Goal: Information Seeking & Learning: Check status

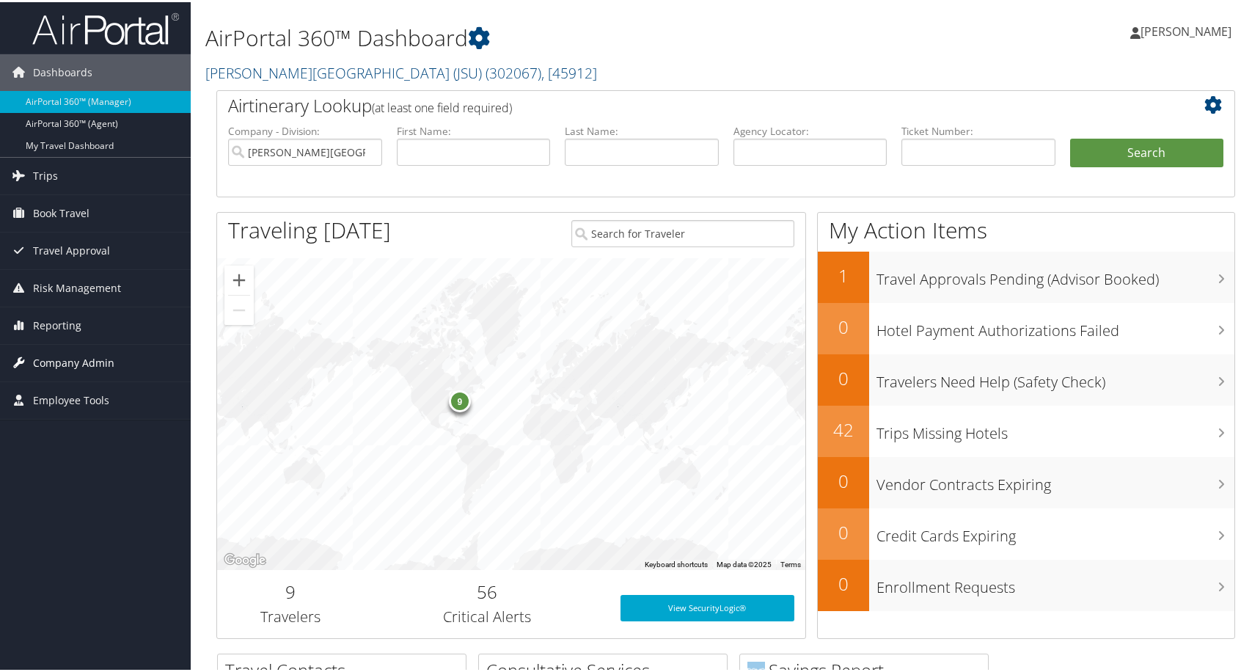
drag, startPoint x: 153, startPoint y: 359, endPoint x: 147, endPoint y: 368, distance: 10.6
click at [152, 359] on link "Company Admin" at bounding box center [95, 360] width 191 height 37
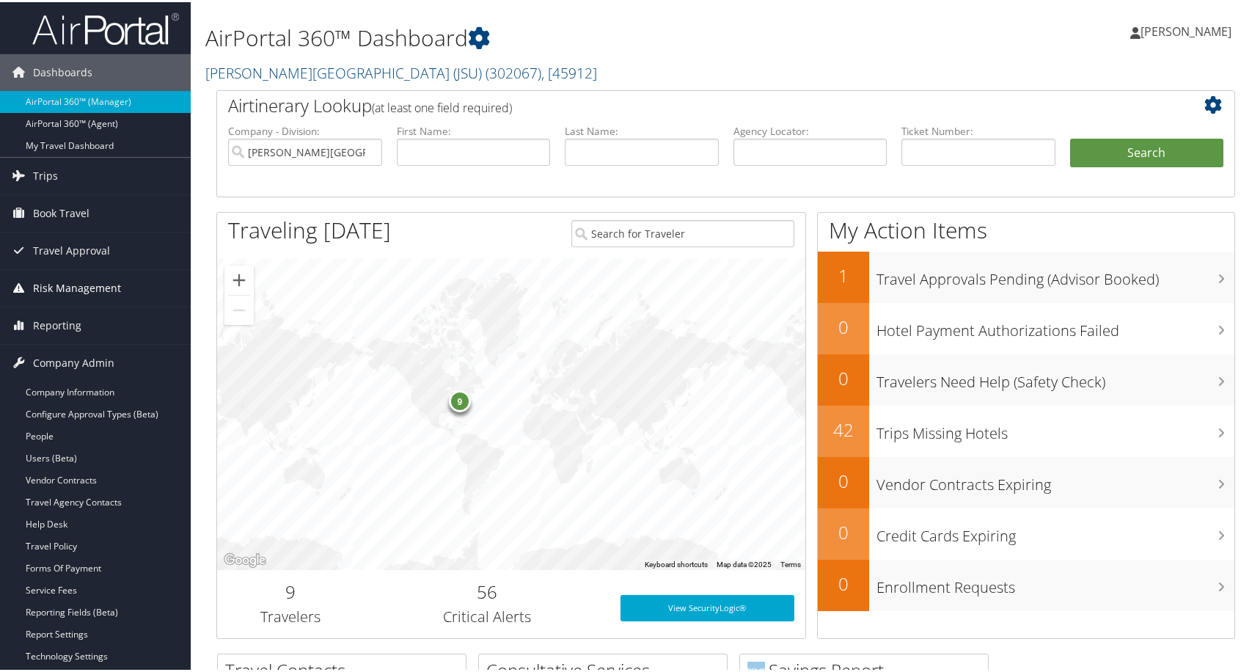
click at [63, 286] on span "Risk Management" at bounding box center [77, 286] width 88 height 37
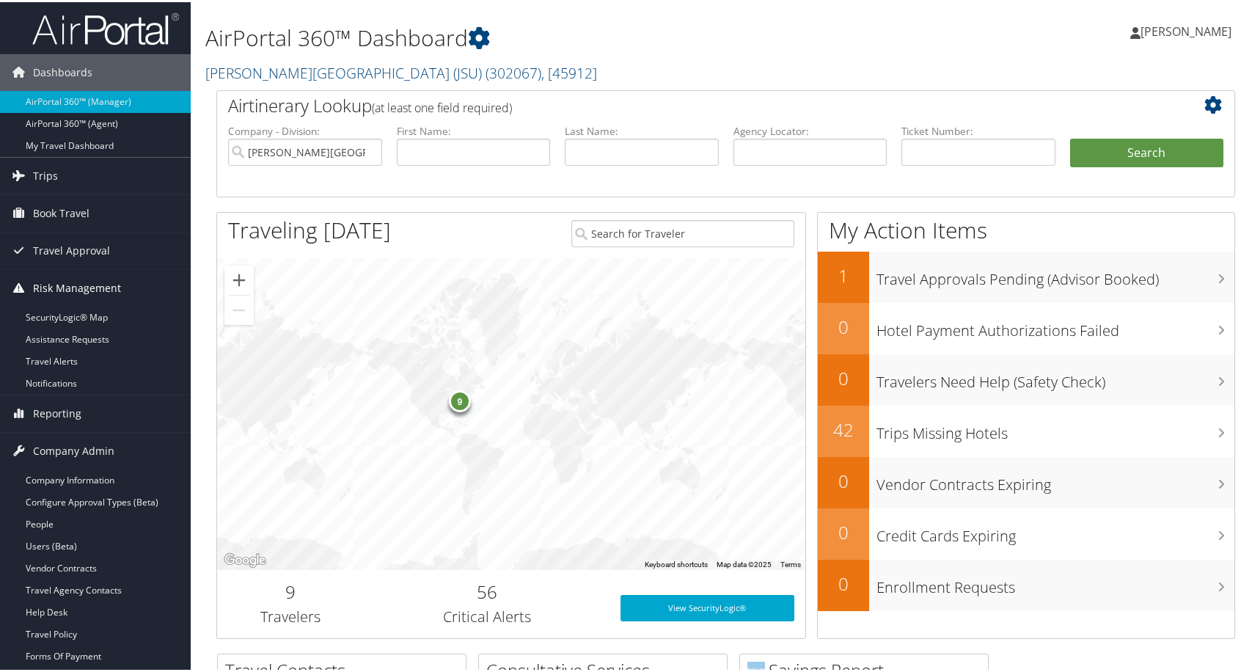
click at [69, 287] on span "Risk Management" at bounding box center [77, 286] width 88 height 37
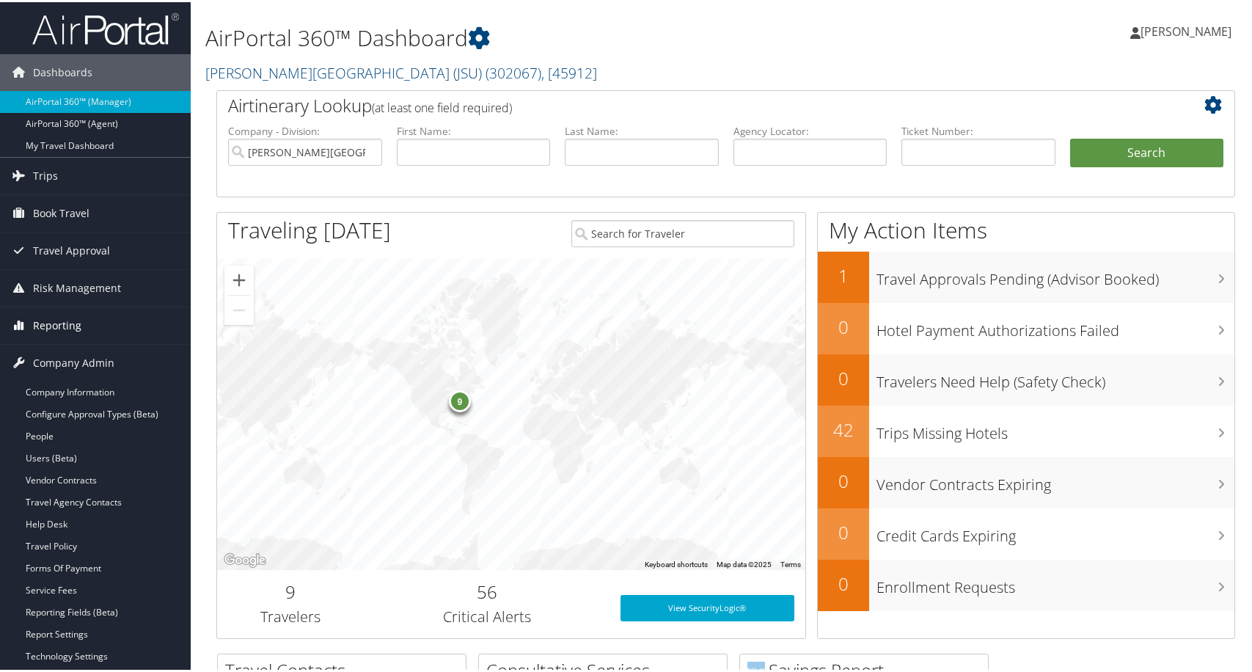
click at [61, 323] on span "Reporting" at bounding box center [57, 323] width 48 height 37
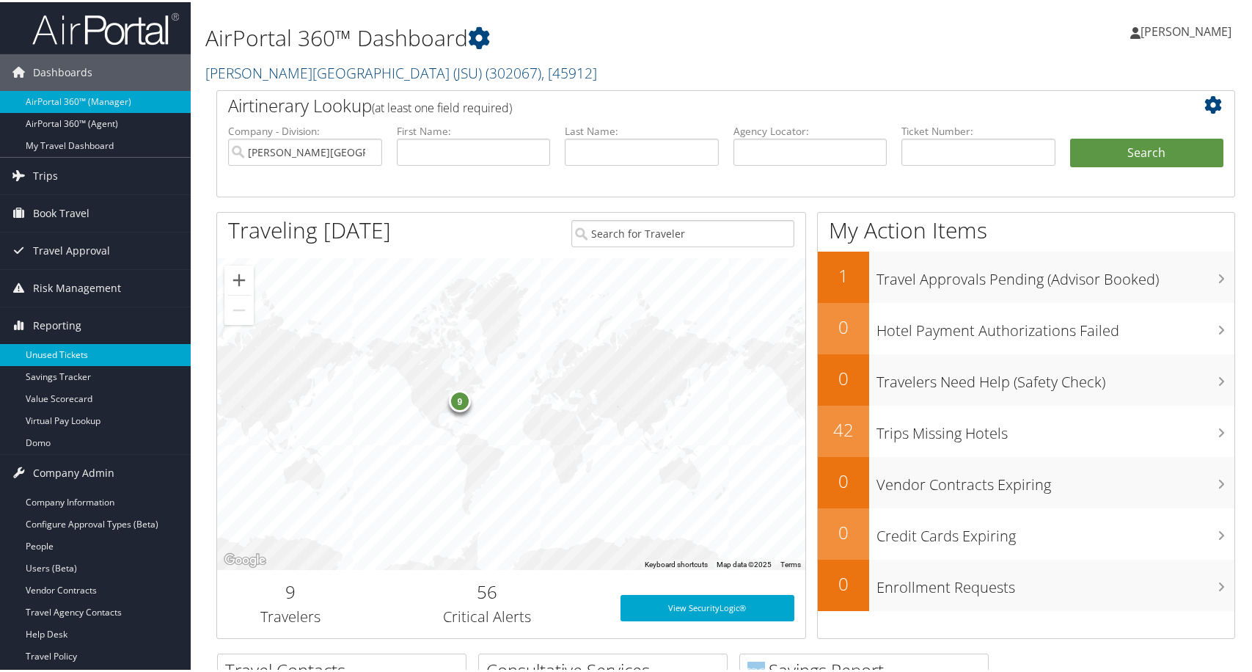
click at [88, 350] on link "Unused Tickets" at bounding box center [95, 353] width 191 height 22
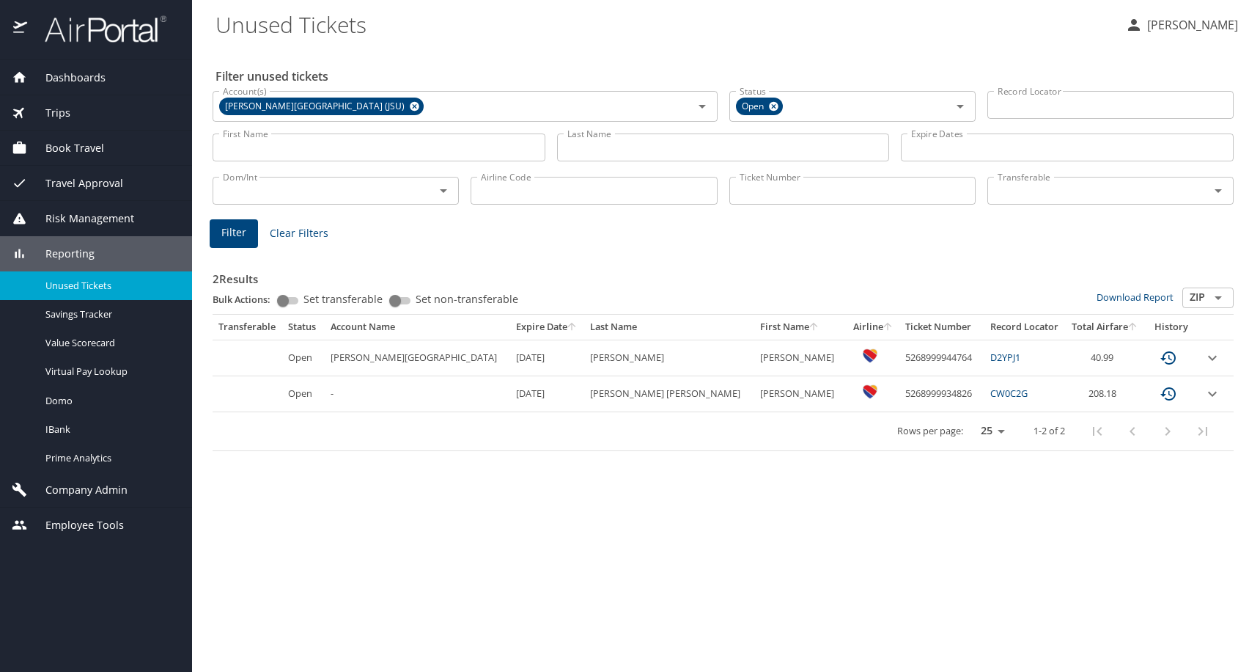
click at [519, 205] on input "Airline Code" at bounding box center [594, 191] width 246 height 28
click at [779, 205] on input "Ticket Number" at bounding box center [853, 191] width 246 height 28
paste input "7141597683"
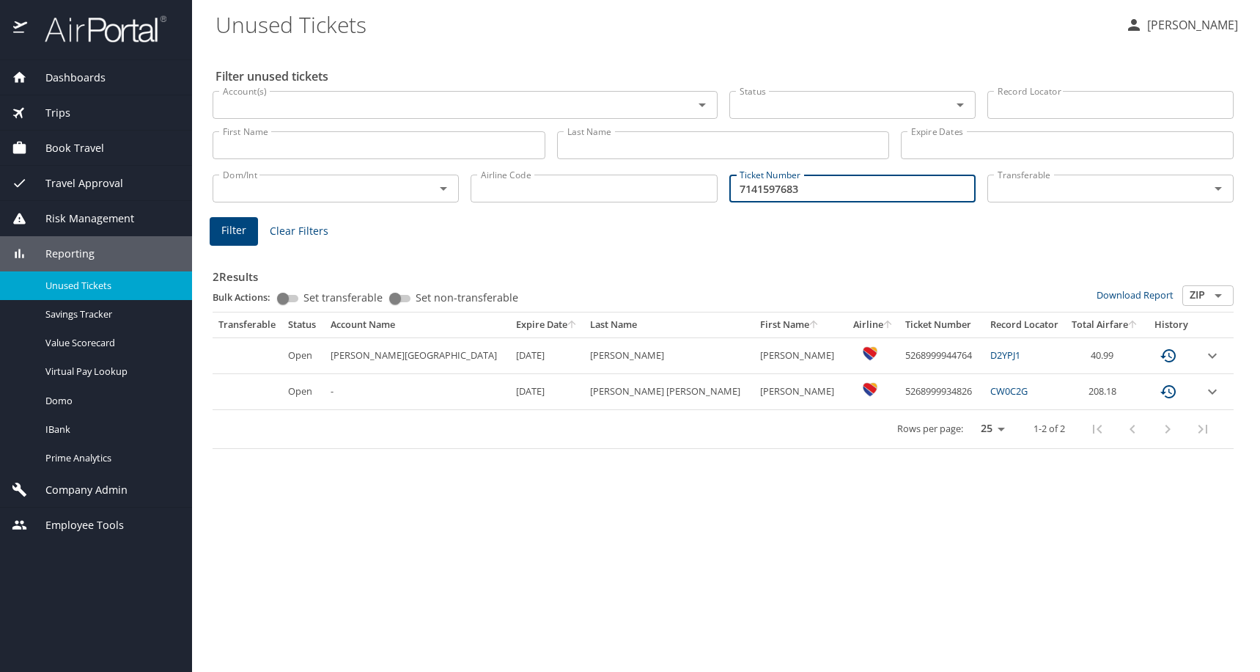
click at [741, 202] on input "7141597683" at bounding box center [853, 188] width 246 height 28
type input "0167141597683"
click at [221, 240] on span "Filter" at bounding box center [233, 230] width 25 height 18
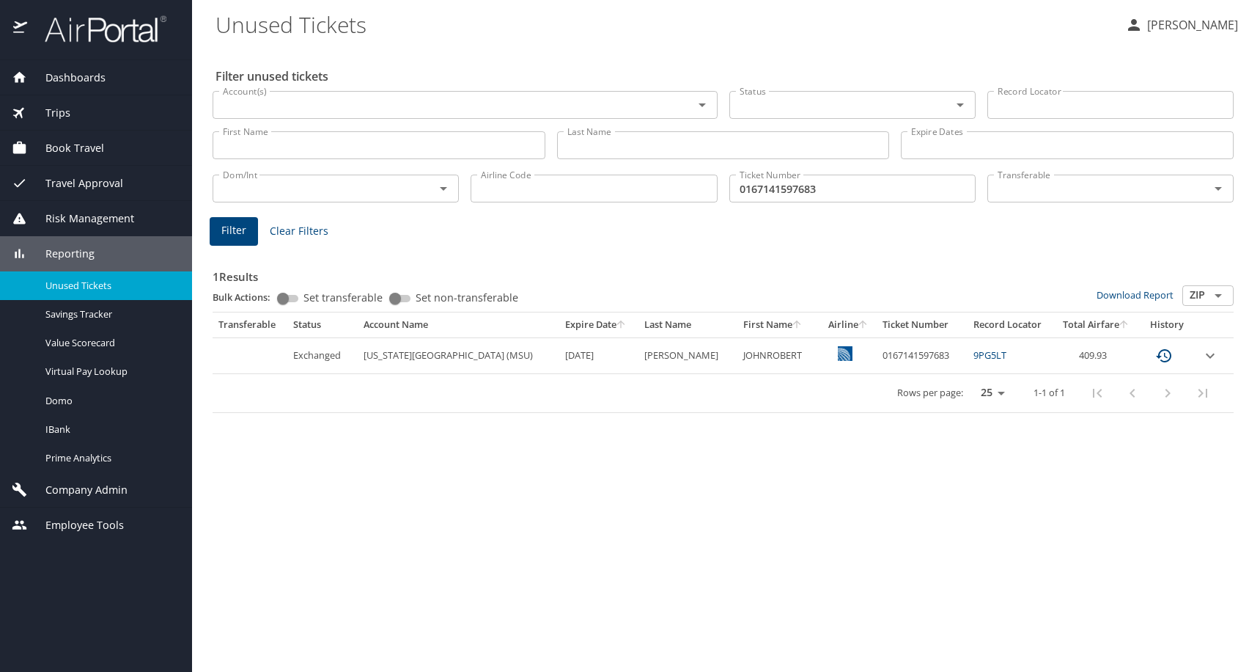
scroll to position [0, 97]
click at [1206, 358] on icon "expand row" at bounding box center [1210, 355] width 9 height 5
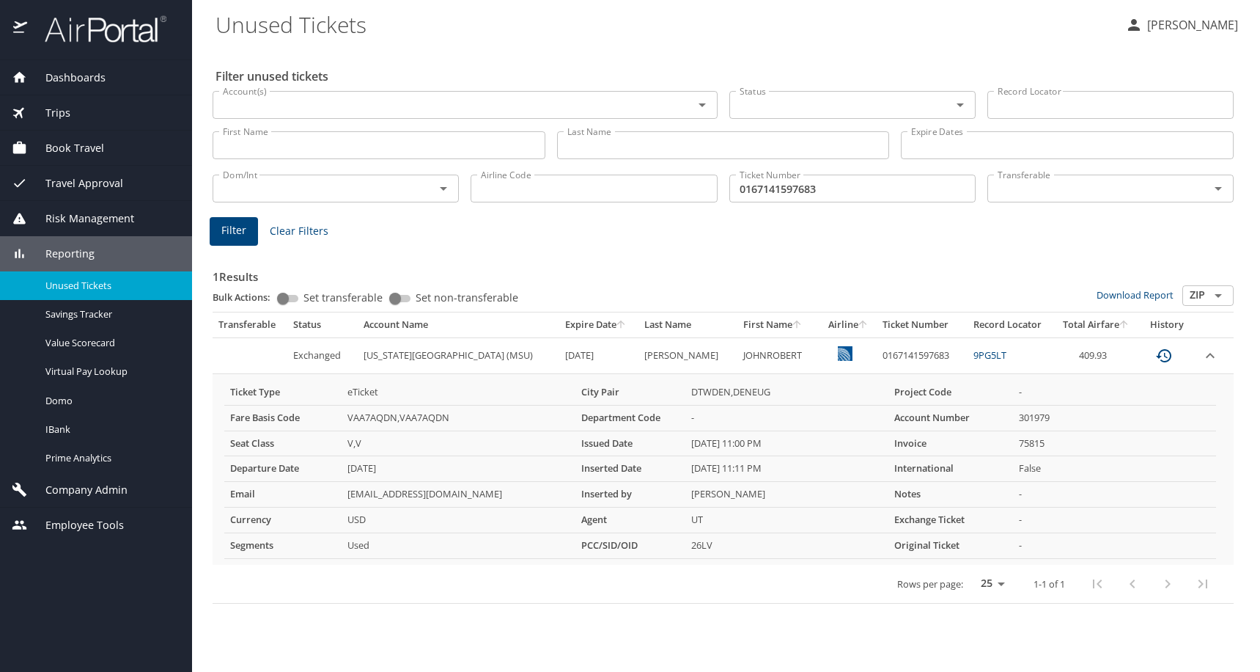
scroll to position [133, 0]
drag, startPoint x: 966, startPoint y: 317, endPoint x: 911, endPoint y: 320, distance: 55.8
click at [968, 337] on td "9PG5LT" at bounding box center [1011, 355] width 87 height 36
copy link "9PG5LT"
click at [877, 341] on td "0167141597683" at bounding box center [922, 355] width 91 height 36
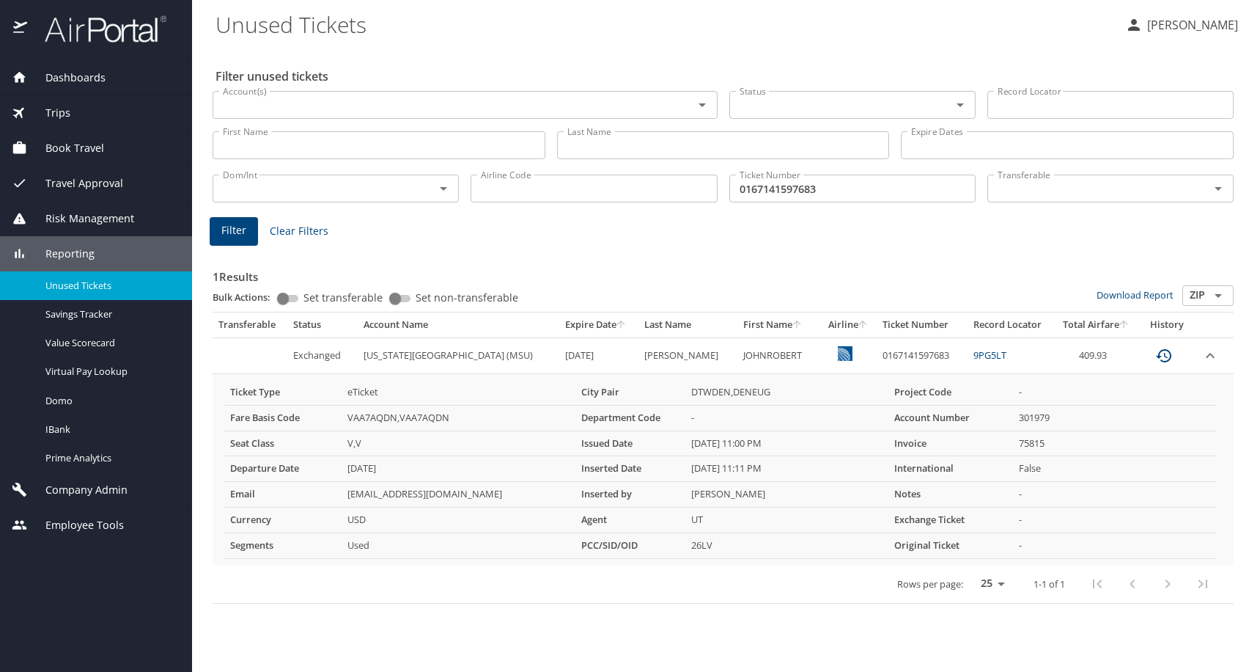
click at [1208, 347] on icon "expand row" at bounding box center [1211, 356] width 18 height 18
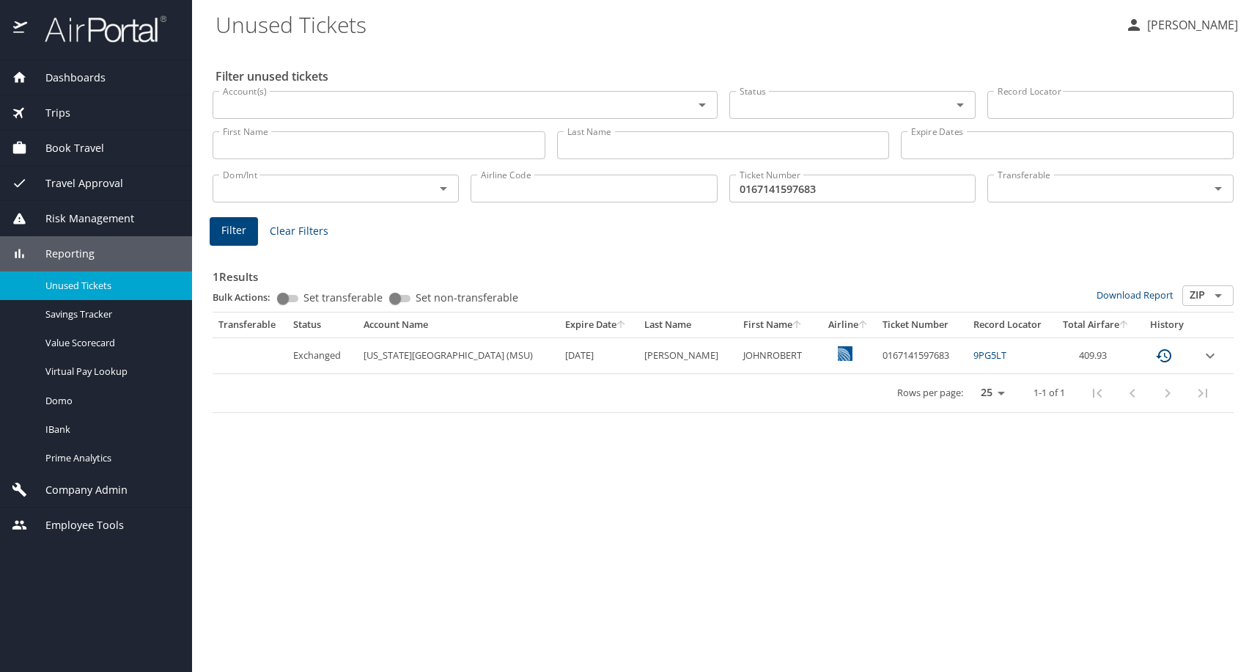
scroll to position [0, 0]
click at [1217, 364] on icon "expand row" at bounding box center [1211, 356] width 18 height 18
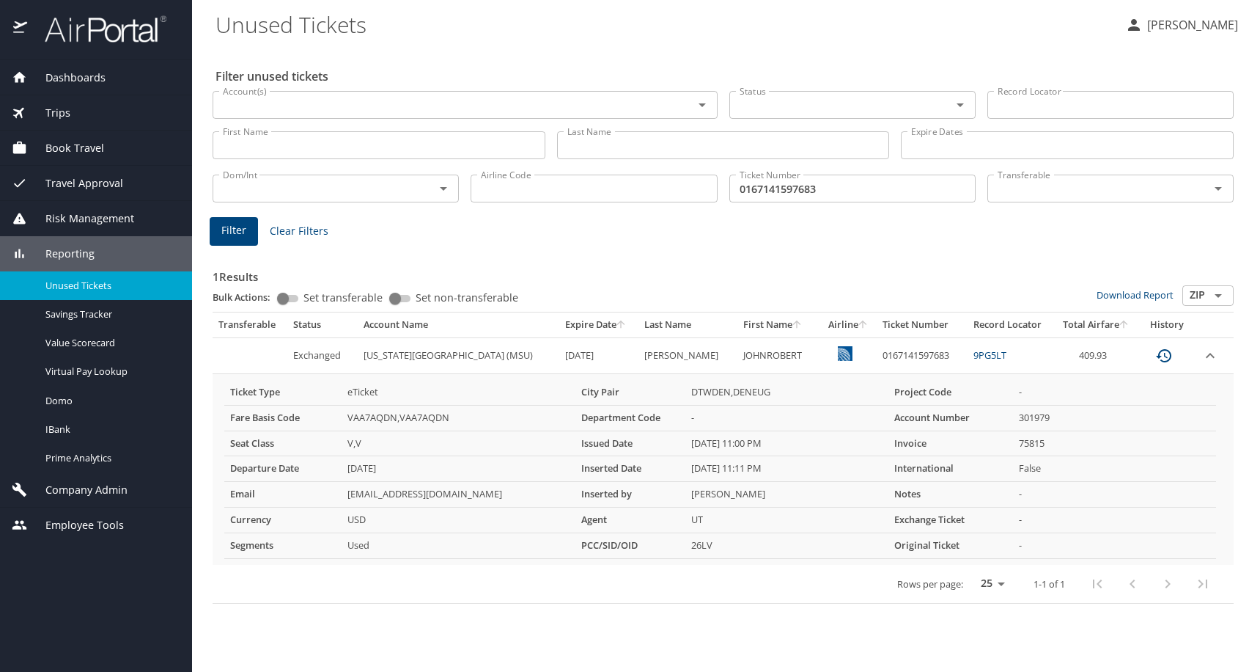
scroll to position [133, 0]
drag, startPoint x: 965, startPoint y: 315, endPoint x: 906, endPoint y: 315, distance: 58.7
click at [968, 337] on td "9PG5LT" at bounding box center [1011, 355] width 87 height 36
copy link "9PG5LT"
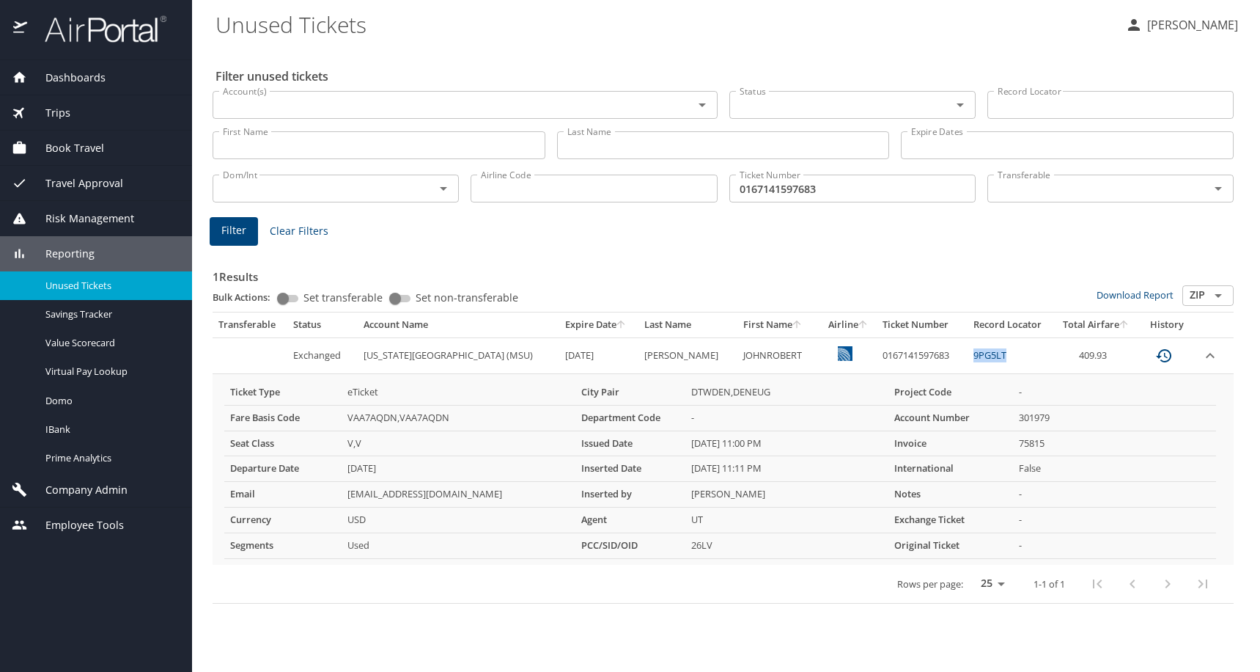
click at [106, 76] on span "Dashboards" at bounding box center [66, 78] width 78 height 16
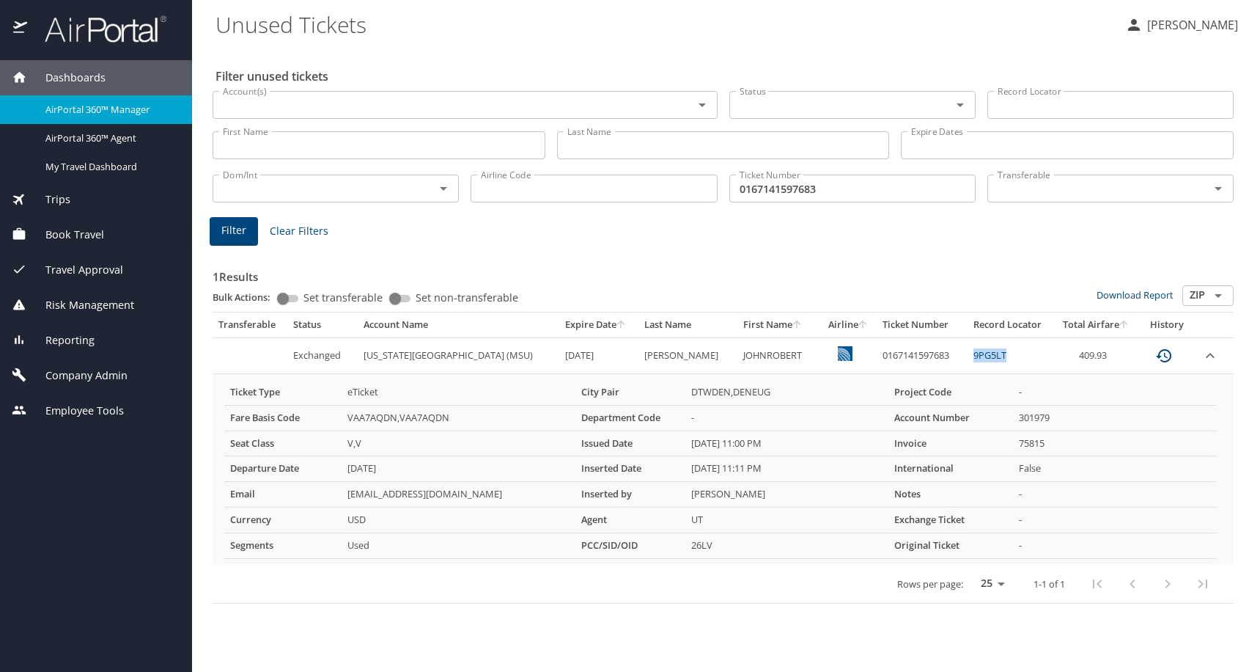
click at [133, 113] on span "AirPortal 360™ Manager" at bounding box center [109, 110] width 129 height 14
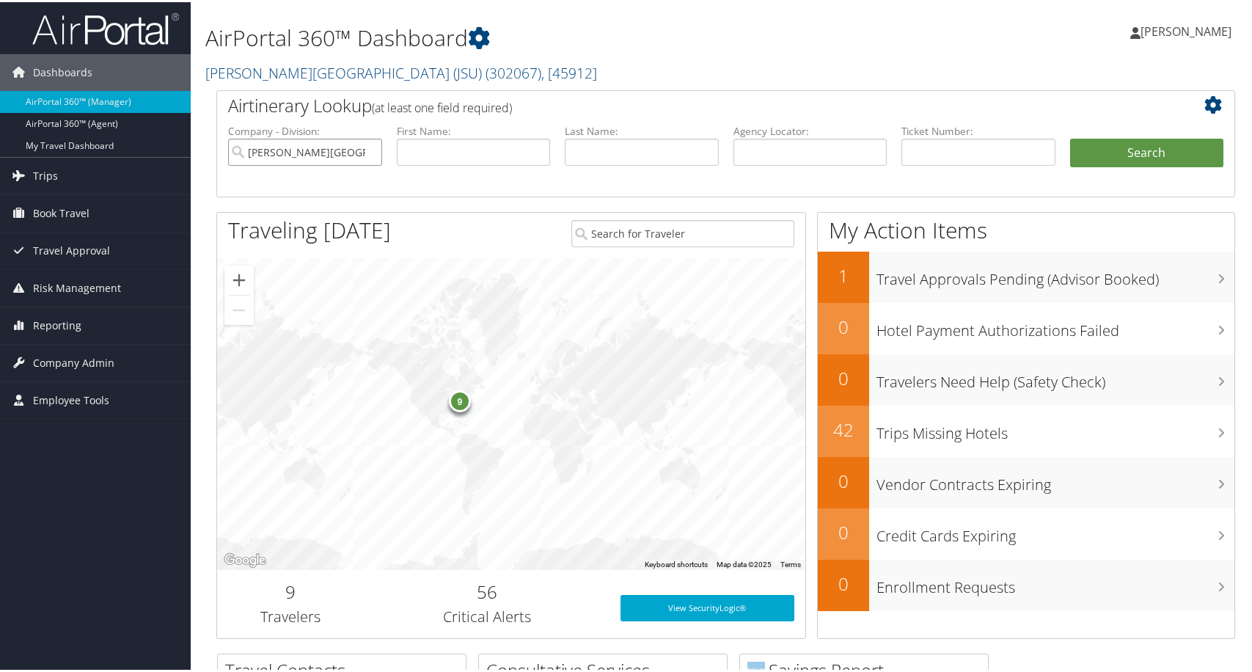
click at [363, 163] on input "Jackson State University (JSU)" at bounding box center [305, 149] width 154 height 27
click at [765, 163] on input "text" at bounding box center [810, 149] width 154 height 27
paste input "9PG5LT"
type input "9PG5LT"
click at [1070, 136] on button "Search" at bounding box center [1147, 150] width 154 height 29
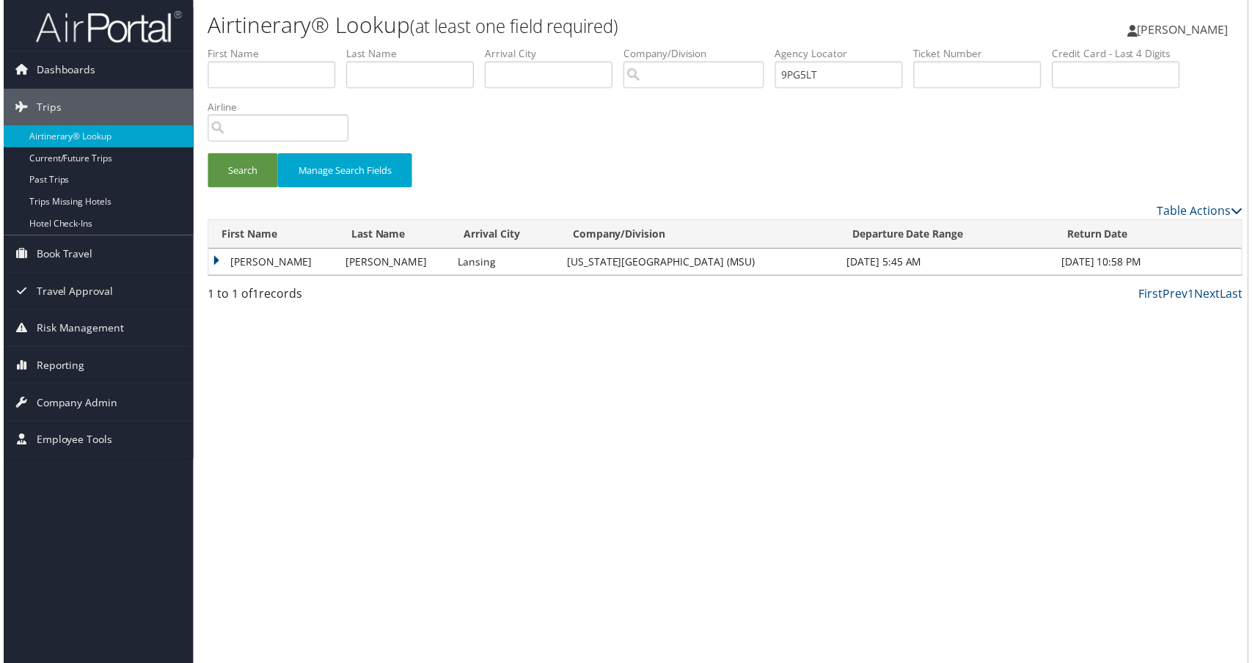
click at [234, 276] on td "[PERSON_NAME]" at bounding box center [271, 263] width 131 height 26
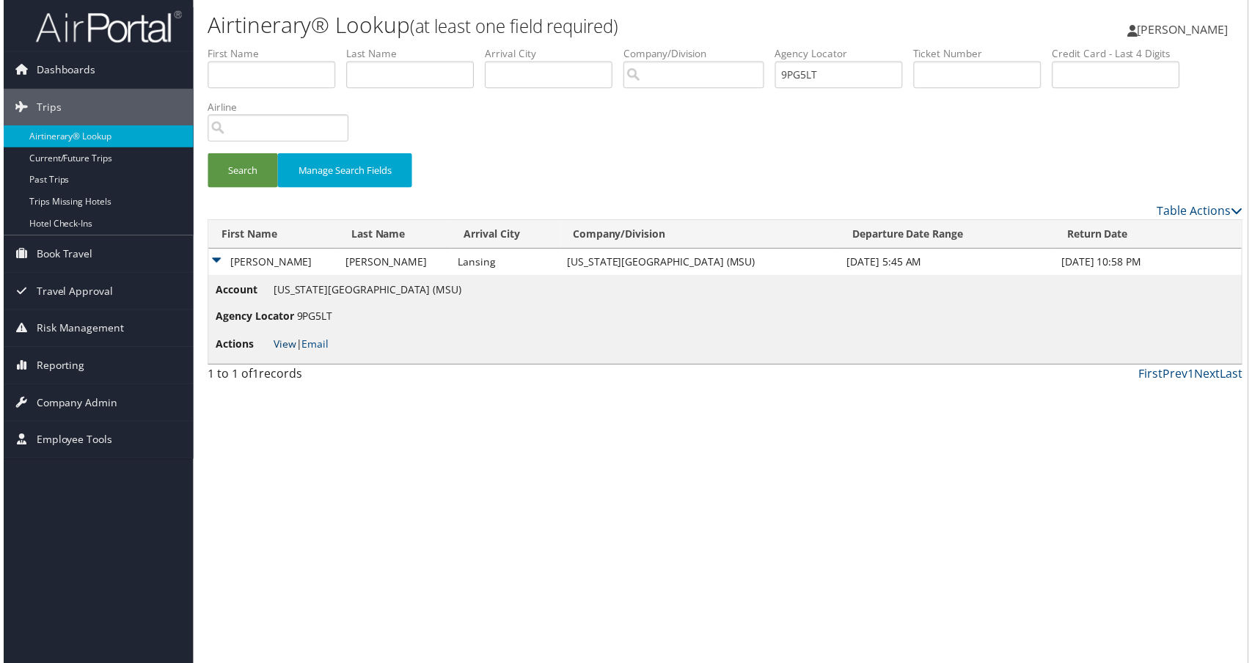
click at [294, 353] on link "View" at bounding box center [282, 346] width 23 height 14
drag, startPoint x: 328, startPoint y: 184, endPoint x: 125, endPoint y: 174, distance: 203.3
click at [125, 174] on div "Dashboards AirPortal 360™ (Manager) AirPortal 360™ (Agent) My Travel Dashboard …" at bounding box center [630, 336] width 1260 height 672
click at [915, 89] on input "text" at bounding box center [979, 75] width 128 height 27
paste input "0167141597683"
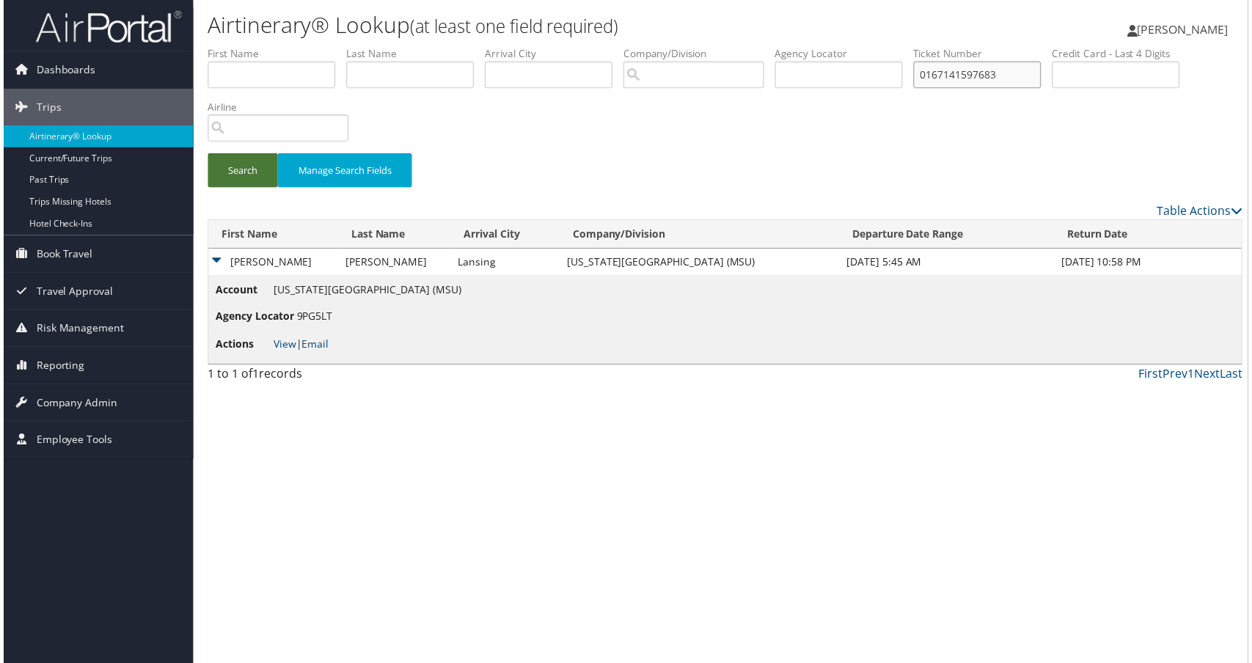
type input "0167141597683"
click at [263, 188] on button "Search" at bounding box center [240, 171] width 70 height 34
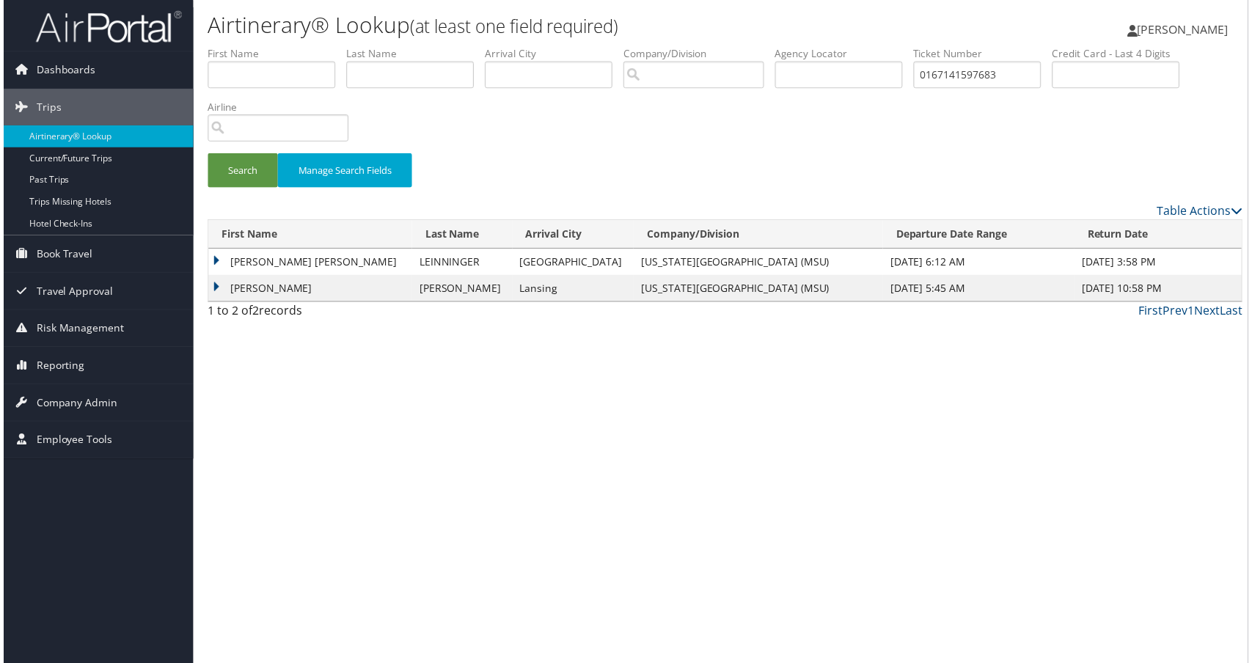
click at [257, 276] on td "[PERSON_NAME] [PERSON_NAME]" at bounding box center [308, 263] width 205 height 26
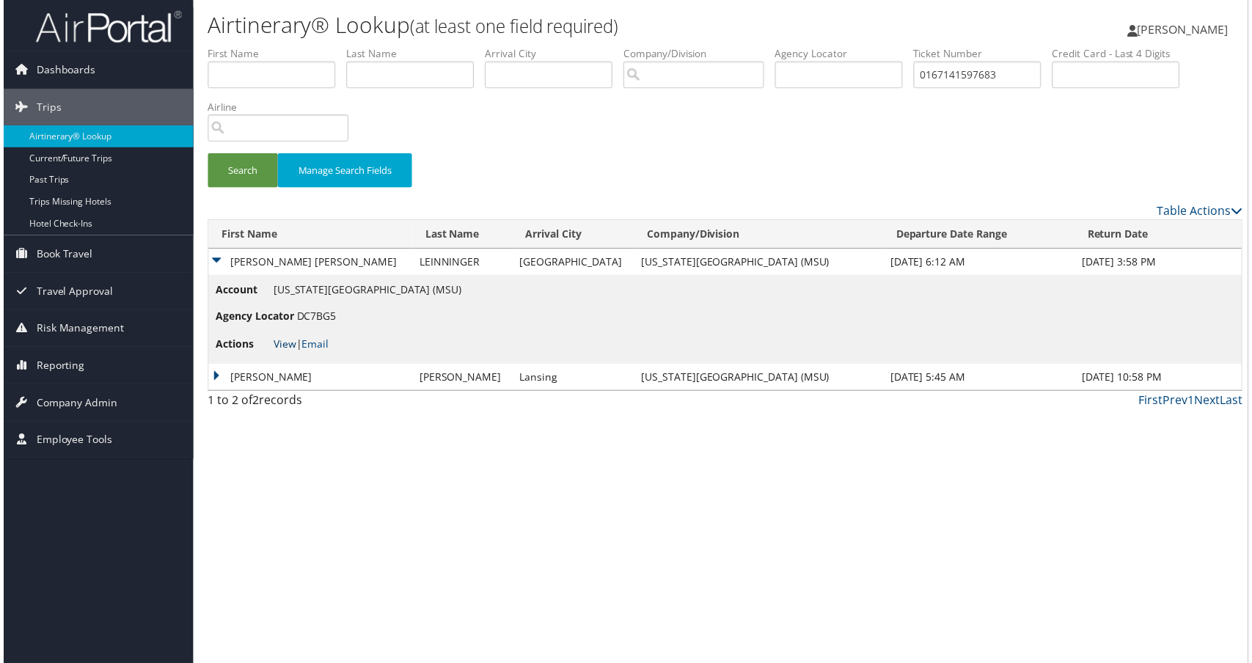
click at [294, 353] on link "View" at bounding box center [282, 346] width 23 height 14
click at [281, 392] on td "[PERSON_NAME]" at bounding box center [308, 379] width 205 height 26
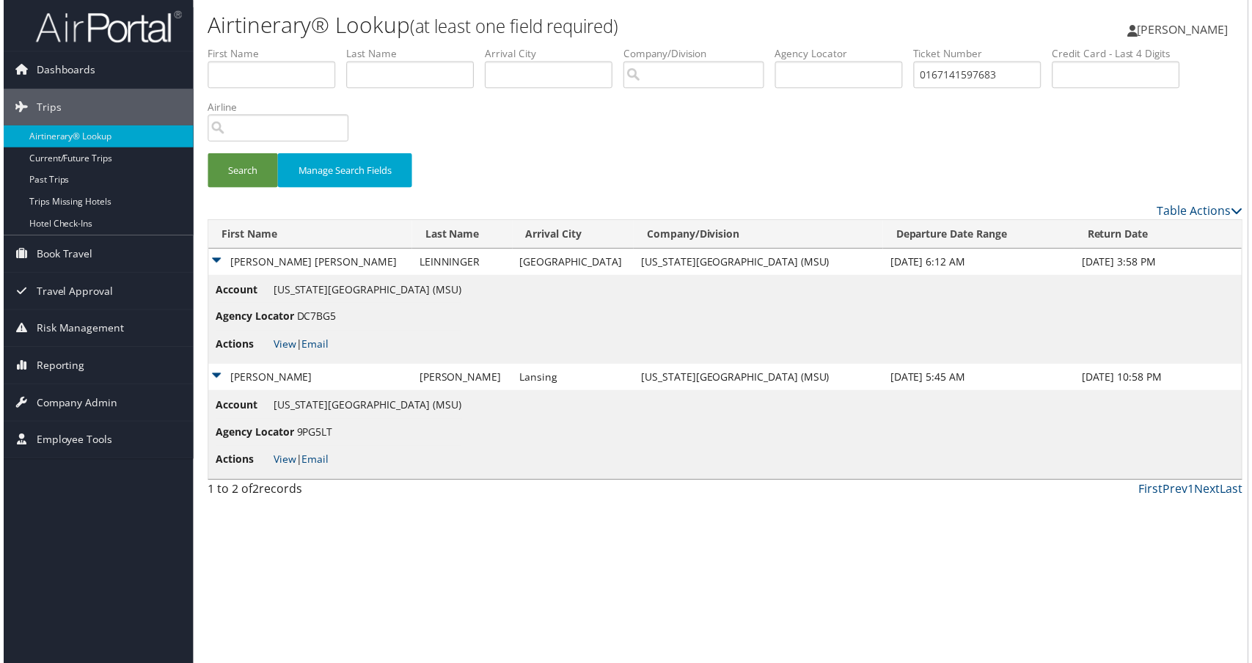
scroll to position [81, 0]
click at [294, 468] on link "View" at bounding box center [282, 462] width 23 height 14
click at [601, 186] on div "Search Manage Search Fields" at bounding box center [725, 178] width 1062 height 49
click at [292, 468] on link "View" at bounding box center [282, 462] width 23 height 14
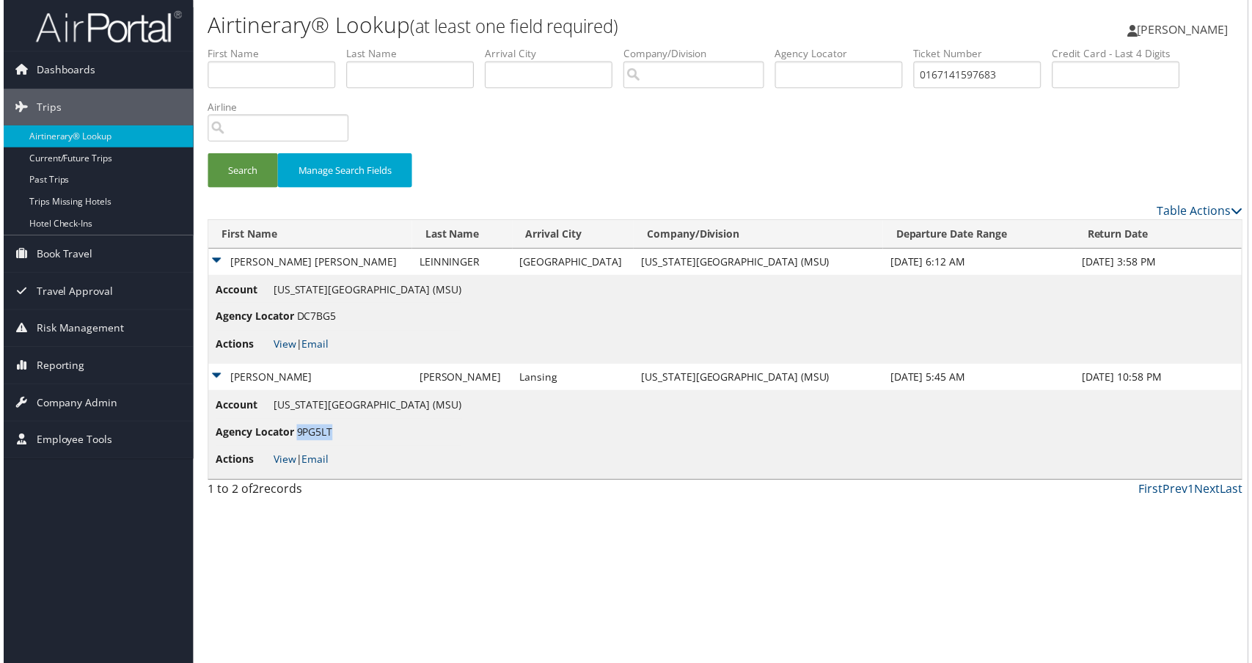
drag, startPoint x: 400, startPoint y: 554, endPoint x: 341, endPoint y: 562, distance: 59.9
click at [341, 449] on li "Agency Locator 9PG5LT" at bounding box center [336, 435] width 247 height 27
copy span "9PG5LT"
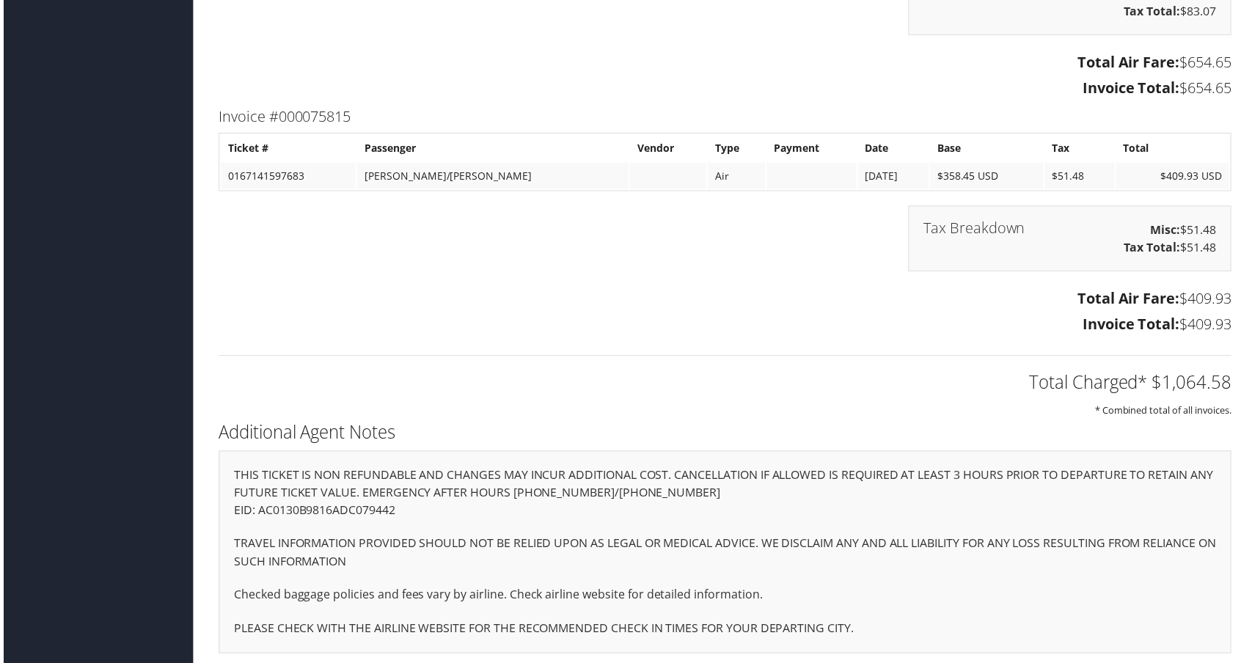
scroll to position [4472, 0]
drag, startPoint x: 348, startPoint y: 297, endPoint x: 232, endPoint y: 297, distance: 115.8
click at [232, 190] on td "0167141597683" at bounding box center [286, 176] width 136 height 26
copy td "0167141597683"
click at [540, 287] on div "Tax Breakdown Misc: $51.48 Tax Total: $51.48" at bounding box center [725, 247] width 1040 height 81
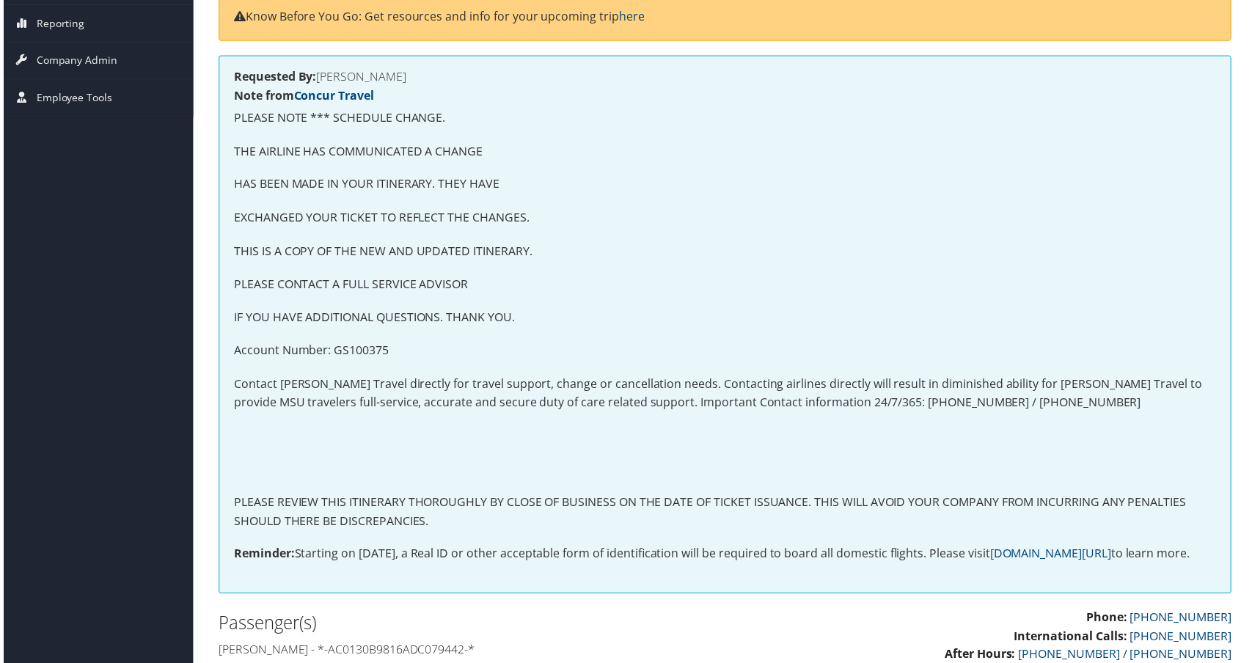
scroll to position [0, 0]
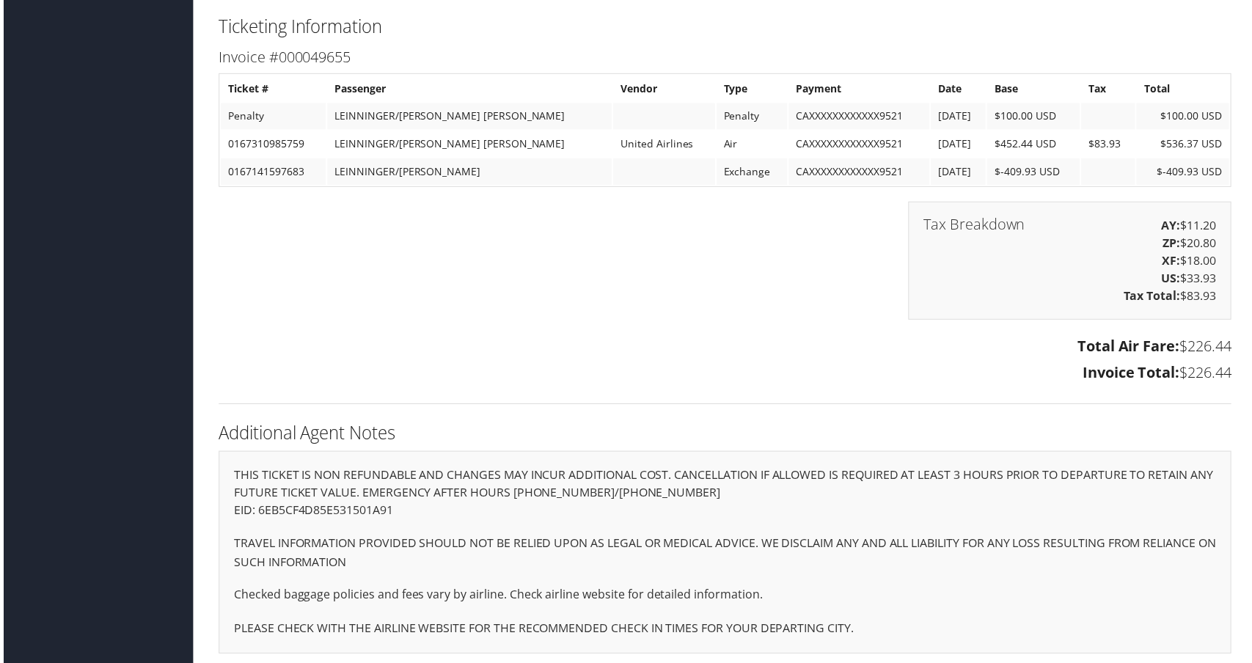
scroll to position [3079, 0]
click at [460, 336] on div "Tax Breakdown AY: $11.20 ZP: $20.80 XF: $18.00 US: $33.93 Tax Total: $83.93" at bounding box center [725, 268] width 1040 height 133
click at [569, 336] on div "Tax Breakdown AY: $11.20 ZP: $20.80 XF: $18.00 US: $33.93 Tax Total: $83.93" at bounding box center [725, 268] width 1040 height 133
click at [568, 315] on div "Tax Breakdown AY: $11.20 ZP: $20.80 XF: $18.00 US: $33.93 Tax Total: $83.93" at bounding box center [725, 268] width 1040 height 133
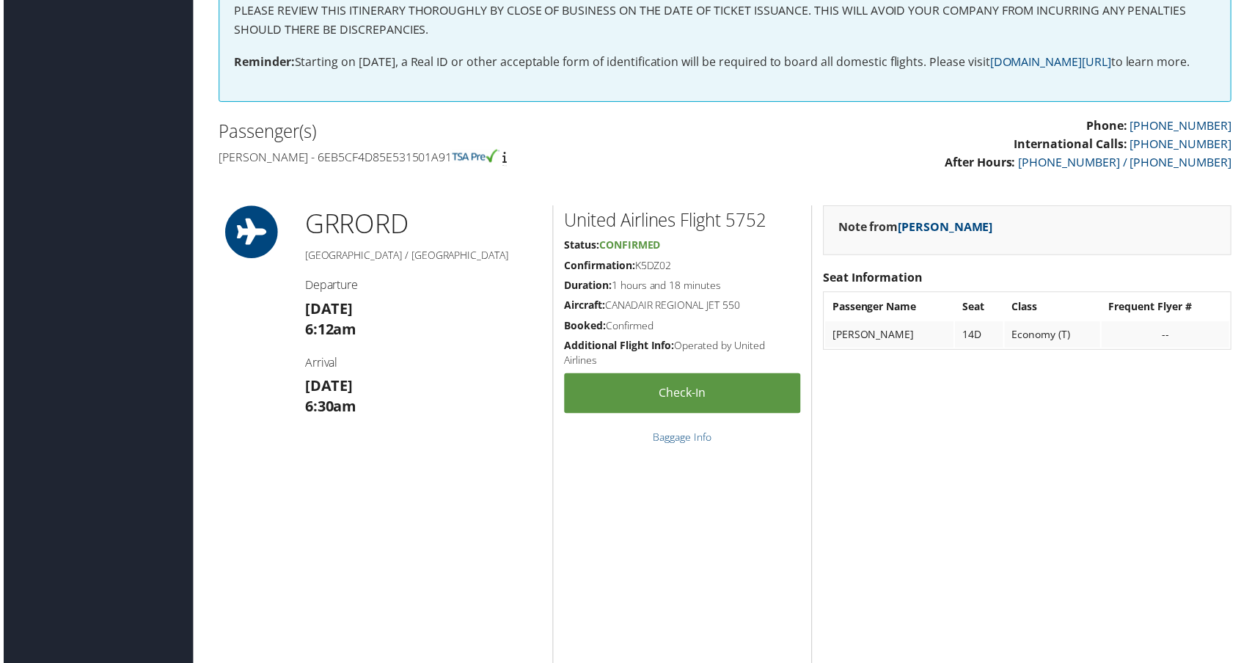
scroll to position [0, 0]
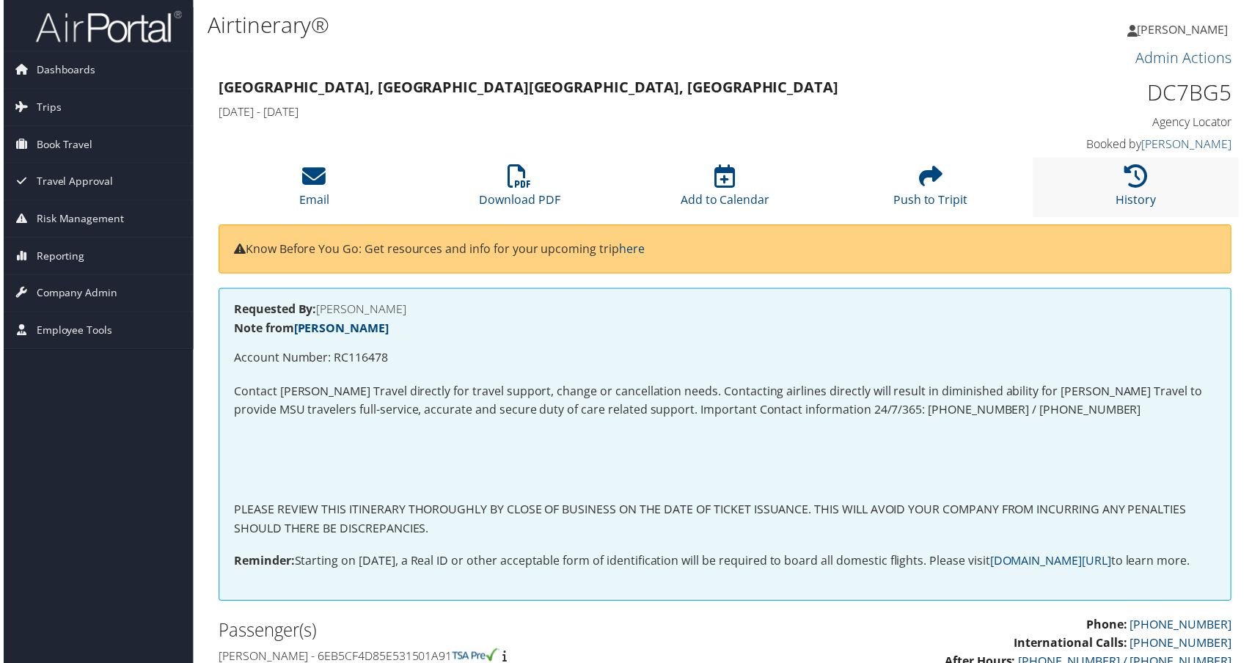
click at [1142, 218] on li "History" at bounding box center [1138, 187] width 207 height 59
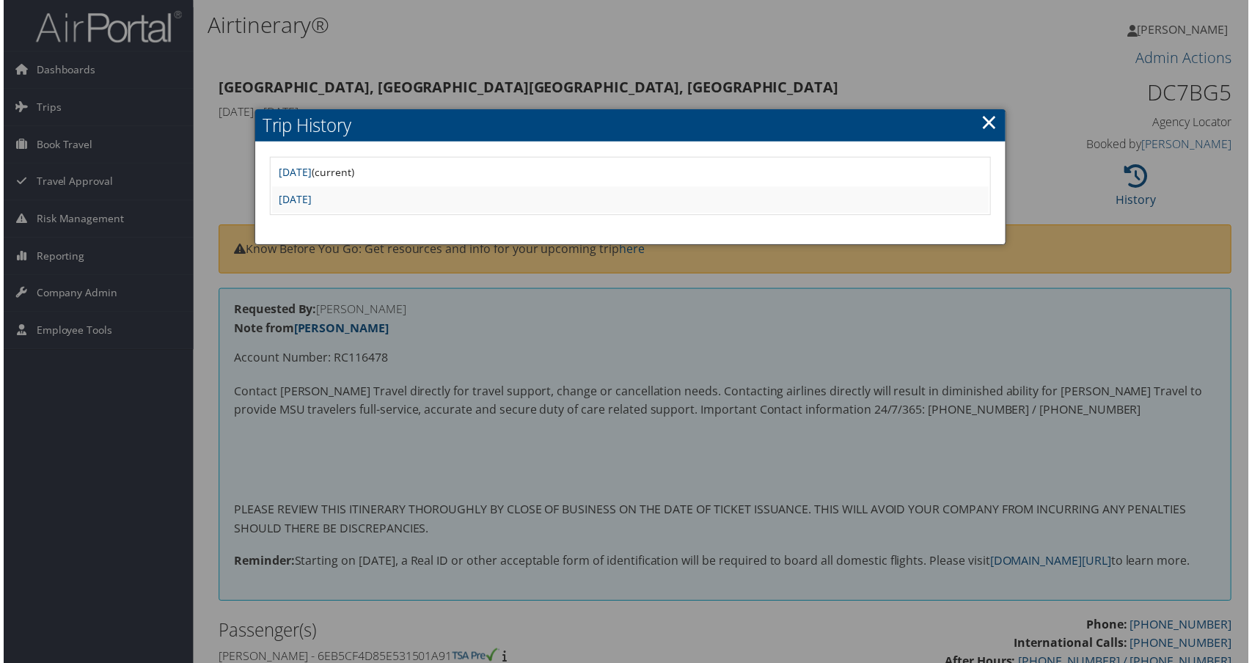
click at [672, 65] on div at bounding box center [630, 336] width 1260 height 672
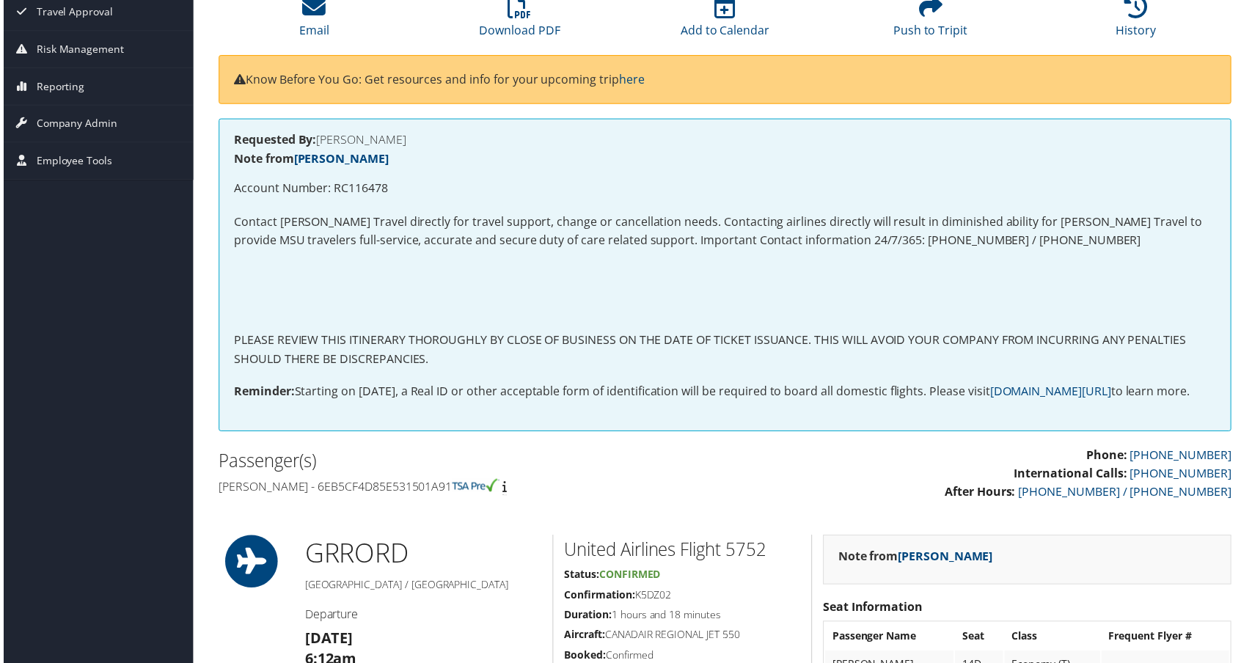
scroll to position [147, 0]
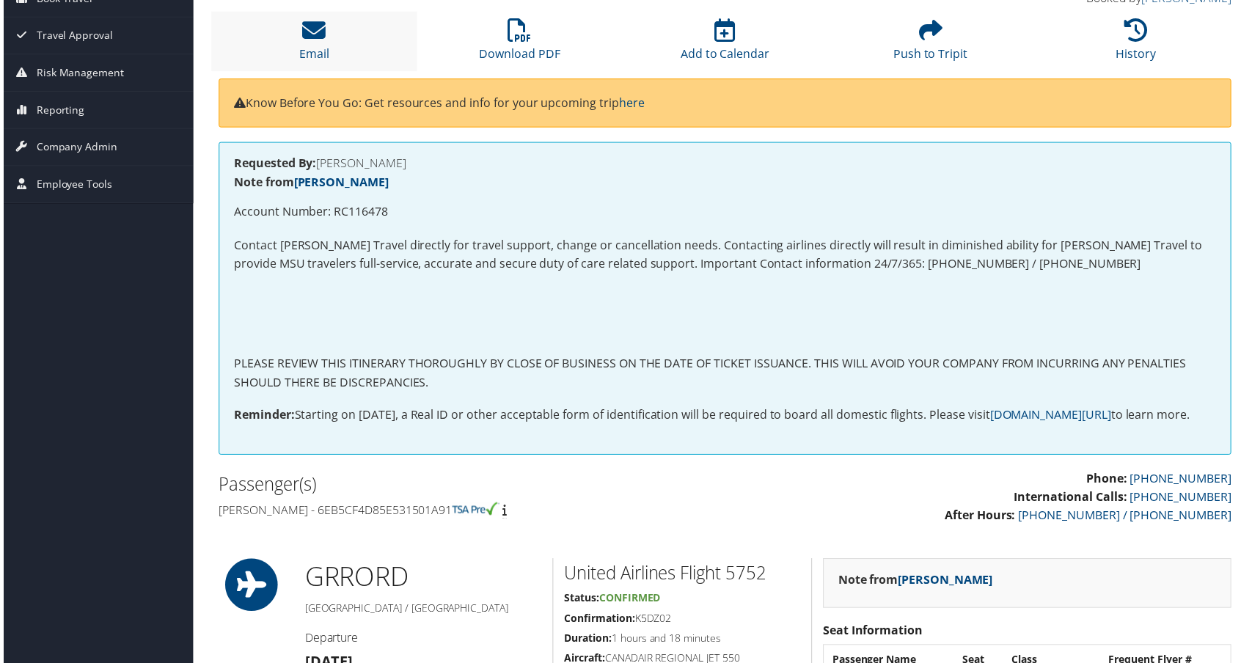
click at [316, 71] on li "Email" at bounding box center [312, 41] width 207 height 59
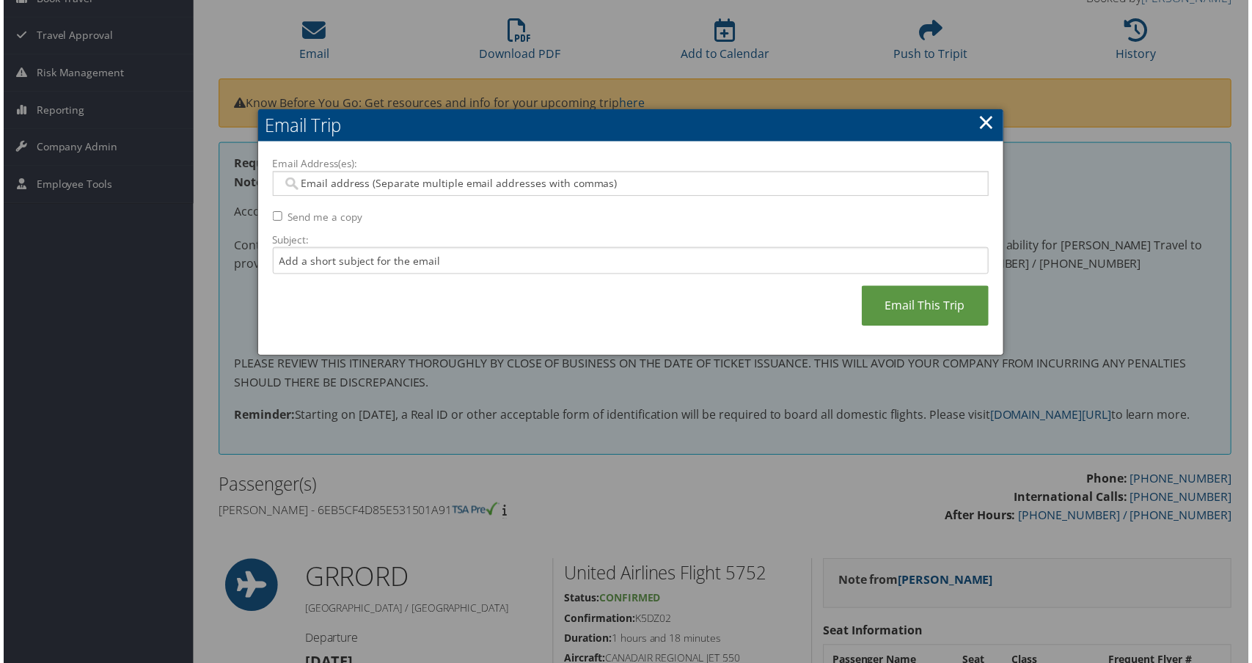
click at [312, 192] on input "Email Address(es):" at bounding box center [623, 184] width 686 height 15
paste input "mcmurph2@msu.edu"
type input "mcmurph2@msu.edu"
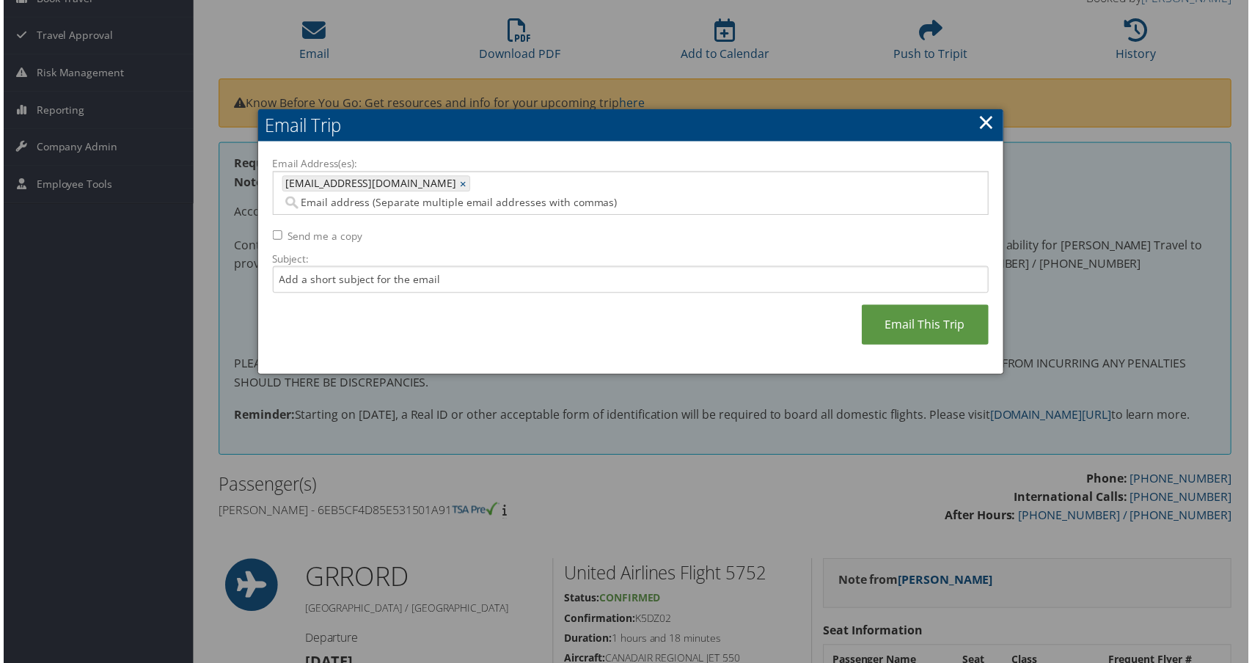
click at [280, 241] on input "Send me a copy" at bounding box center [276, 237] width 10 height 10
checkbox input "true"
click at [863, 347] on link "Email This Trip" at bounding box center [927, 326] width 128 height 40
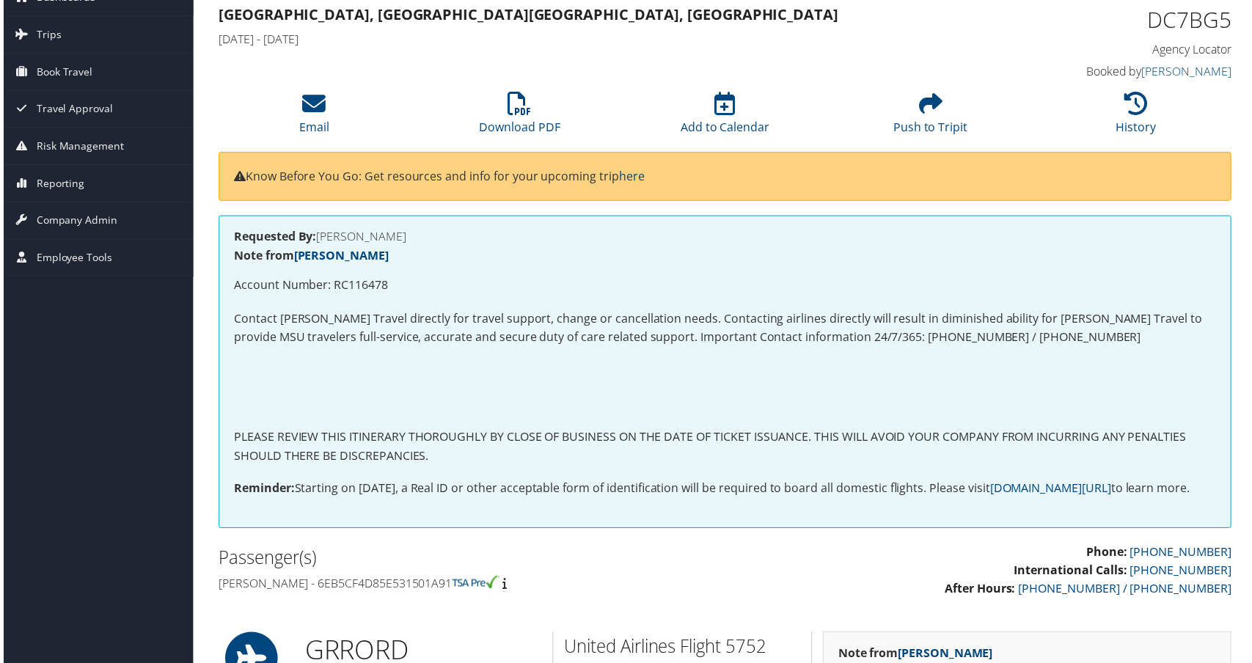
scroll to position [0, 0]
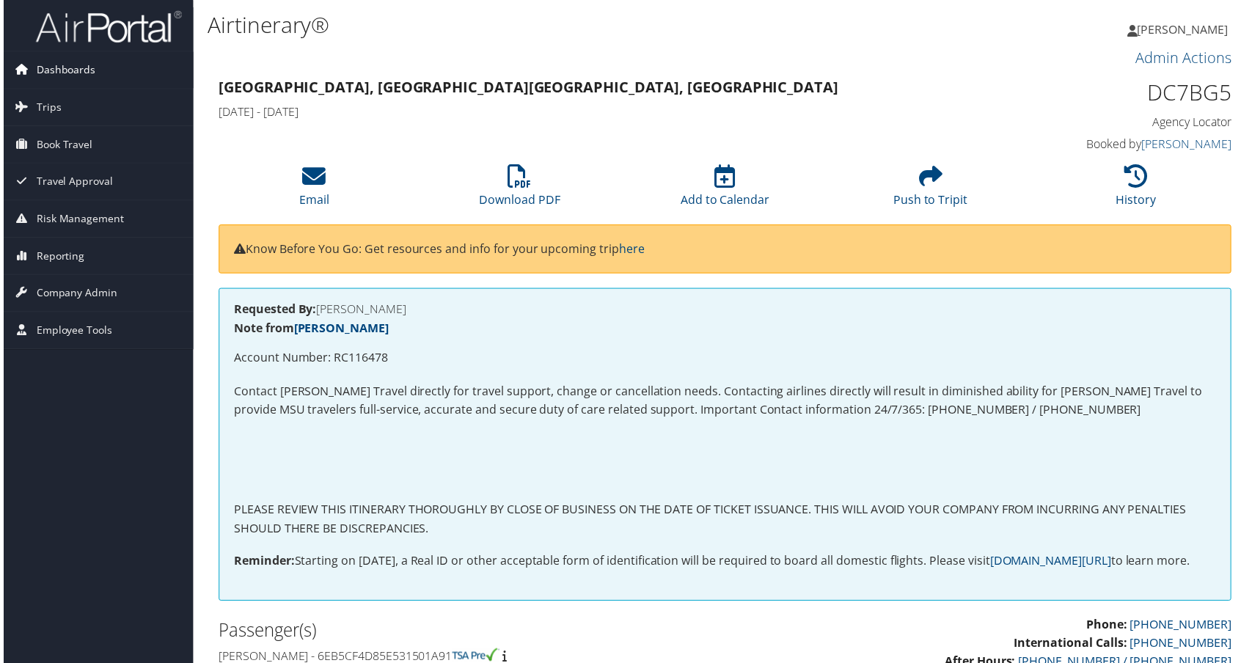
click at [106, 80] on link "Dashboards" at bounding box center [95, 70] width 191 height 37
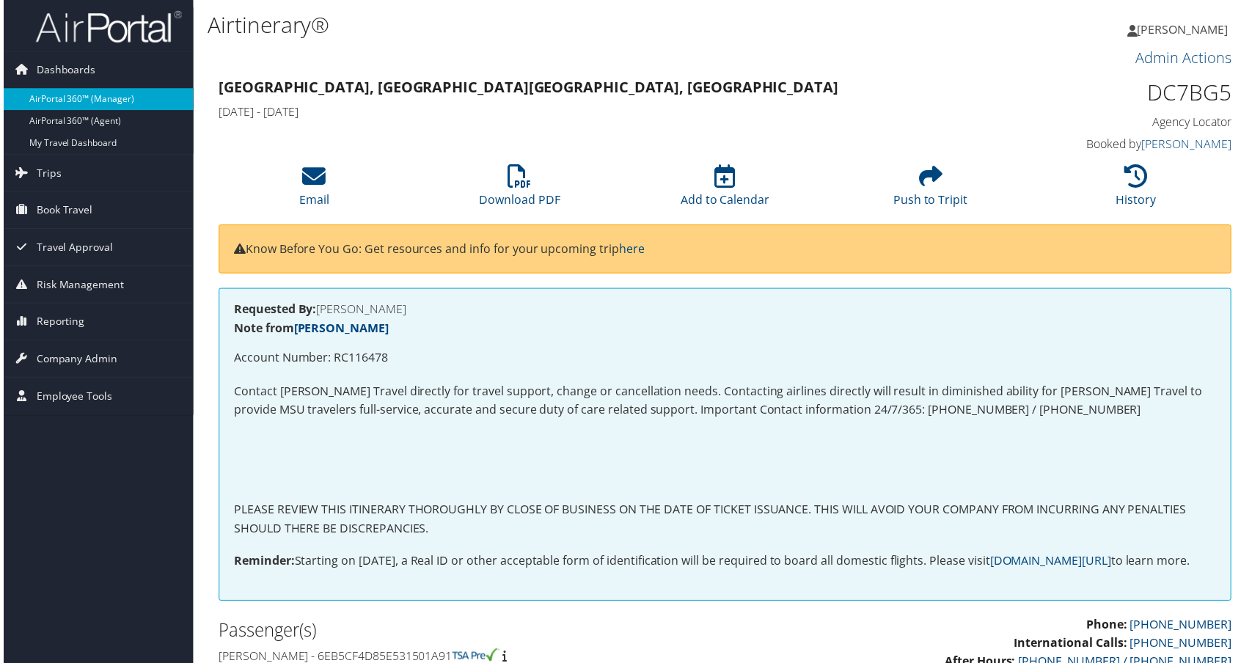
click at [61, 104] on link "AirPortal 360™ (Manager)" at bounding box center [95, 100] width 191 height 22
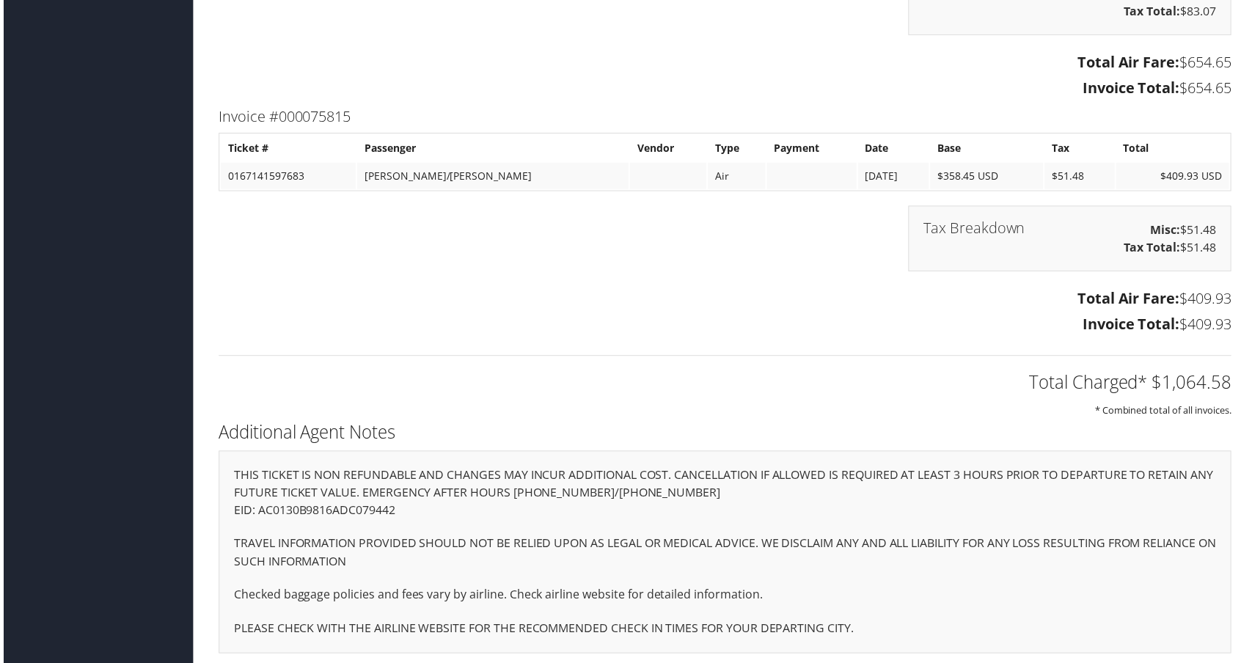
scroll to position [4514, 0]
click at [932, 190] on td "$358.45 USD" at bounding box center [989, 176] width 114 height 26
click at [704, 105] on div "Total Air Fare: $654.65 Invoice Total: $654.65" at bounding box center [725, 77] width 1040 height 55
click at [437, 50] on div "Tax Breakdown Misc: $83.07 Tax Total: $83.07" at bounding box center [725, 9] width 1040 height 81
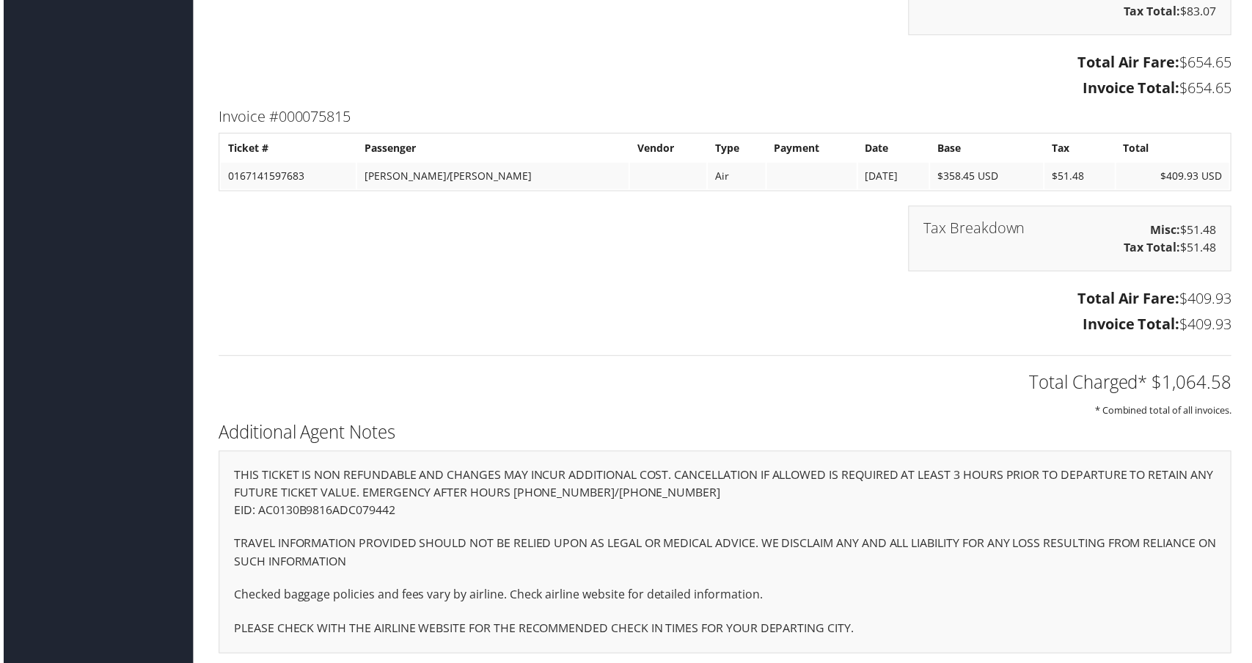
click at [556, 50] on div "Tax Breakdown Misc: $83.07 Tax Total: $83.07" at bounding box center [725, 9] width 1040 height 81
drag, startPoint x: 354, startPoint y: 202, endPoint x: 233, endPoint y: 217, distance: 121.9
click at [233, 190] on td "0167141597683" at bounding box center [286, 176] width 136 height 26
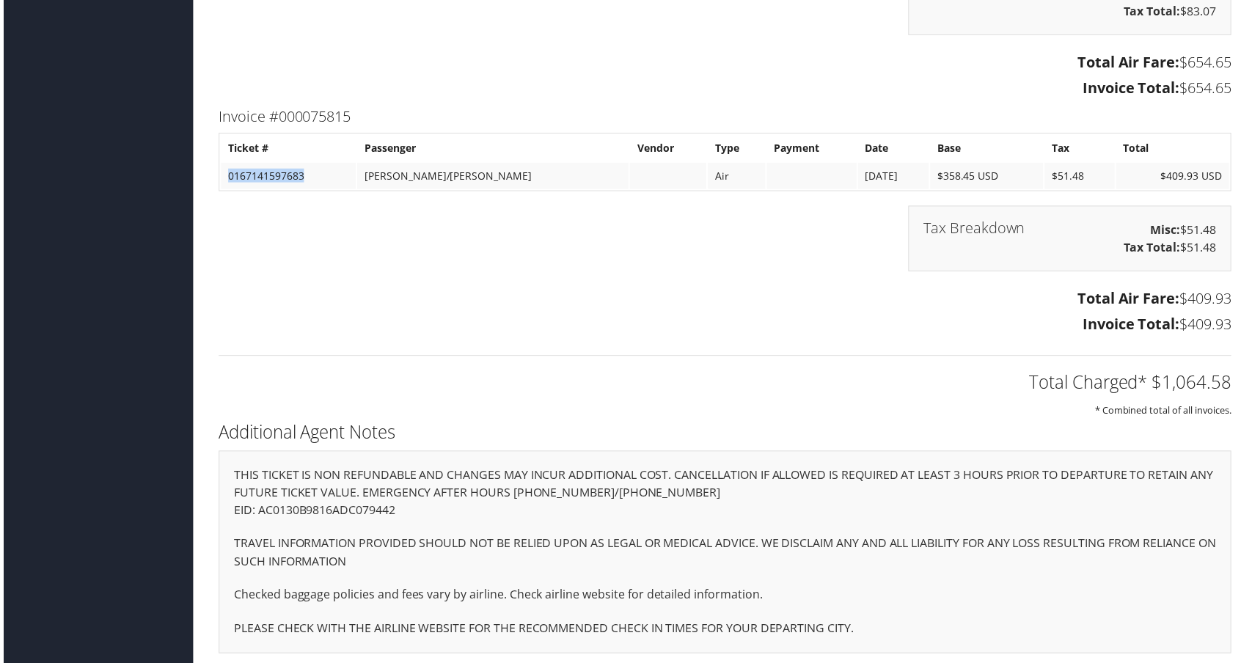
copy td "0167141597683"
click at [457, 420] on div "Total Charged* $1,064.58 * Combined total of all invoices." at bounding box center [725, 381] width 1040 height 78
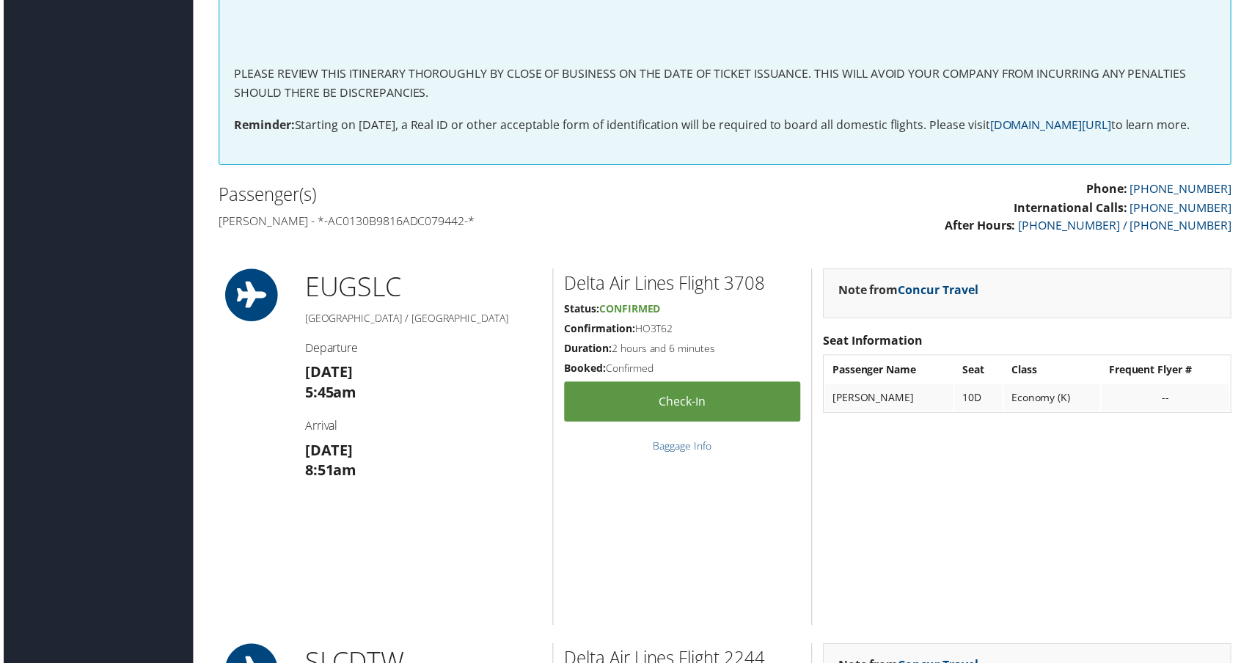
scroll to position [0, 0]
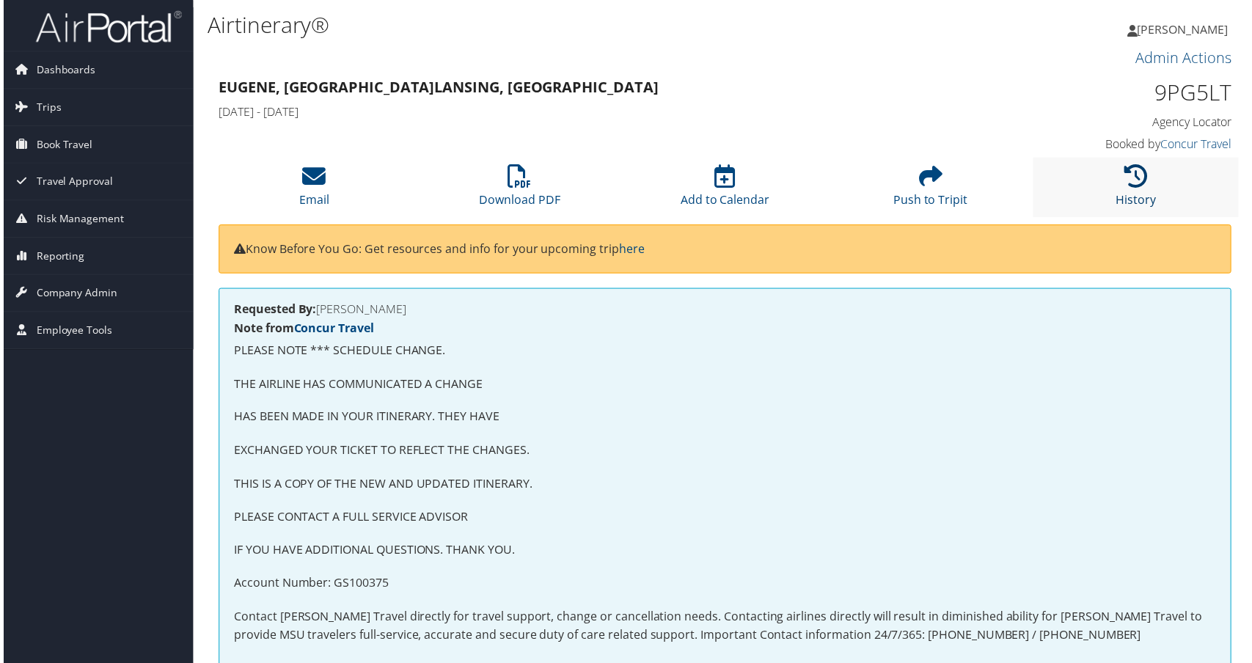
click at [1135, 189] on icon at bounding box center [1138, 177] width 23 height 23
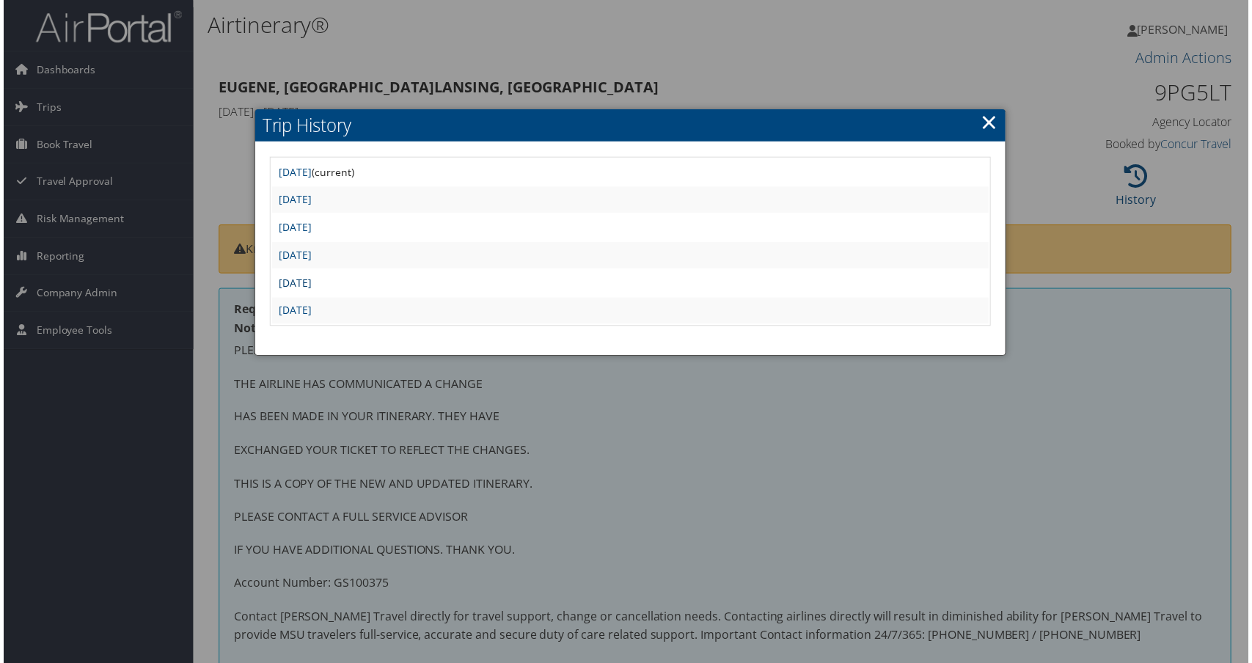
click at [310, 291] on link "[DATE]" at bounding box center [293, 284] width 33 height 14
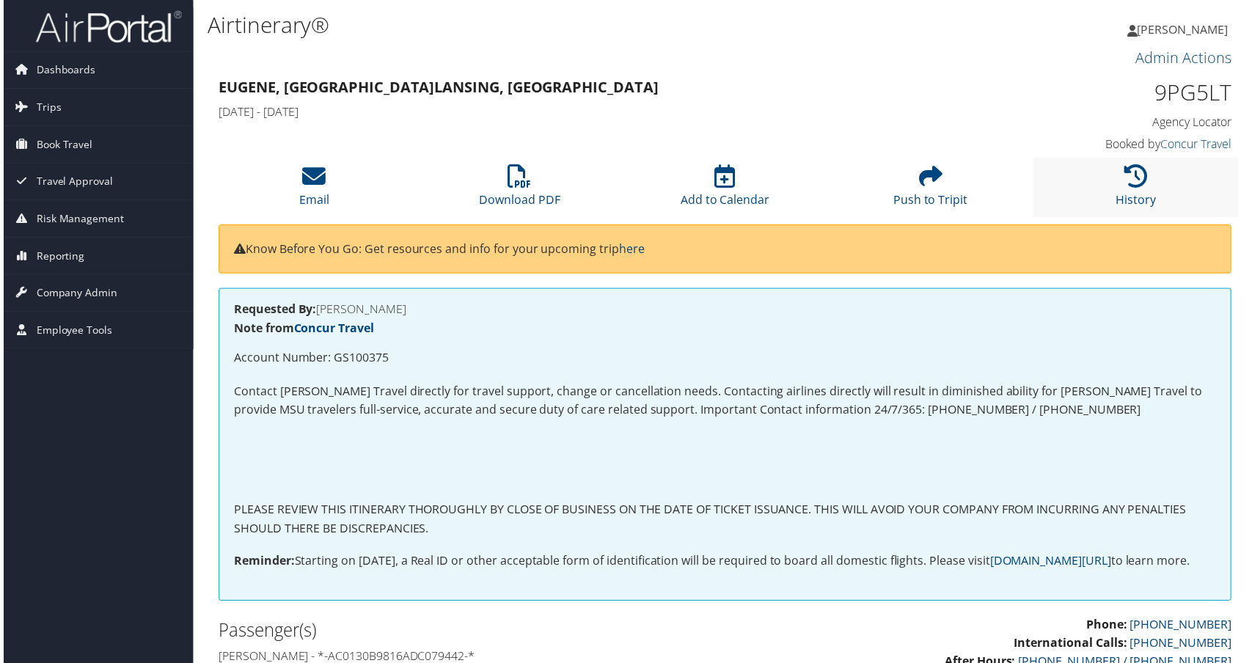
click at [1150, 218] on li "History" at bounding box center [1138, 187] width 207 height 59
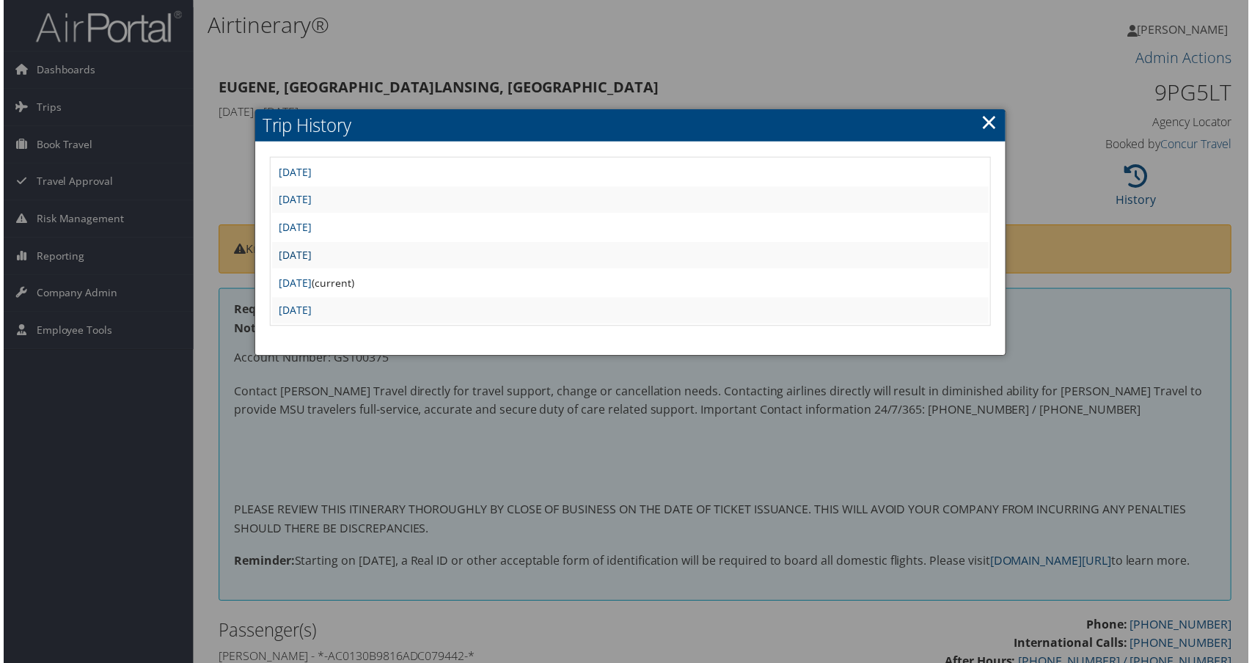
click at [310, 263] on link "[DATE]" at bounding box center [293, 256] width 33 height 14
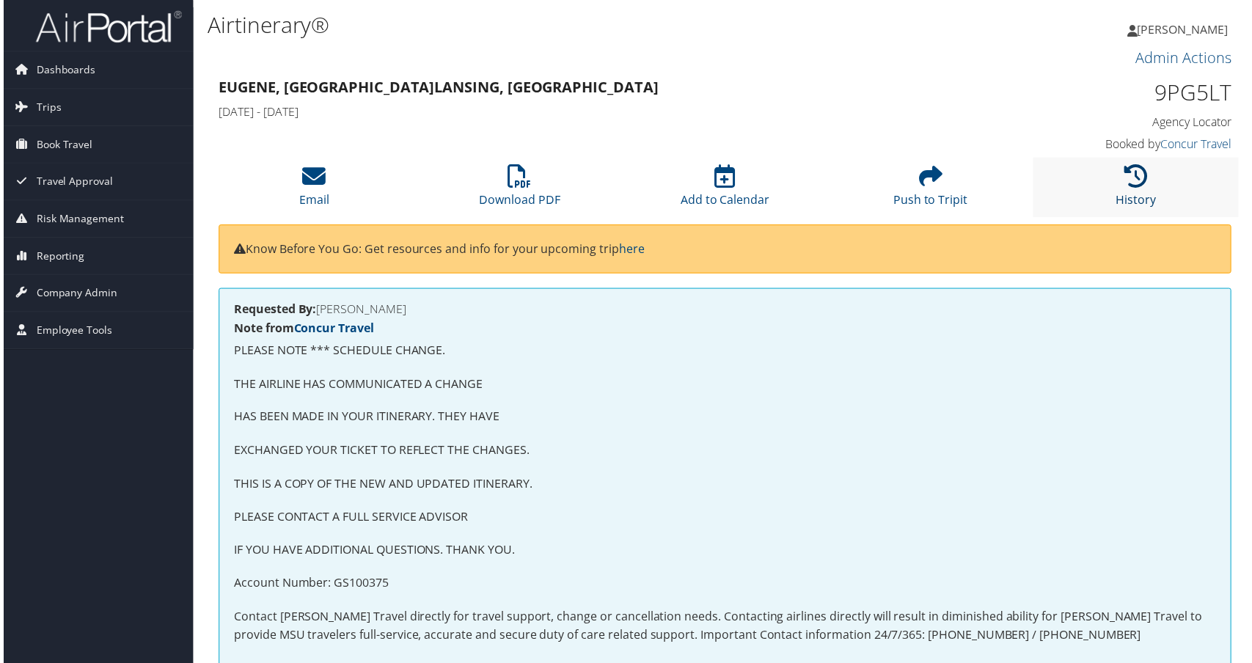
click at [1132, 209] on link "History" at bounding box center [1139, 191] width 40 height 35
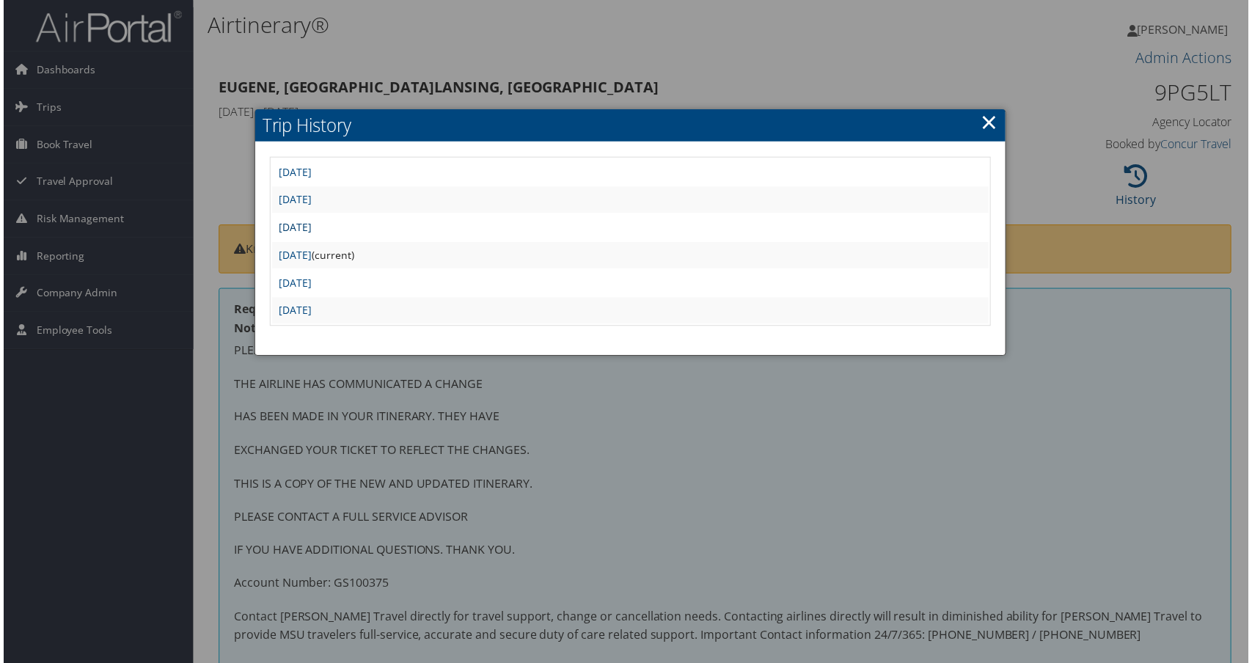
click at [310, 235] on link "[DATE]" at bounding box center [293, 228] width 33 height 14
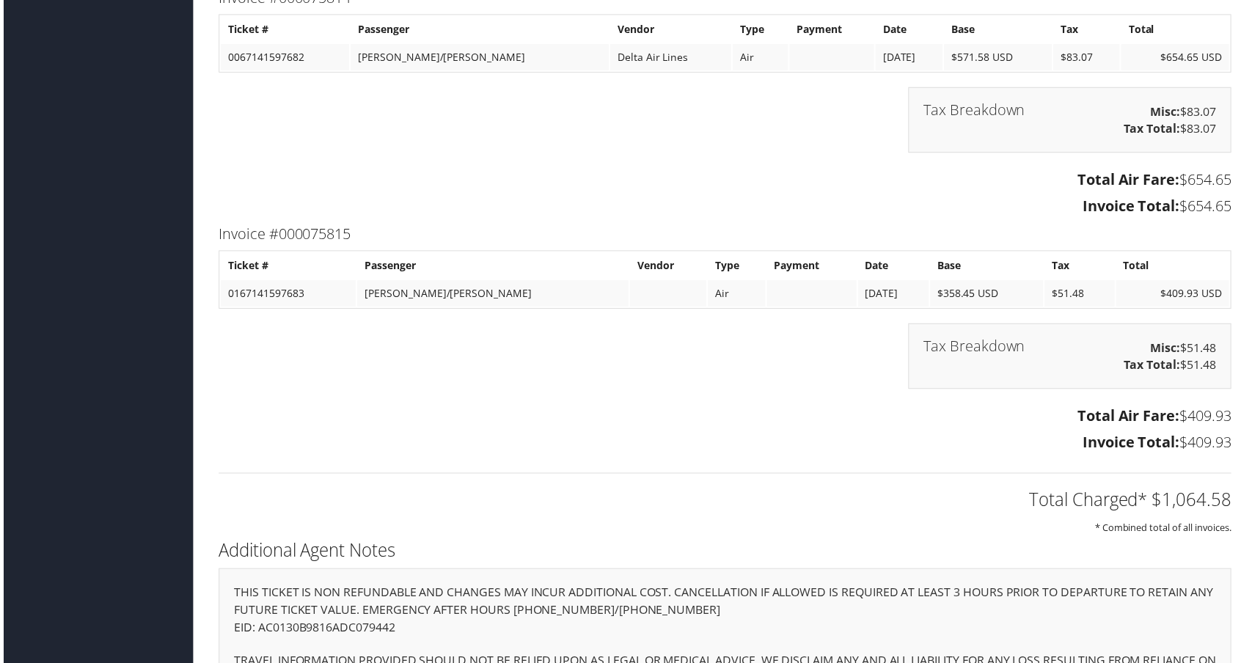
scroll to position [4546, 0]
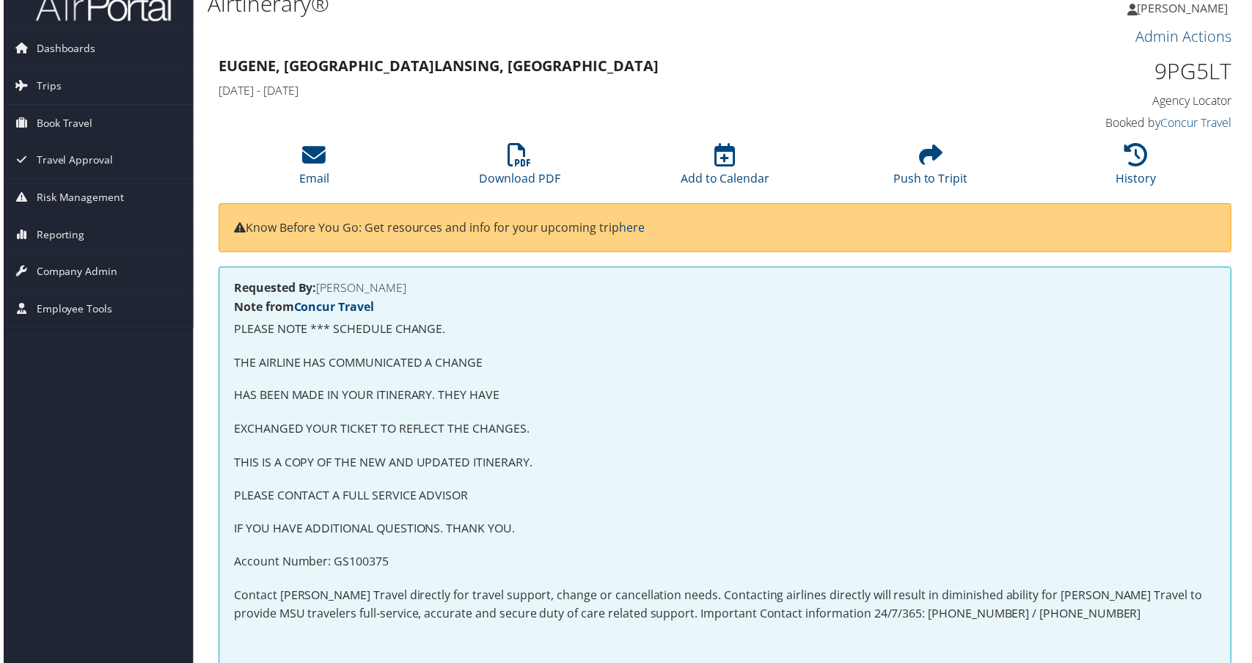
scroll to position [0, 0]
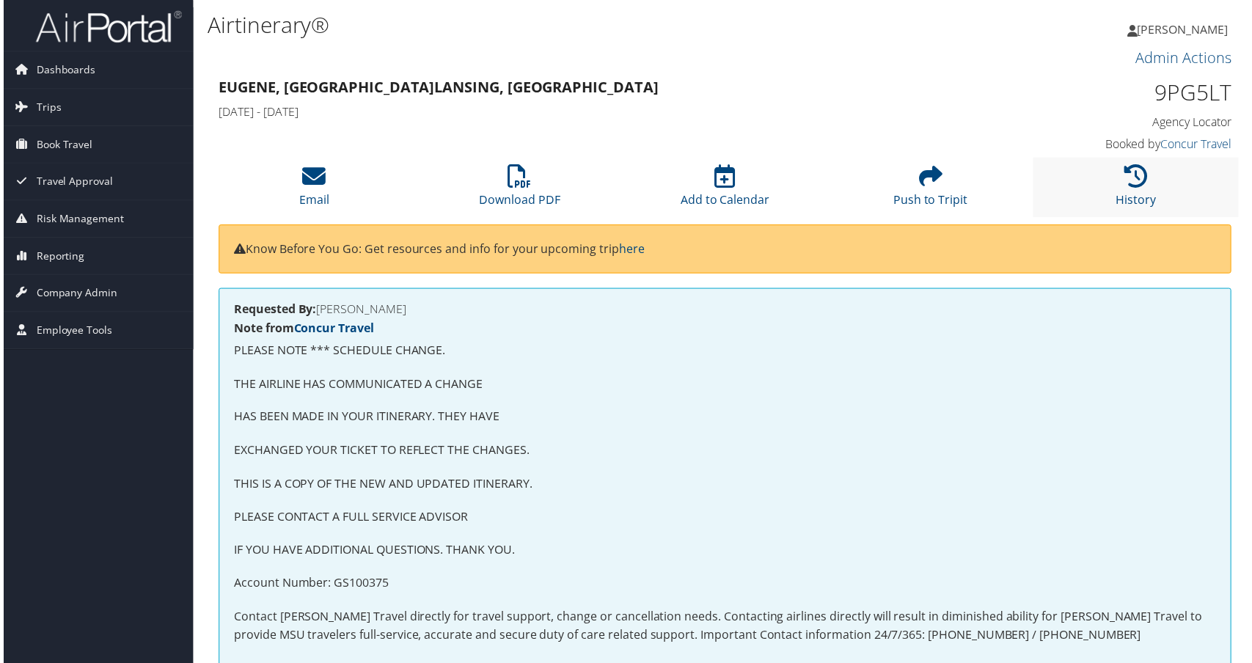
click at [1144, 218] on li "History" at bounding box center [1138, 187] width 207 height 59
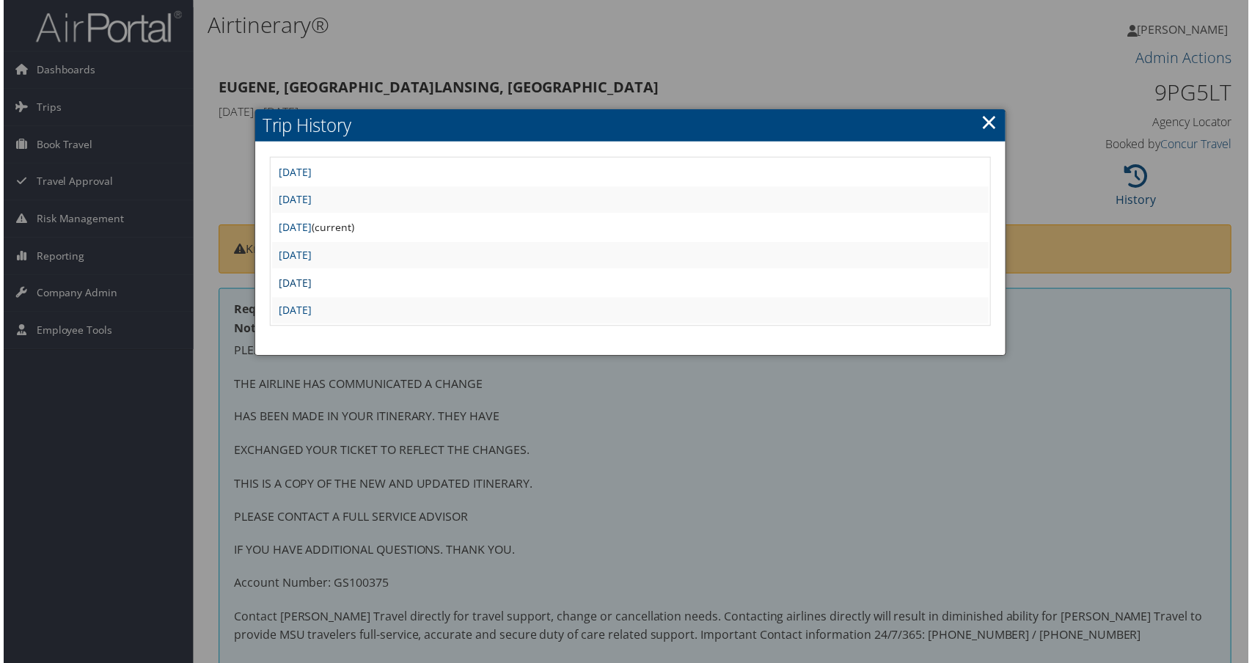
click at [310, 291] on link "[DATE]" at bounding box center [293, 284] width 33 height 14
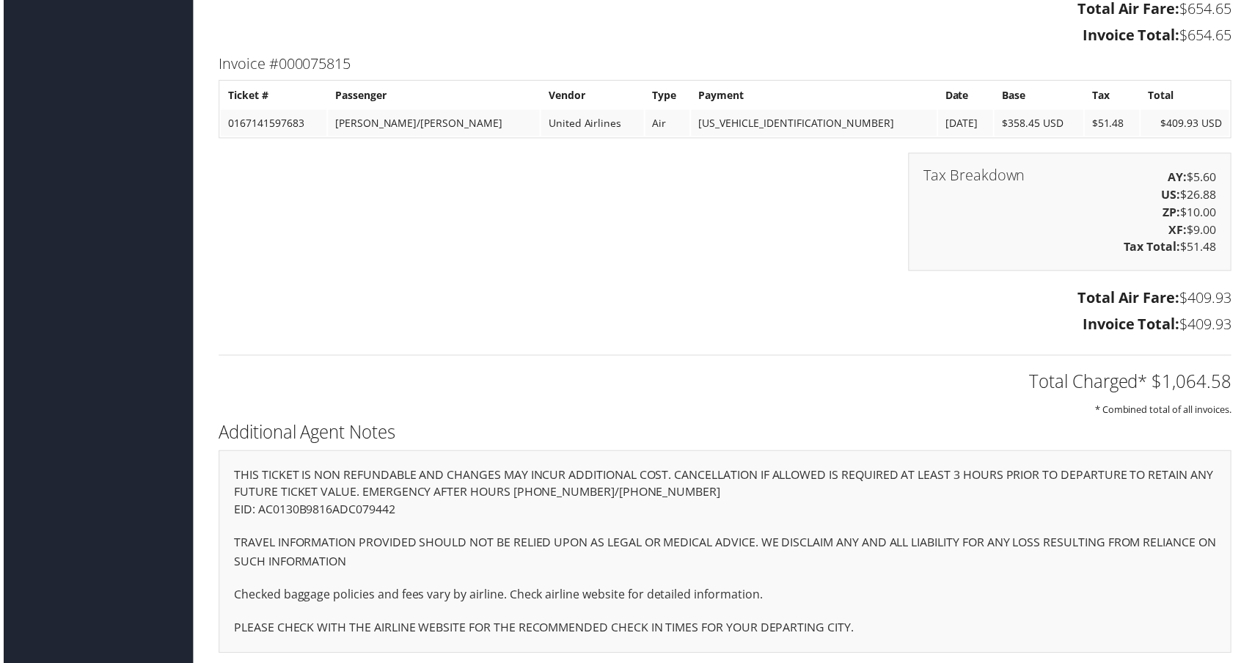
scroll to position [3992, 0]
drag, startPoint x: 366, startPoint y: 300, endPoint x: 336, endPoint y: 300, distance: 30.1
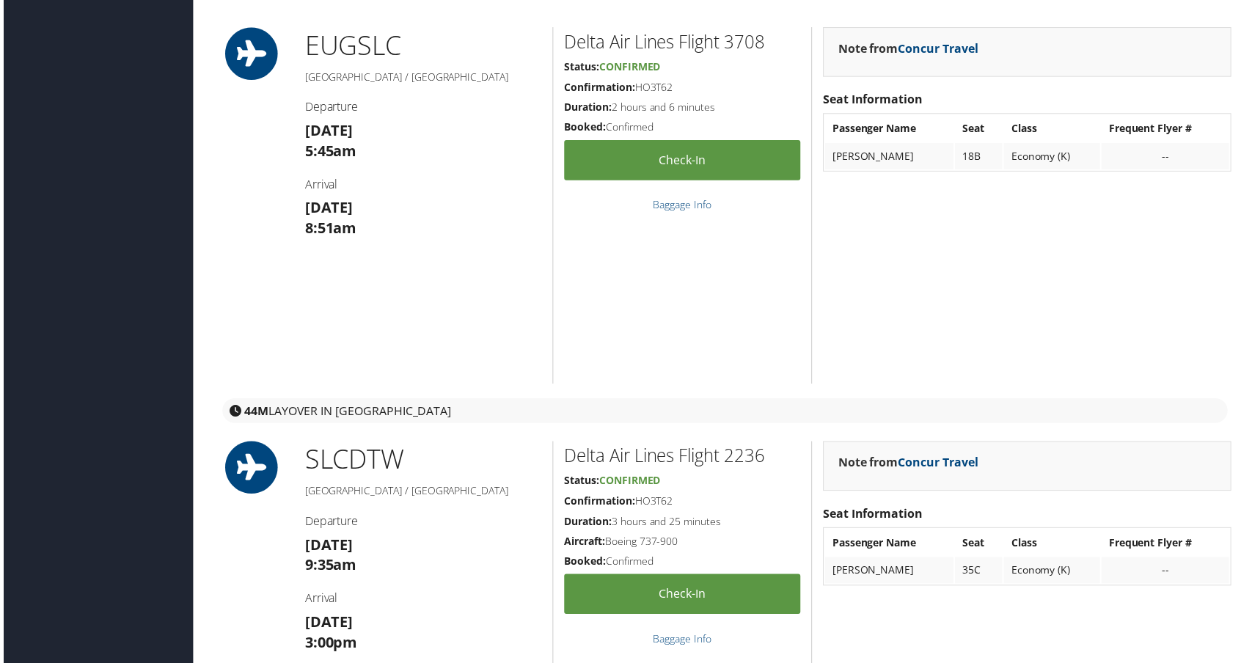
scroll to position [839, 0]
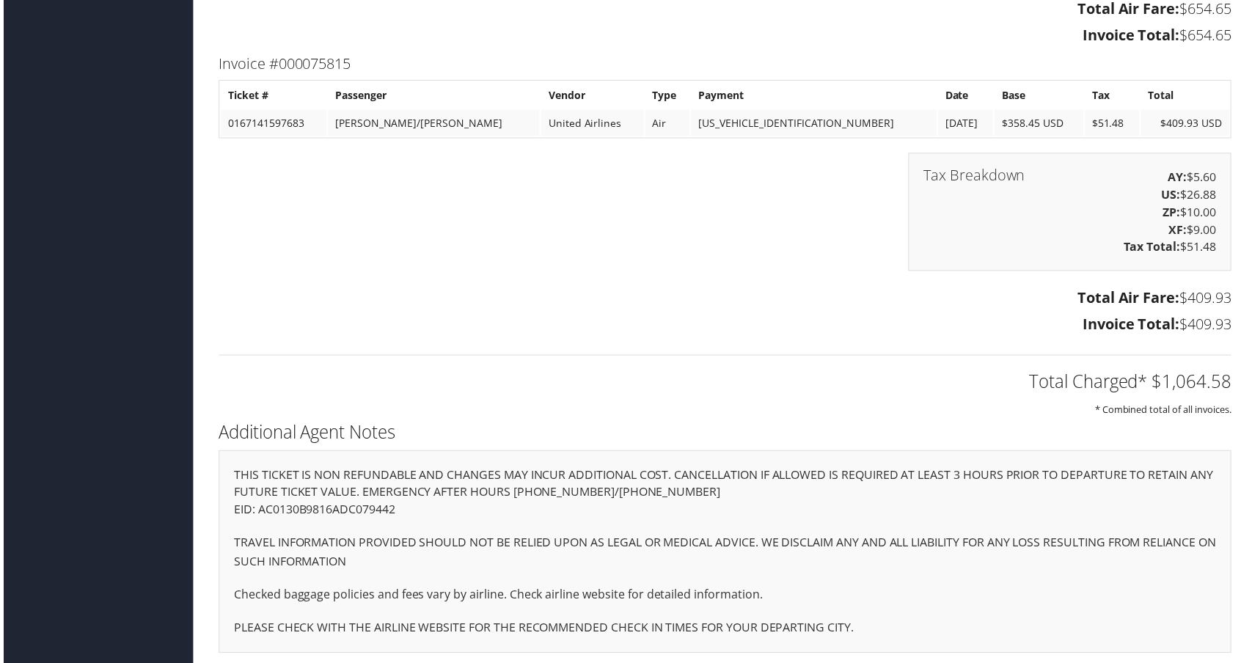
scroll to position [4359, 0]
click at [660, 287] on div "Tax Breakdown AY: $5.60 US: $26.88 ZP: $10.00 XF: $9.00 Tax Total: $51.48" at bounding box center [725, 220] width 1040 height 133
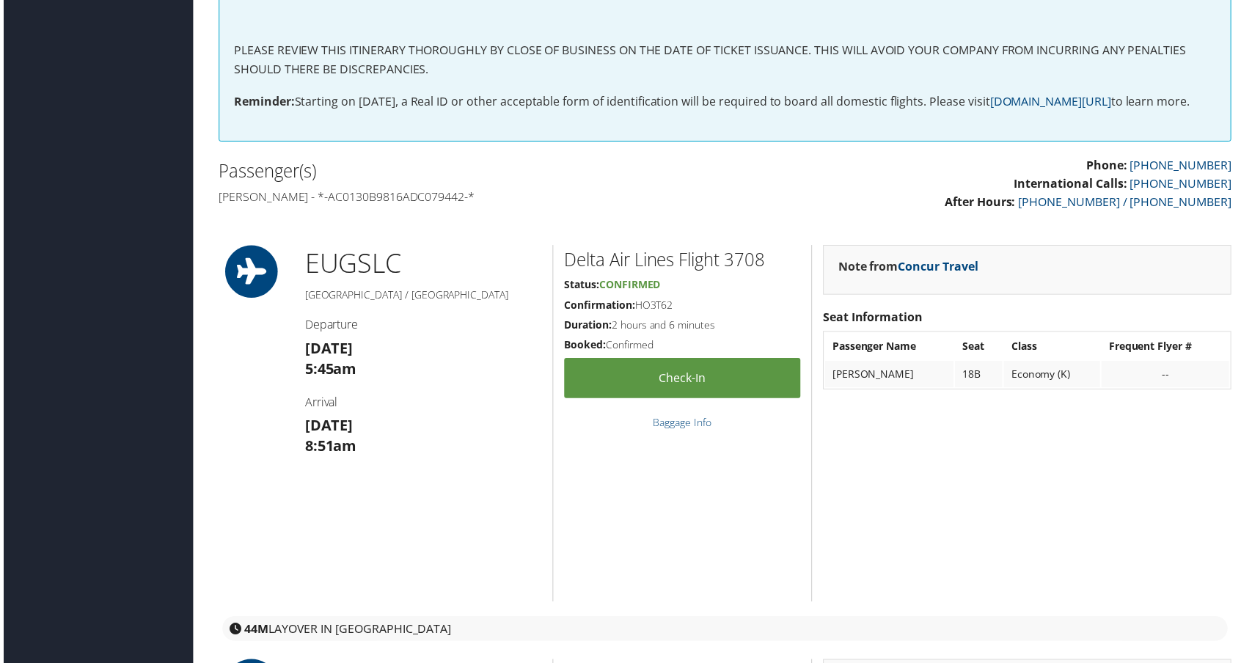
scroll to position [0, 0]
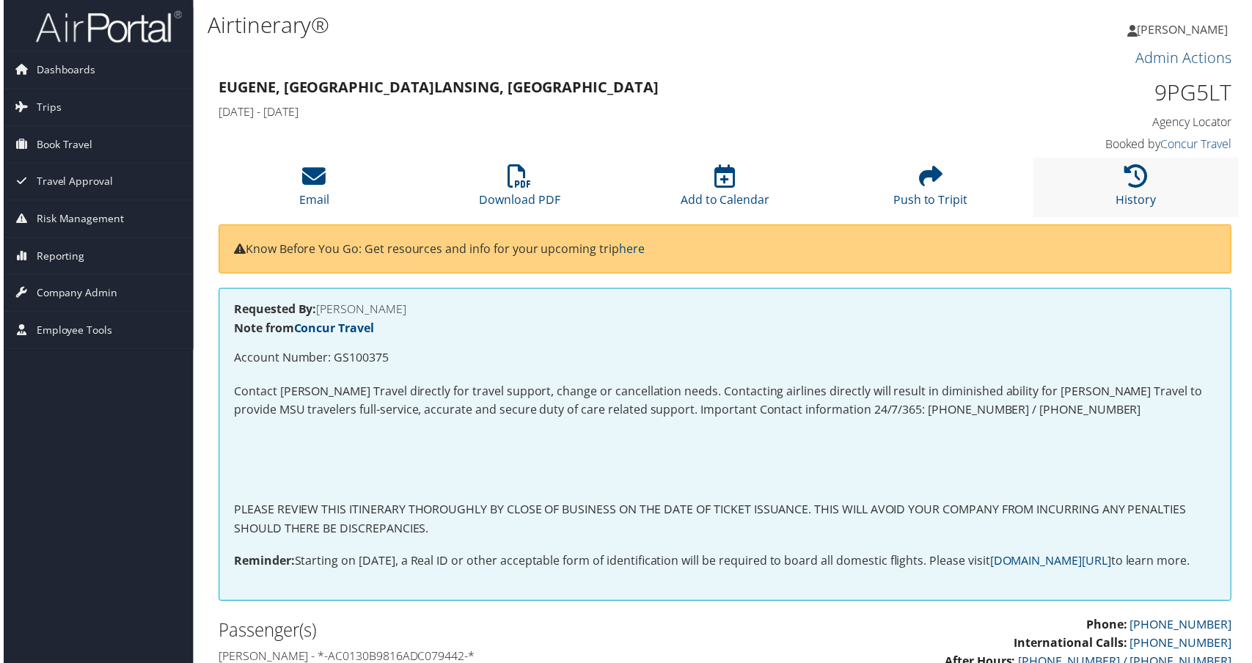
click at [1143, 218] on li "History" at bounding box center [1138, 187] width 207 height 59
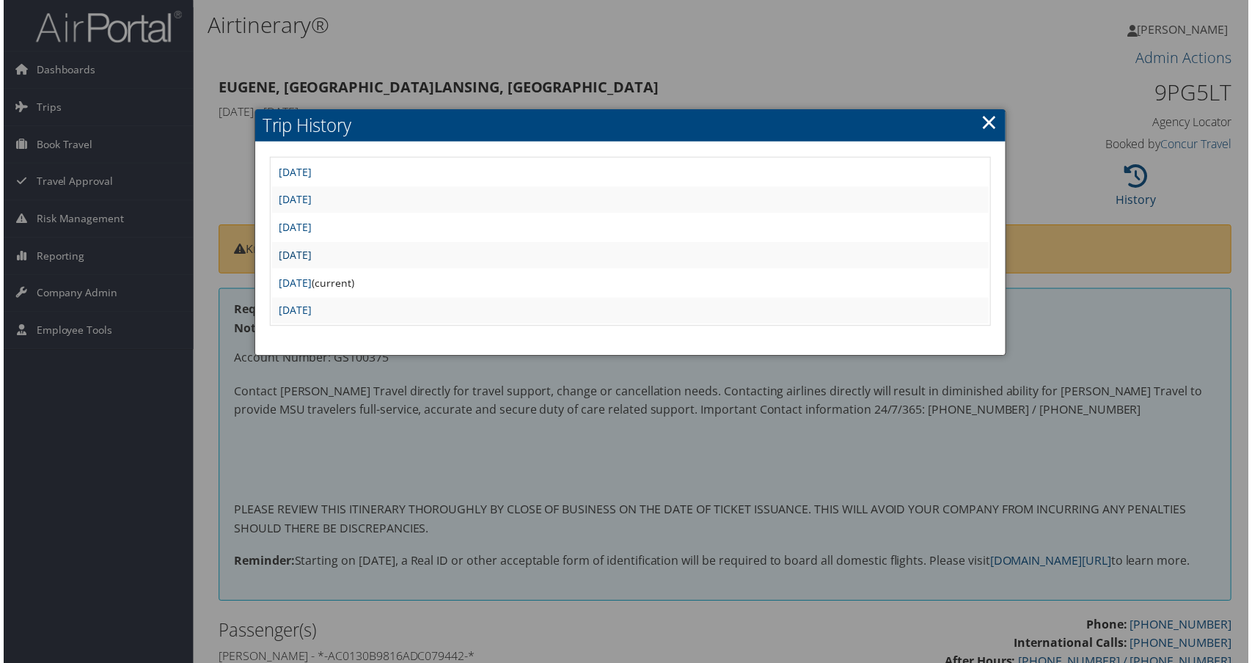
click at [310, 263] on link "Mon Dec 2 11:21:11 MST 2024" at bounding box center [293, 256] width 33 height 14
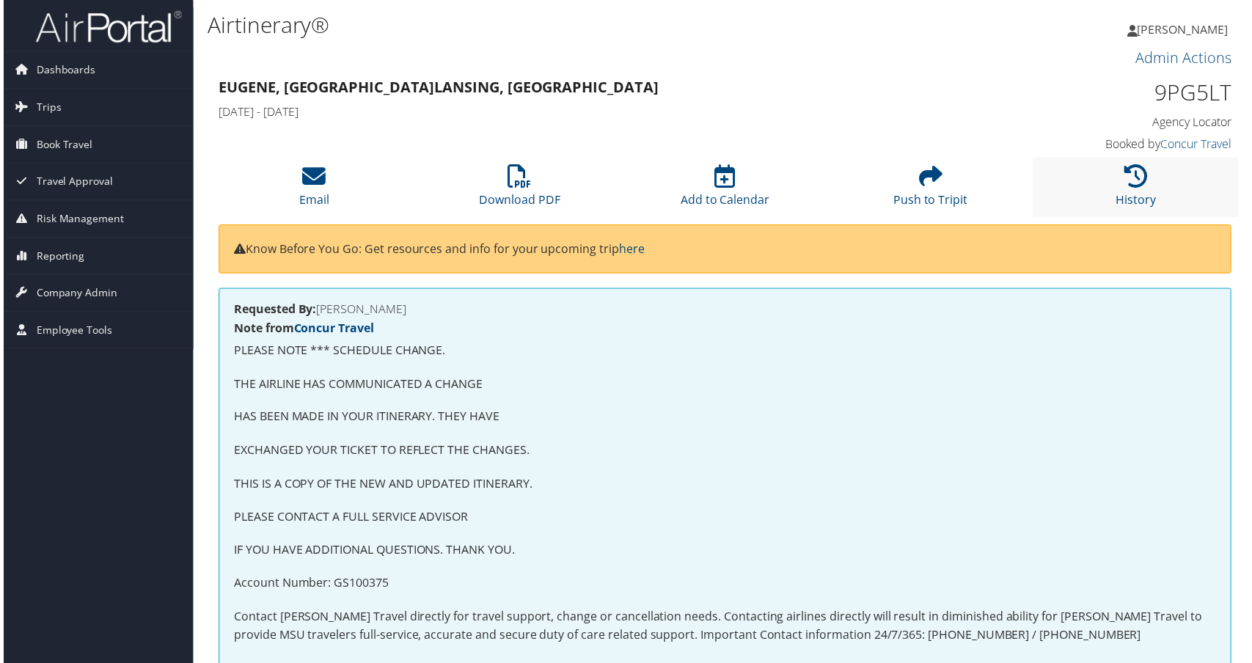
click at [1154, 218] on li "History" at bounding box center [1138, 187] width 207 height 59
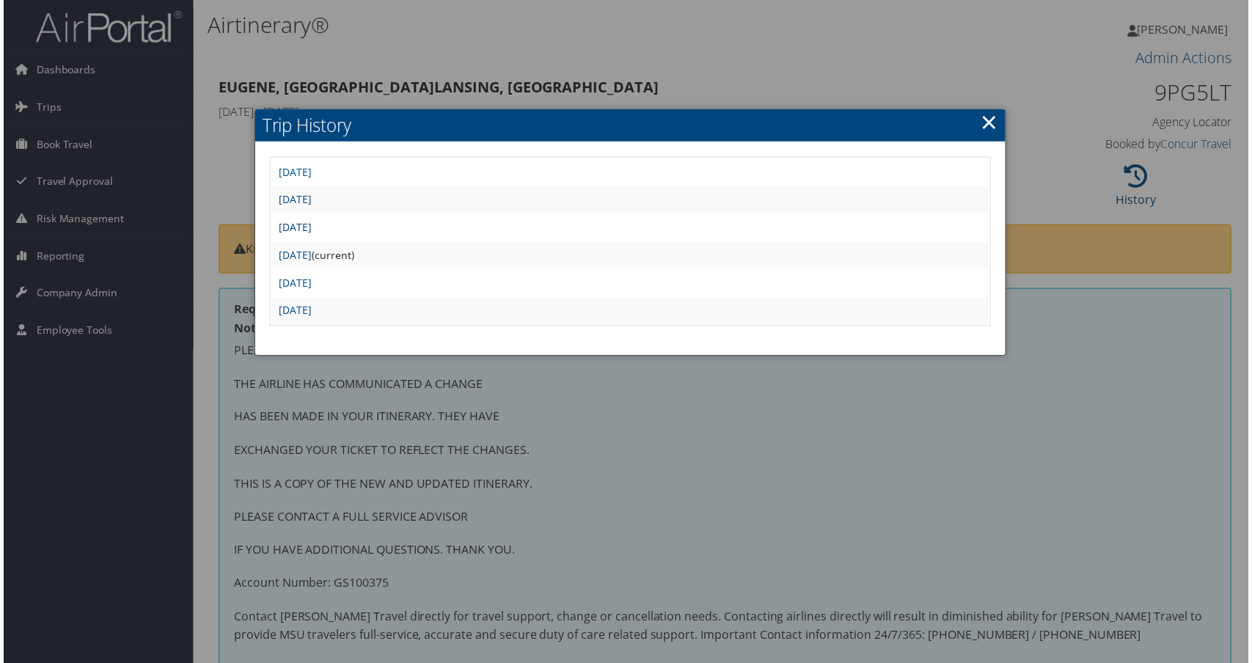
click at [310, 235] on link "[DATE]" at bounding box center [293, 228] width 33 height 14
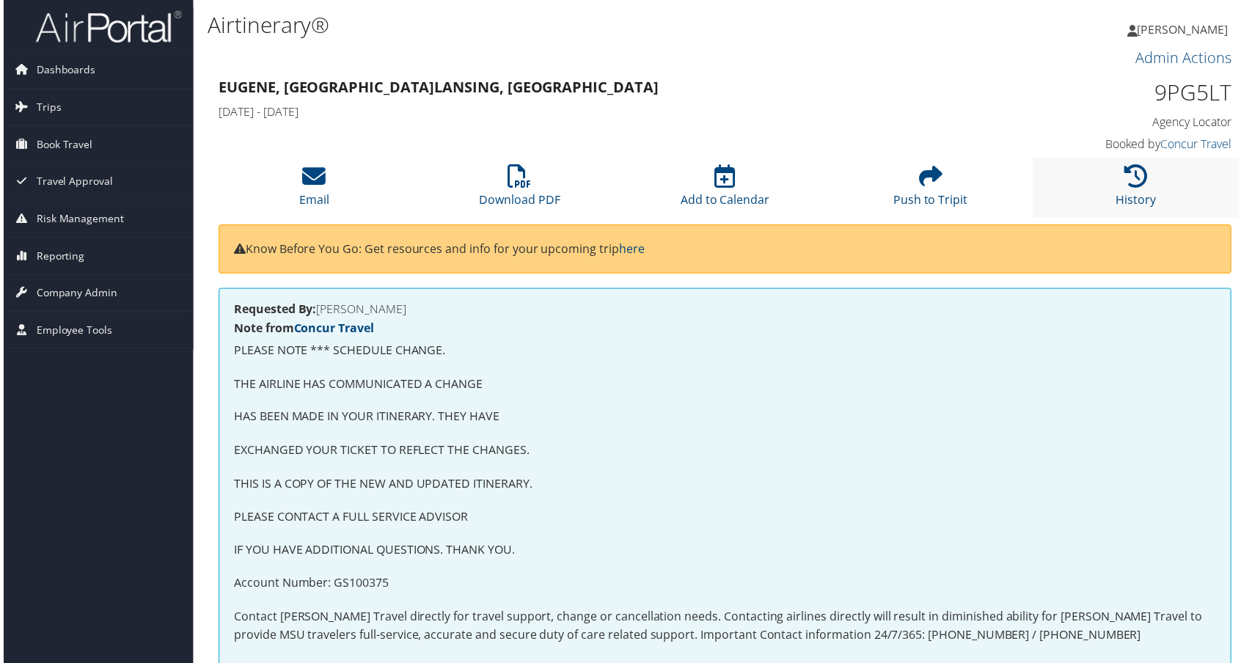
click at [1125, 218] on li "History" at bounding box center [1138, 187] width 207 height 59
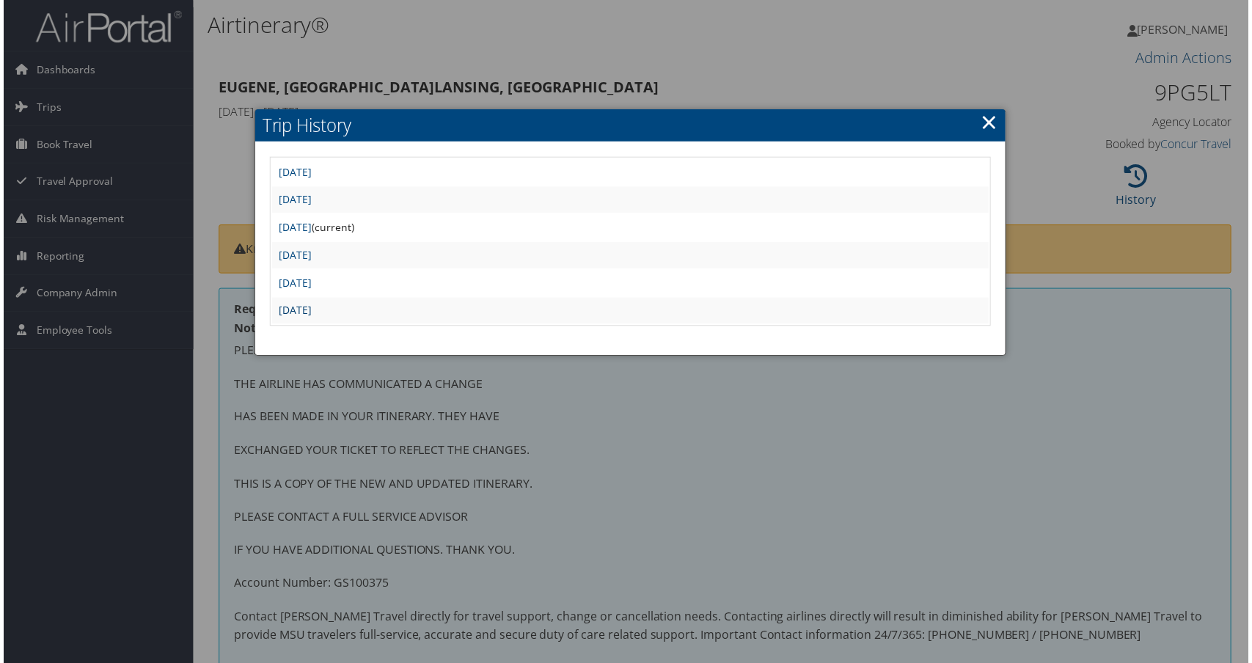
click at [310, 319] on link "[DATE]" at bounding box center [293, 312] width 33 height 14
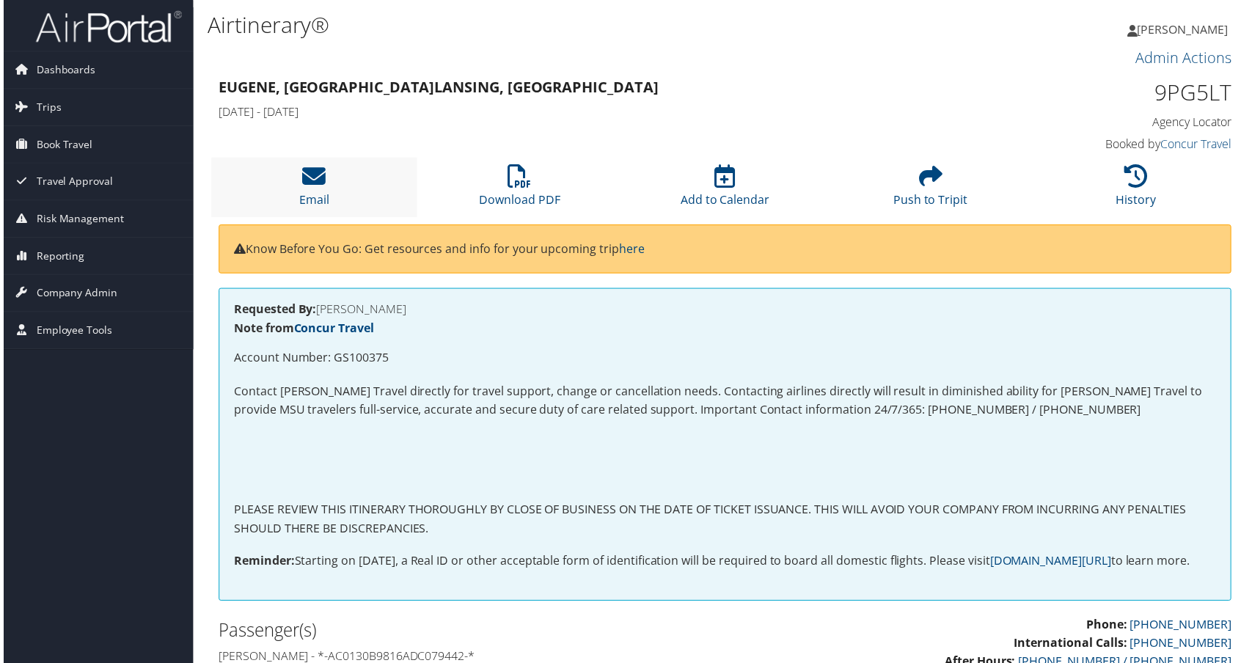
click at [322, 218] on li "Email" at bounding box center [312, 187] width 207 height 59
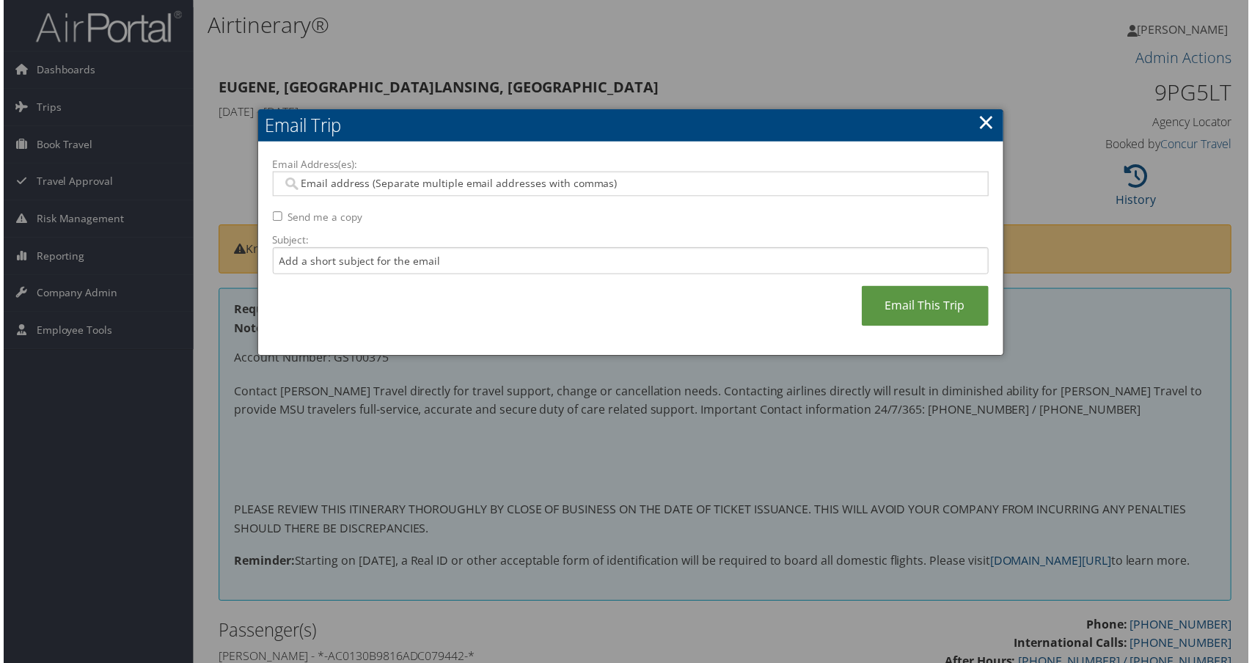
click at [280, 222] on input "Send me a copy" at bounding box center [276, 218] width 10 height 10
checkbox input "true"
click at [312, 197] on div at bounding box center [631, 184] width 720 height 25
paste input "[EMAIL_ADDRESS][DOMAIN_NAME]"
type input "[EMAIL_ADDRESS][DOMAIN_NAME]"
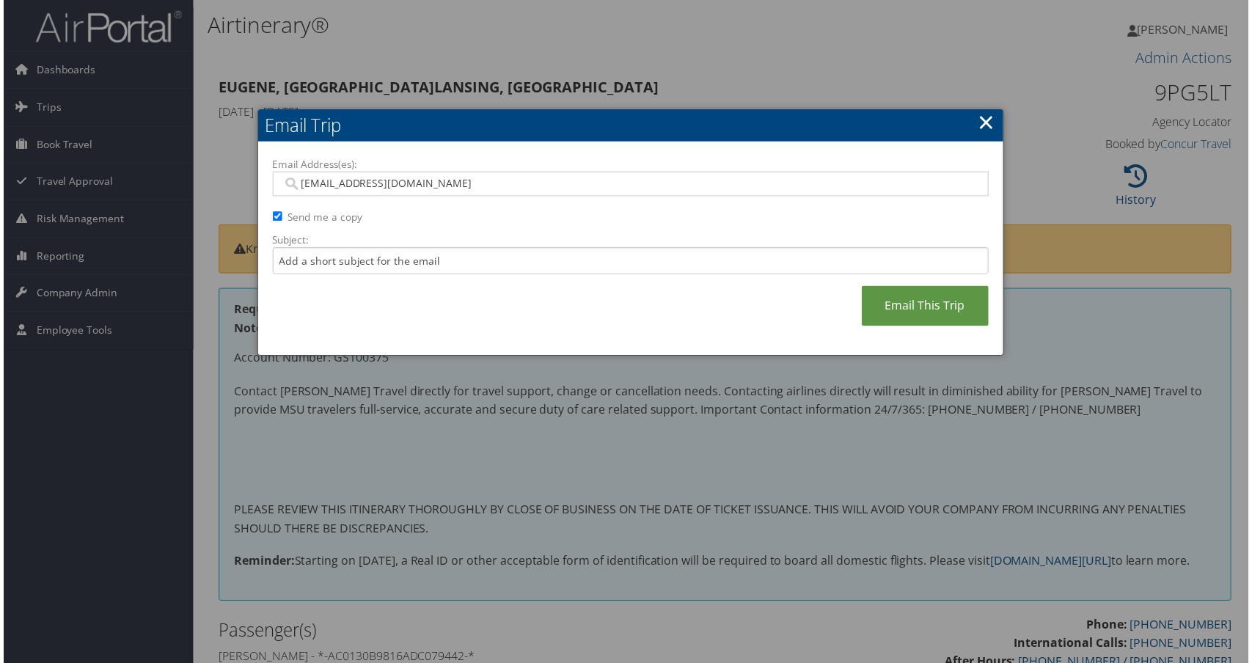
type input "[EMAIL_ADDRESS][DOMAIN_NAME]"
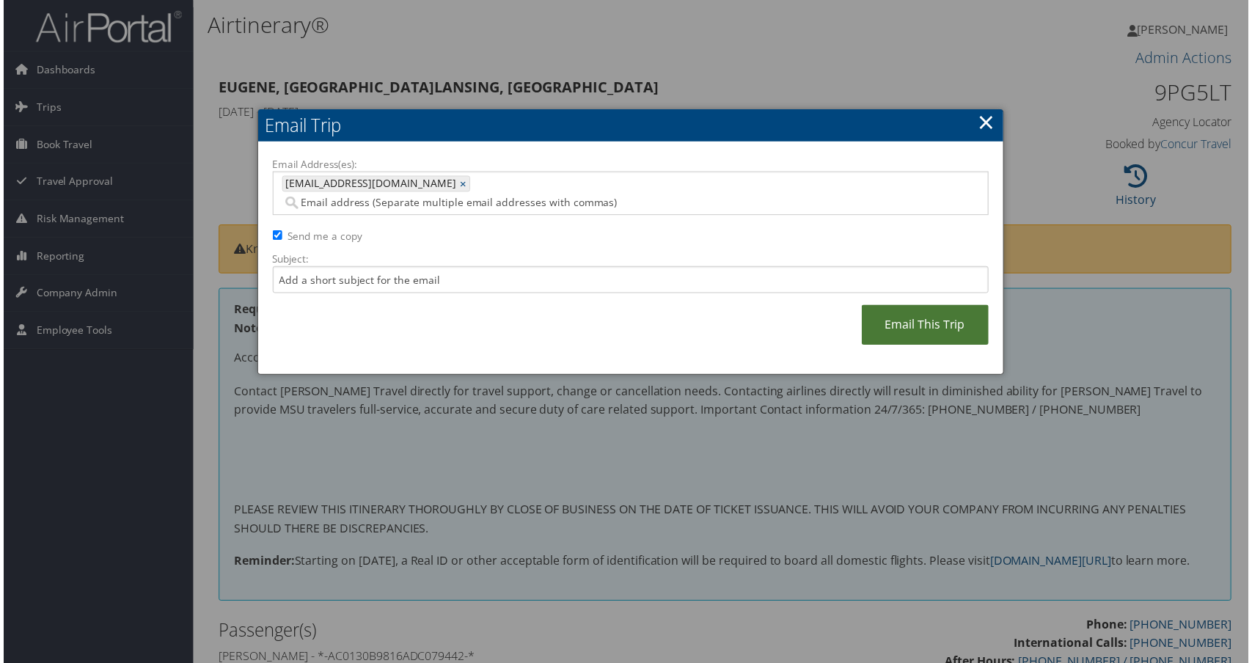
click at [880, 347] on link "Email This Trip" at bounding box center [927, 326] width 128 height 40
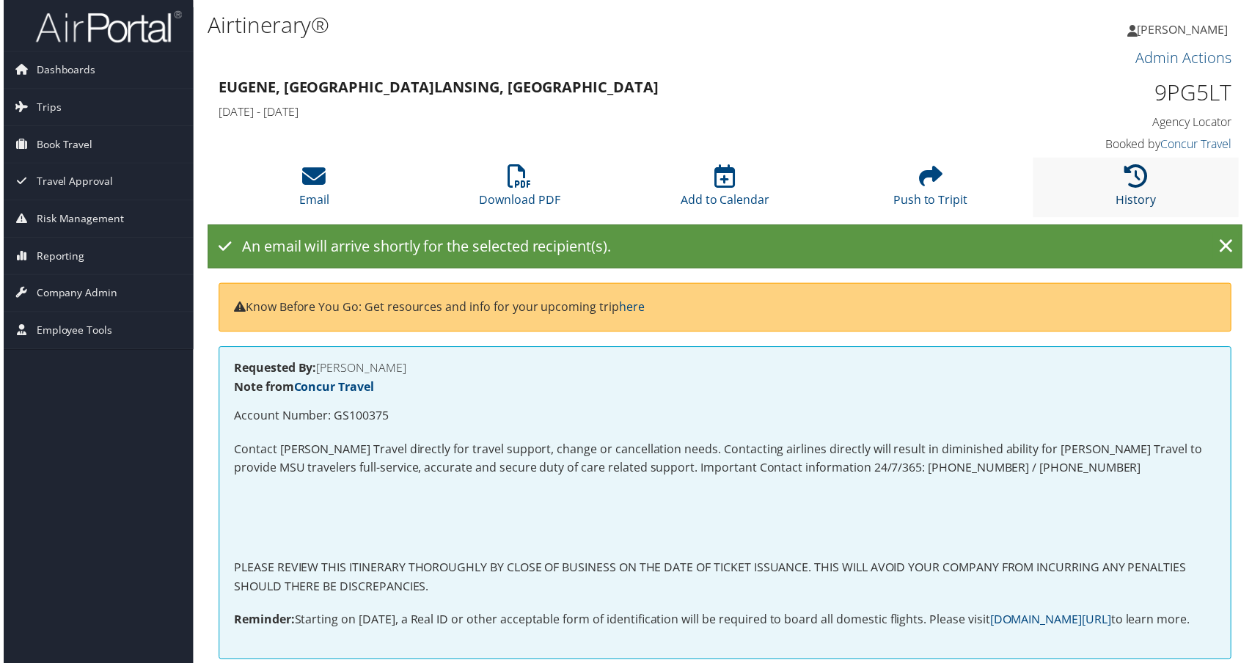
click at [1139, 189] on icon at bounding box center [1138, 177] width 23 height 23
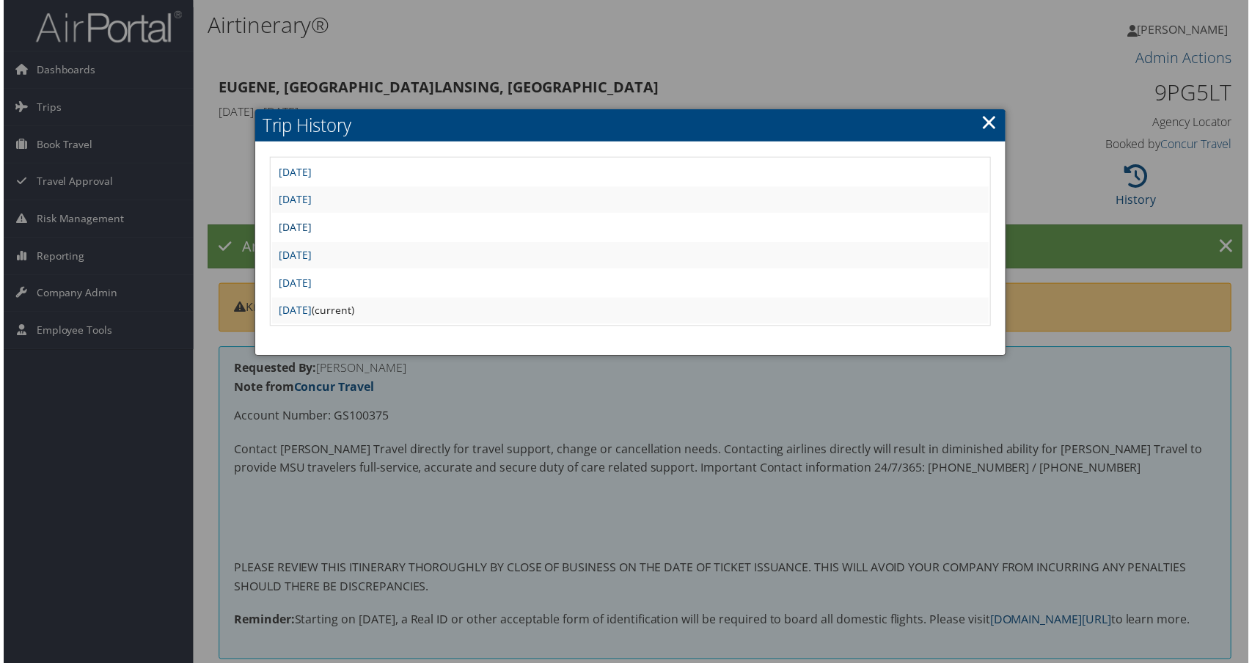
click at [310, 235] on link "[DATE]" at bounding box center [293, 228] width 33 height 14
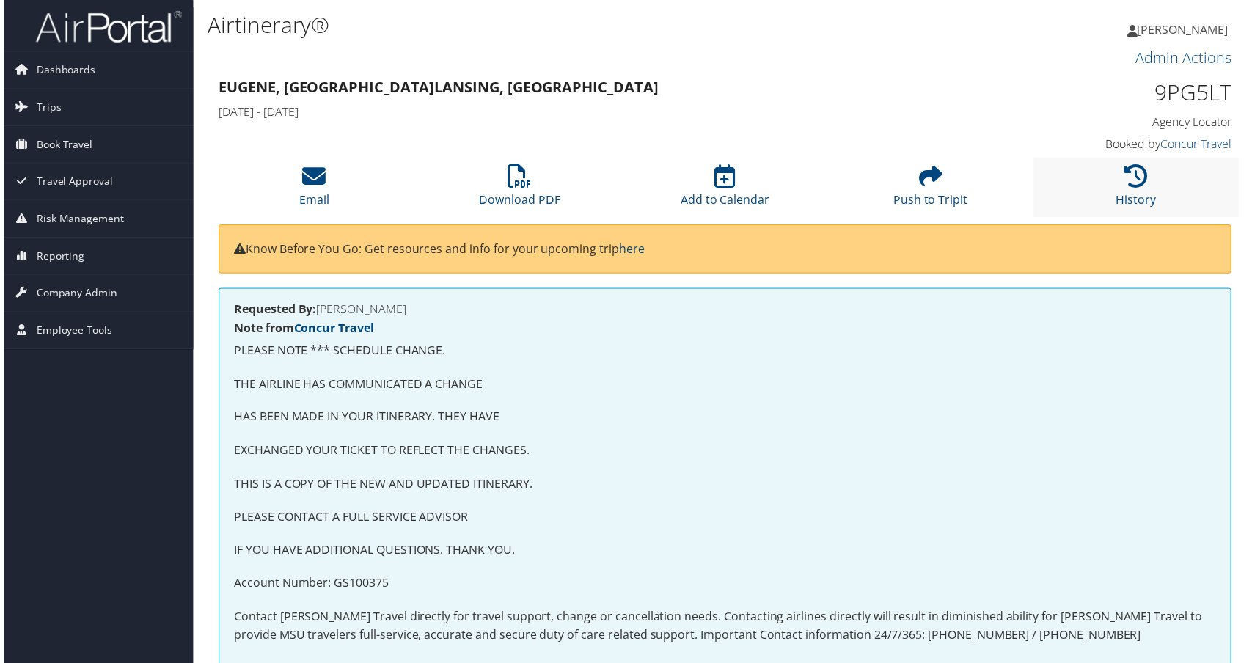
click at [1138, 218] on li "History" at bounding box center [1138, 187] width 207 height 59
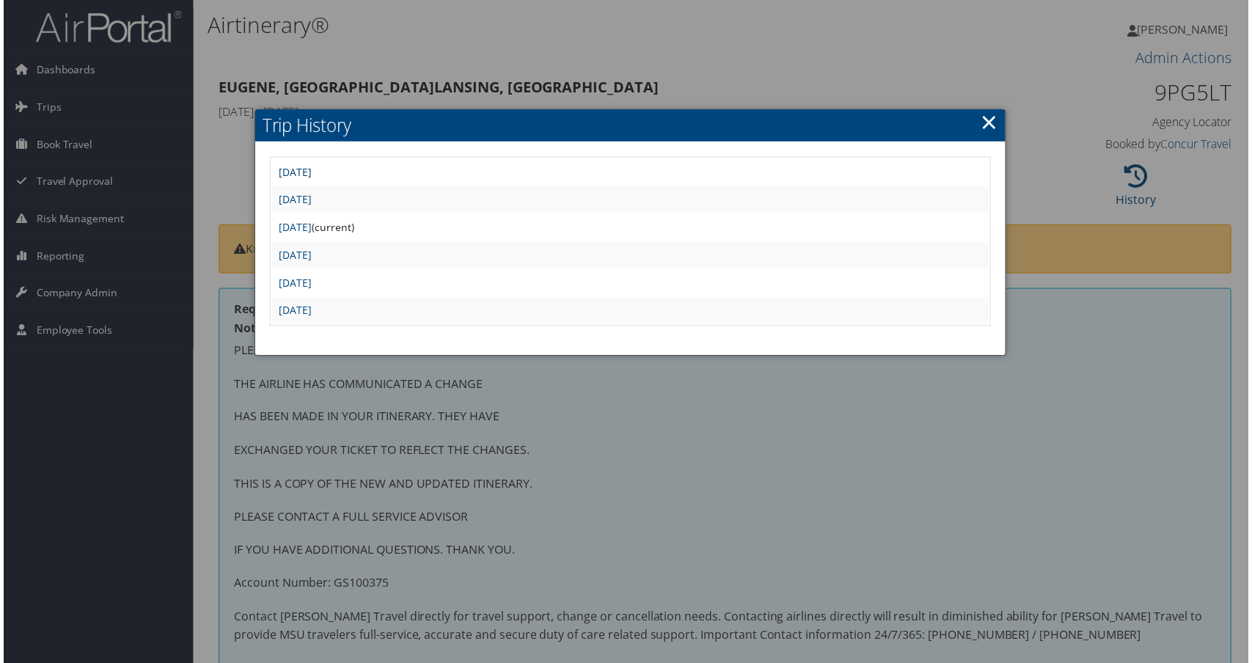
click at [310, 180] on link "Wed Dec 4 09:47:56 MST 2024" at bounding box center [293, 173] width 33 height 14
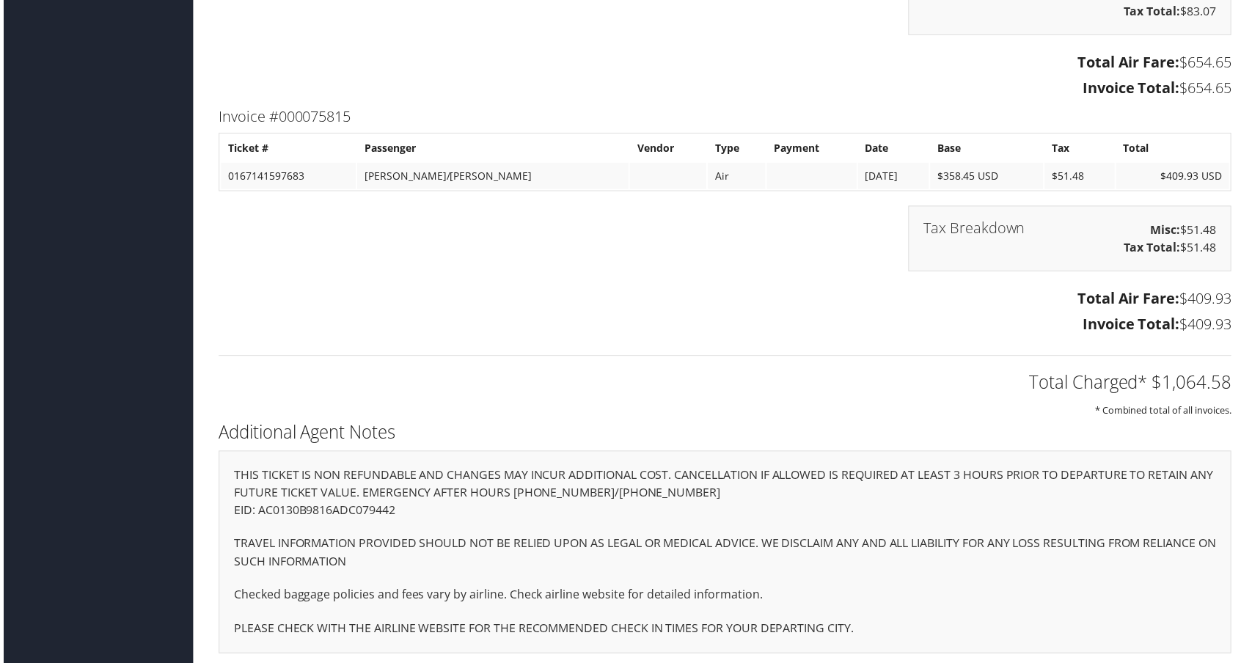
scroll to position [4403, 0]
click at [419, 73] on h3 "Total Air Fare: $654.65" at bounding box center [725, 62] width 1018 height 21
drag, startPoint x: 353, startPoint y: 348, endPoint x: 225, endPoint y: 361, distance: 128.3
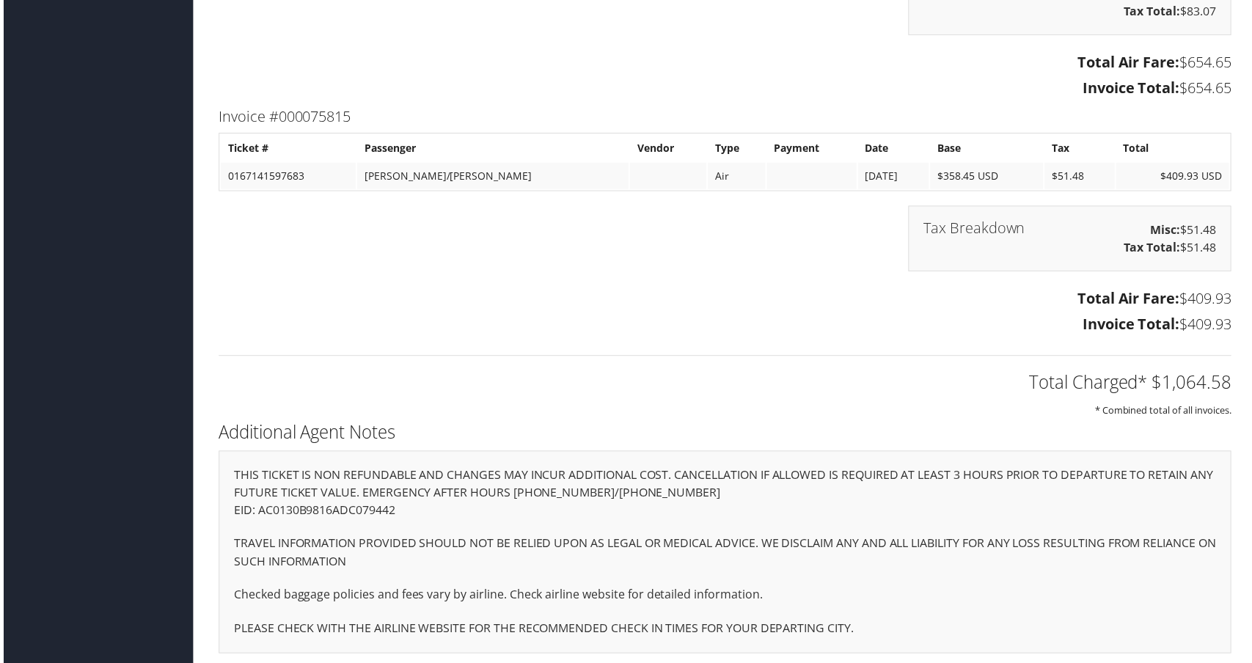
copy td "0067141597682"
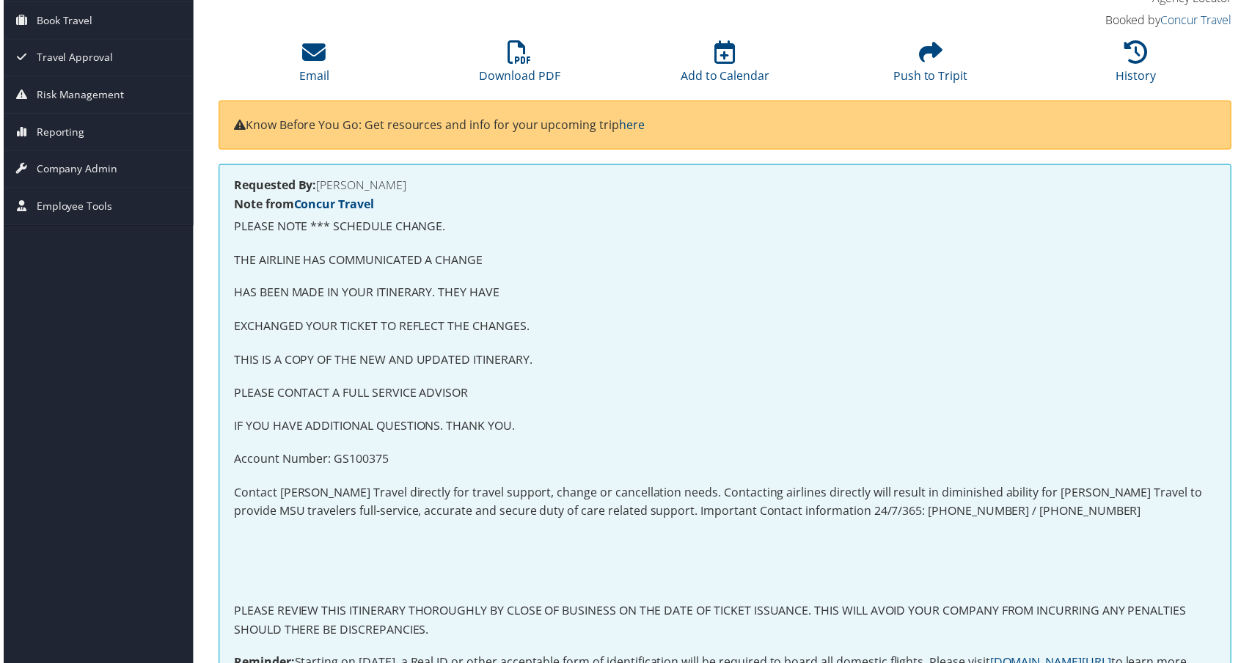
scroll to position [0, 0]
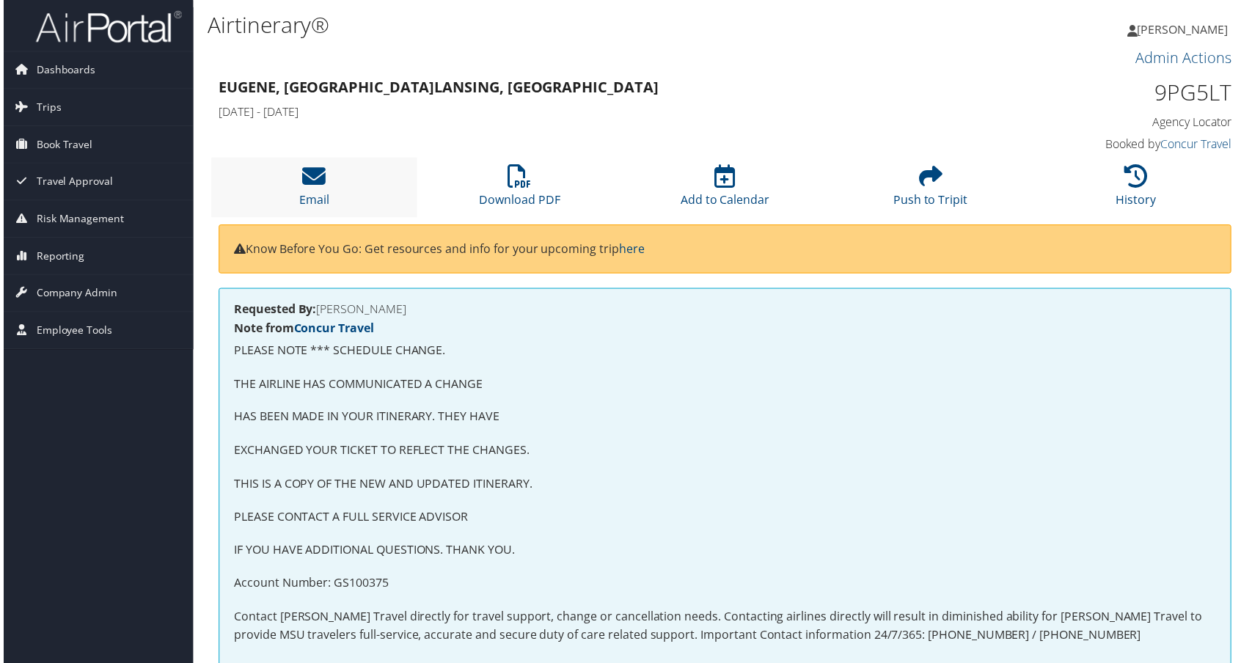
click at [322, 218] on li "Email" at bounding box center [312, 187] width 207 height 59
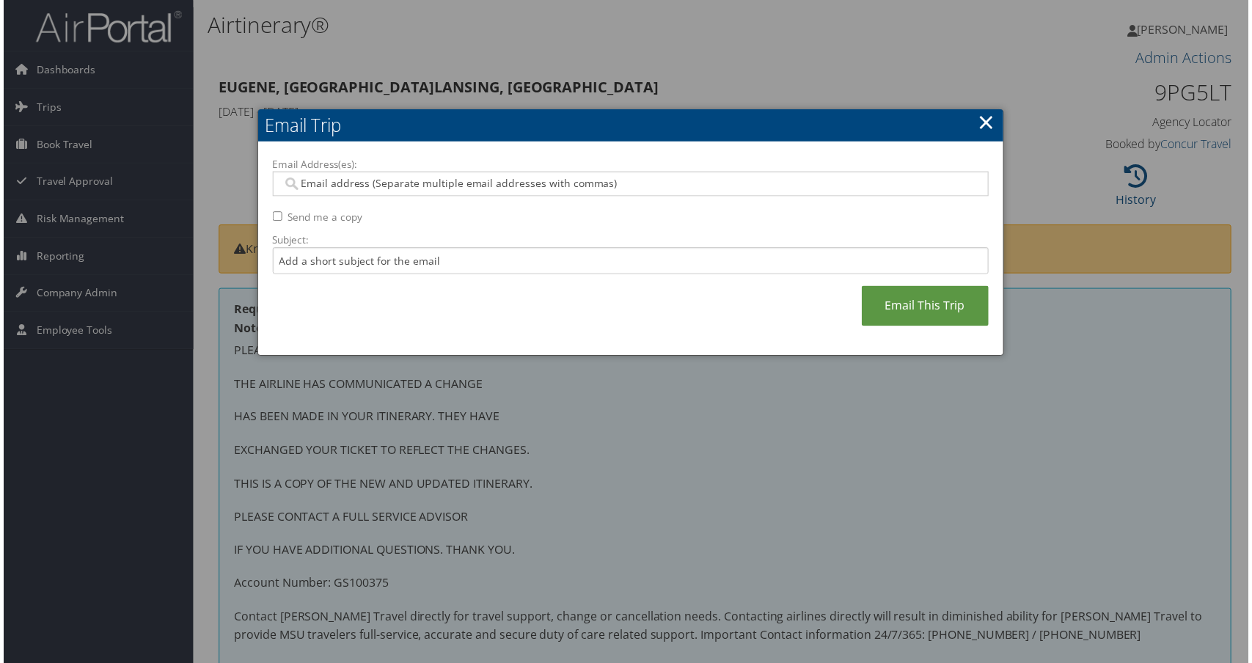
click at [283, 258] on div "Email Address(es): Send me a copy Subject: Email This Trip" at bounding box center [631, 250] width 720 height 185
click at [273, 222] on input "Send me a copy" at bounding box center [276, 218] width 10 height 10
checkbox input "true"
click at [398, 192] on input "Email Address(es):" at bounding box center [623, 184] width 686 height 15
paste input "[EMAIL_ADDRESS][DOMAIN_NAME]"
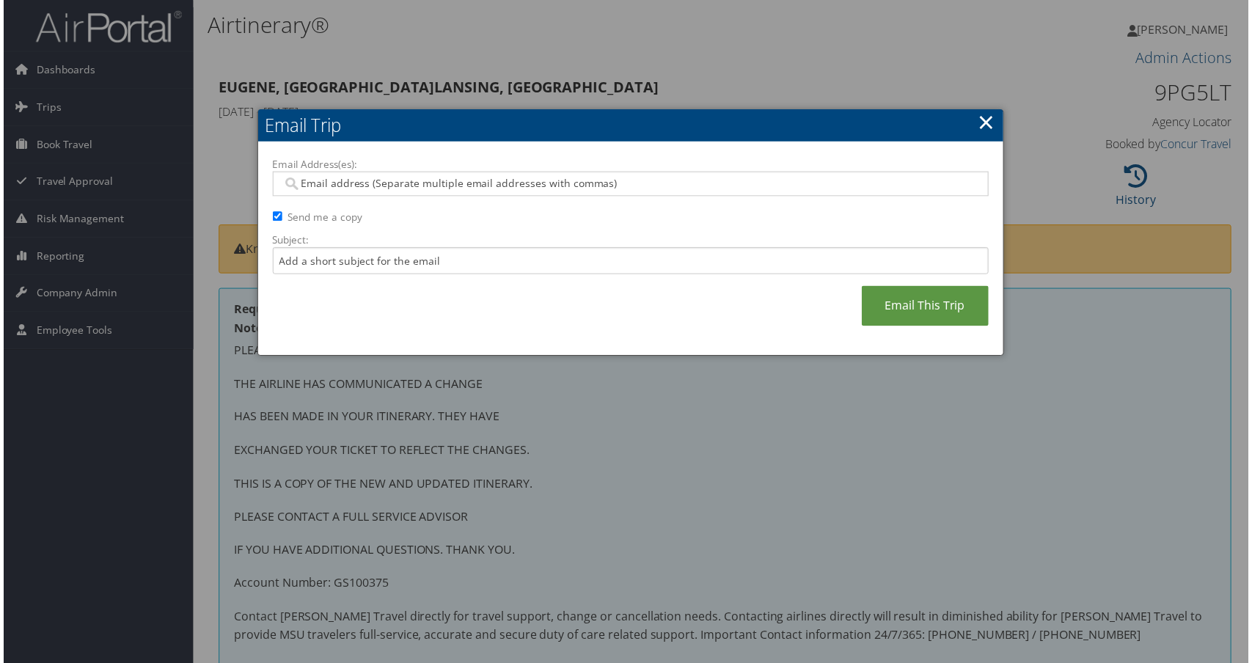
type input "[EMAIL_ADDRESS][DOMAIN_NAME]"
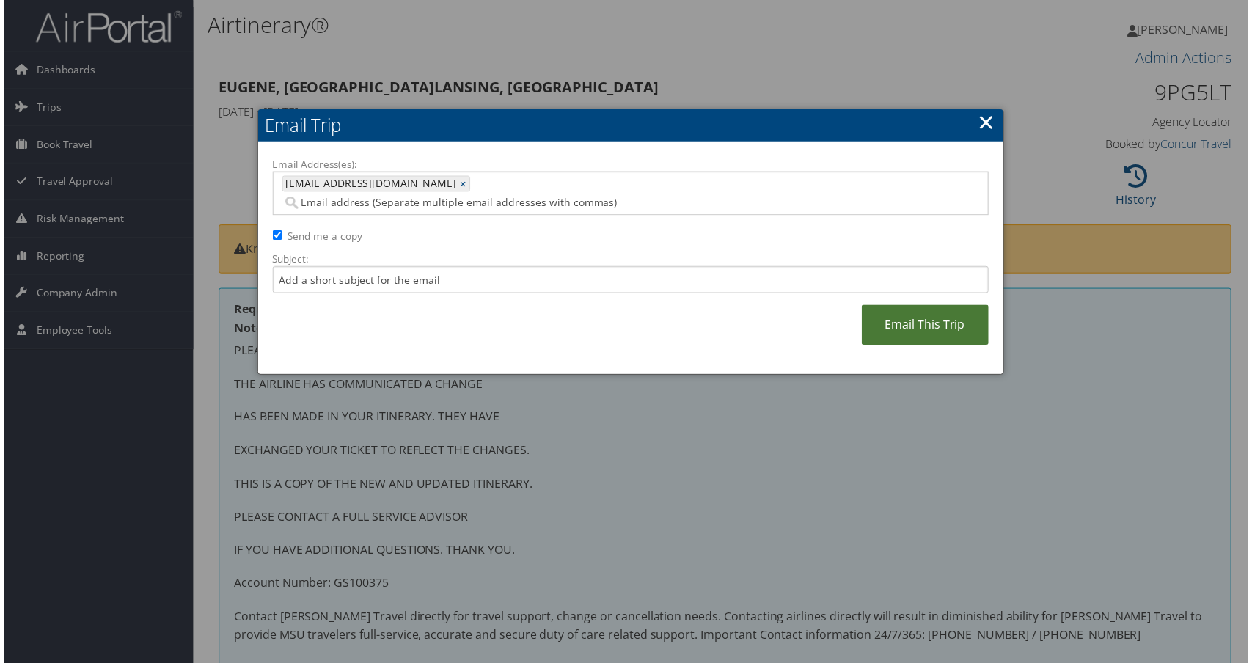
click at [863, 347] on link "Email This Trip" at bounding box center [927, 326] width 128 height 40
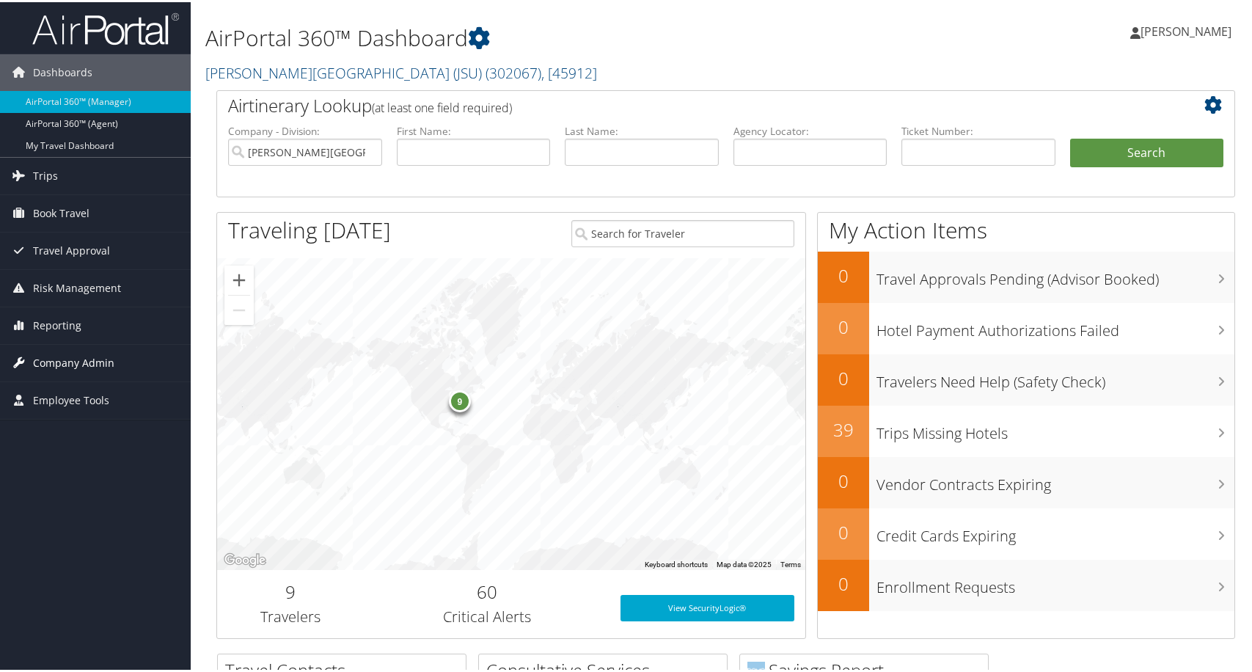
click at [93, 370] on span "Company Admin" at bounding box center [73, 360] width 81 height 37
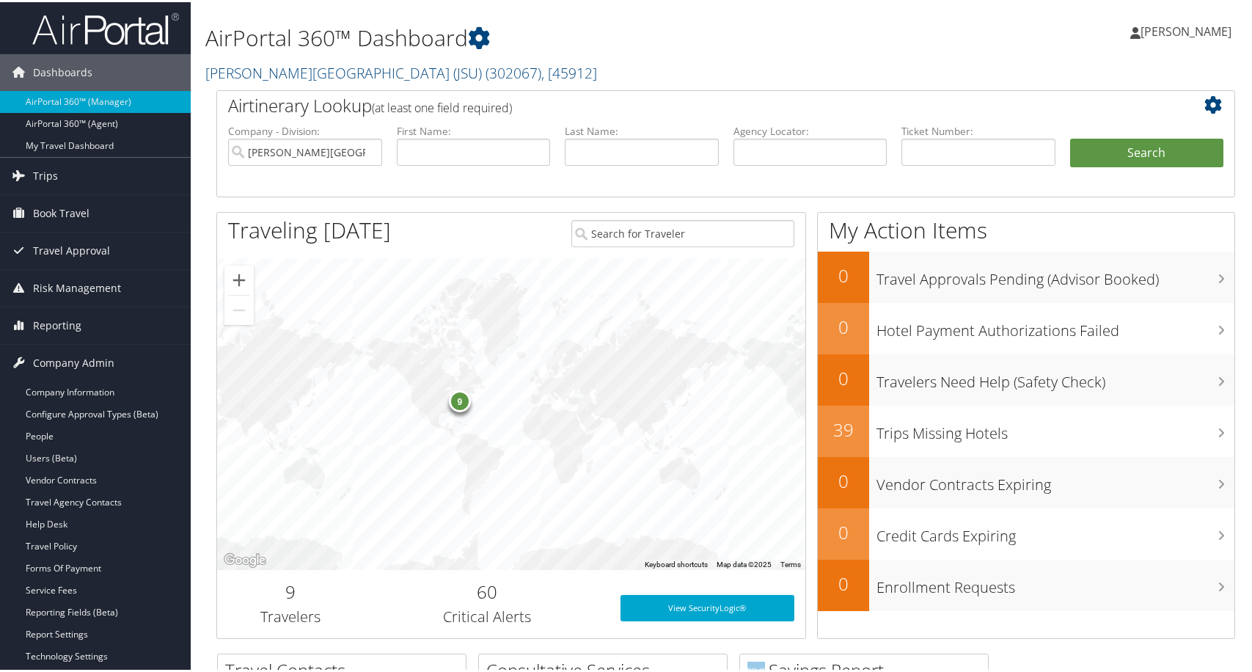
click at [752, 82] on h2 "Jackson State University (JSU) ( 302067 ) , [ 45912 ]" at bounding box center [552, 69] width 694 height 25
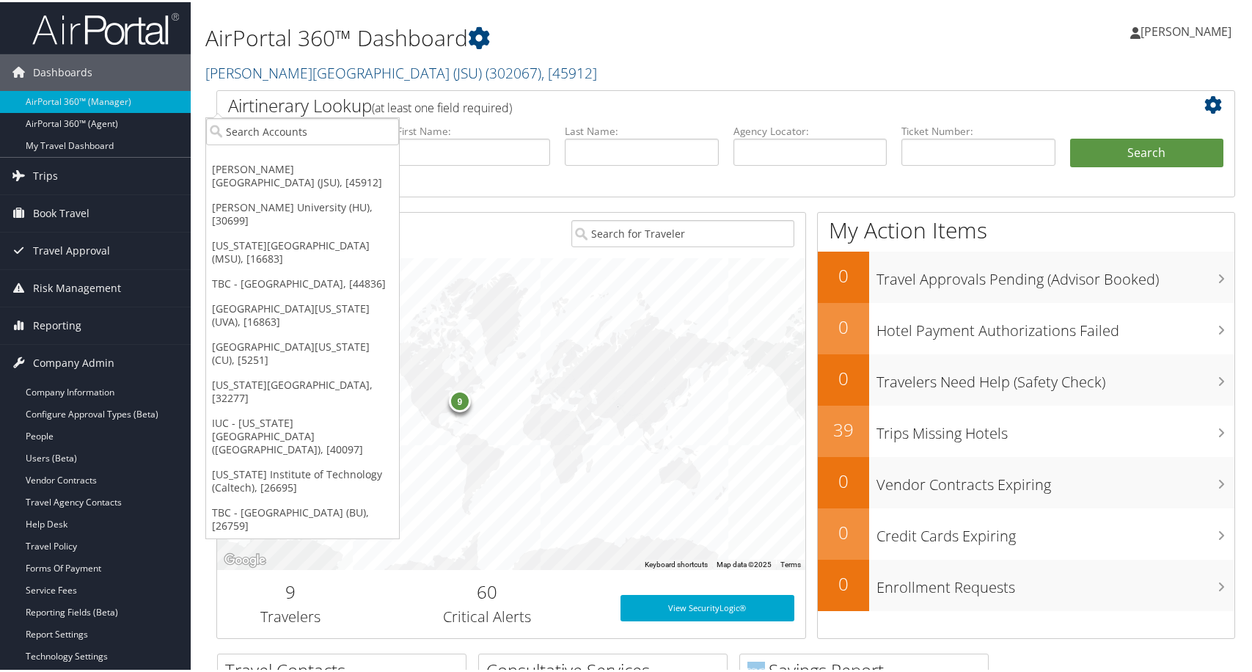
scroll to position [114, 0]
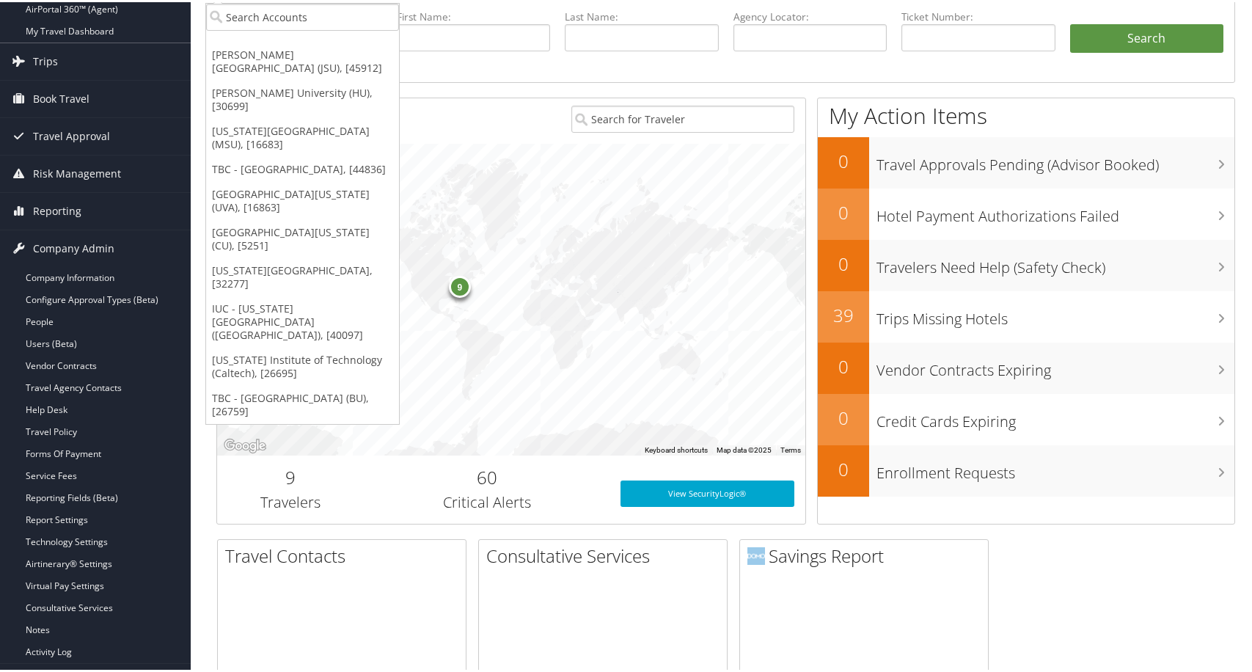
click at [482, 76] on li "First Name:" at bounding box center [473, 41] width 169 height 68
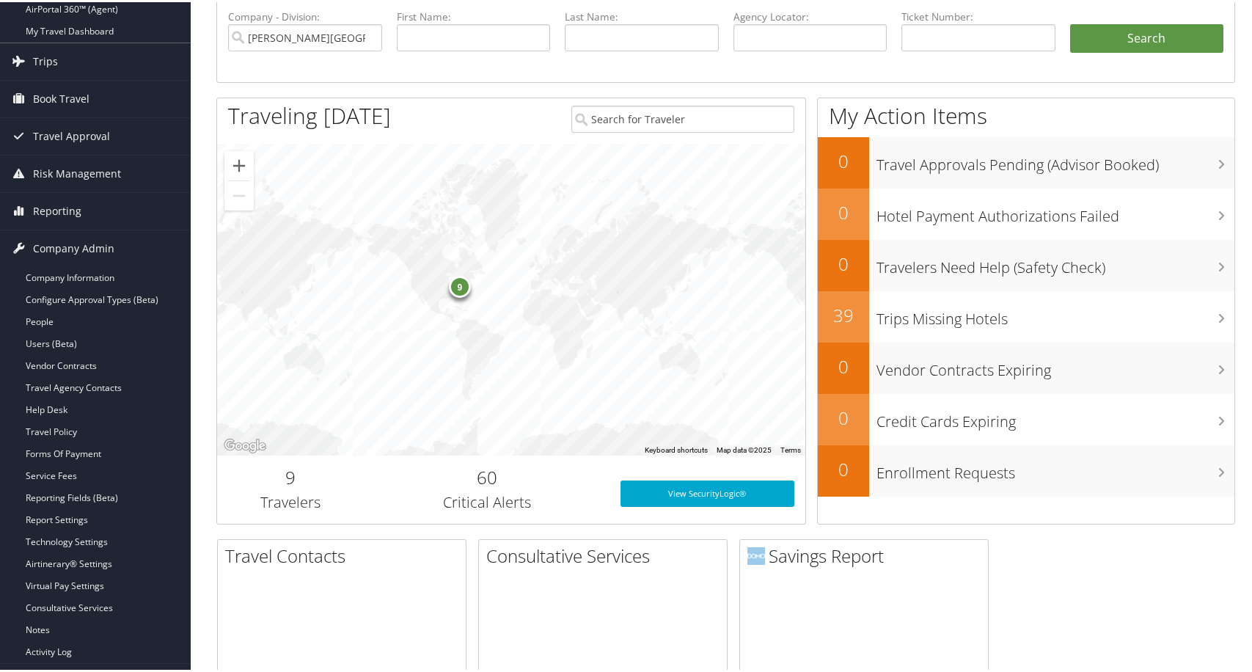
click at [699, 22] on label "Last Name:" at bounding box center [642, 14] width 154 height 15
click at [62, 384] on link "Travel Agency Contacts" at bounding box center [95, 386] width 191 height 22
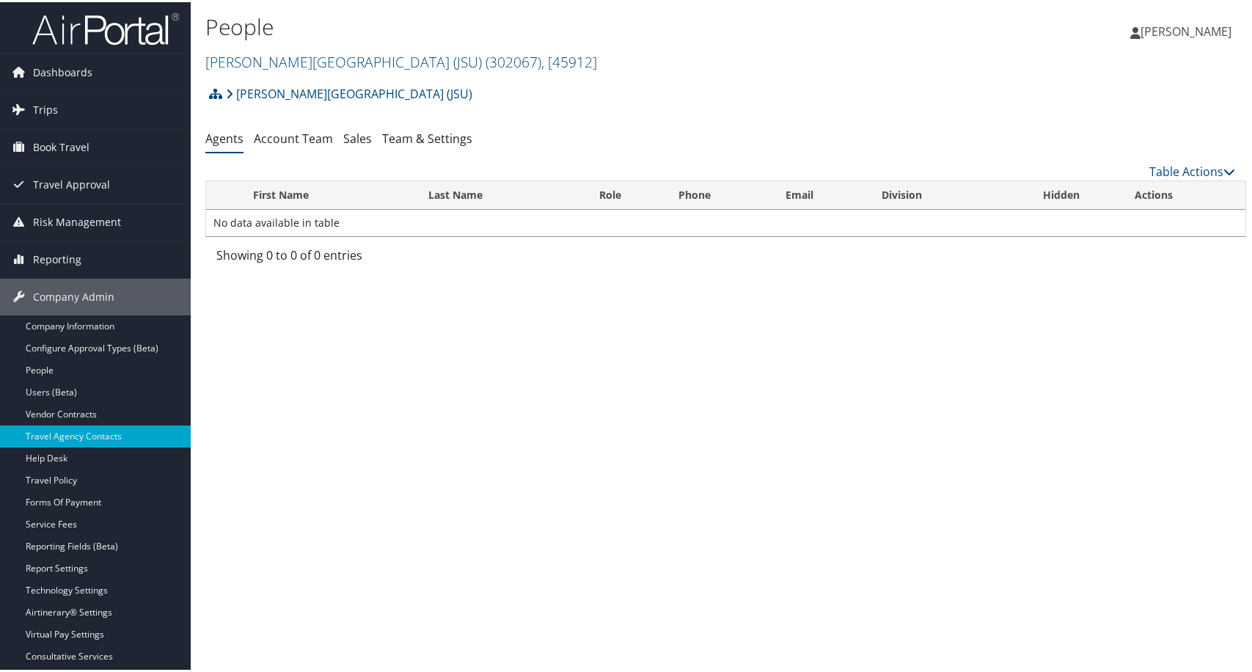
click at [666, 71] on h2 "[PERSON_NAME][GEOGRAPHIC_DATA] (JSU) ( 302067 ) , [ 45912 ]" at bounding box center [552, 58] width 694 height 25
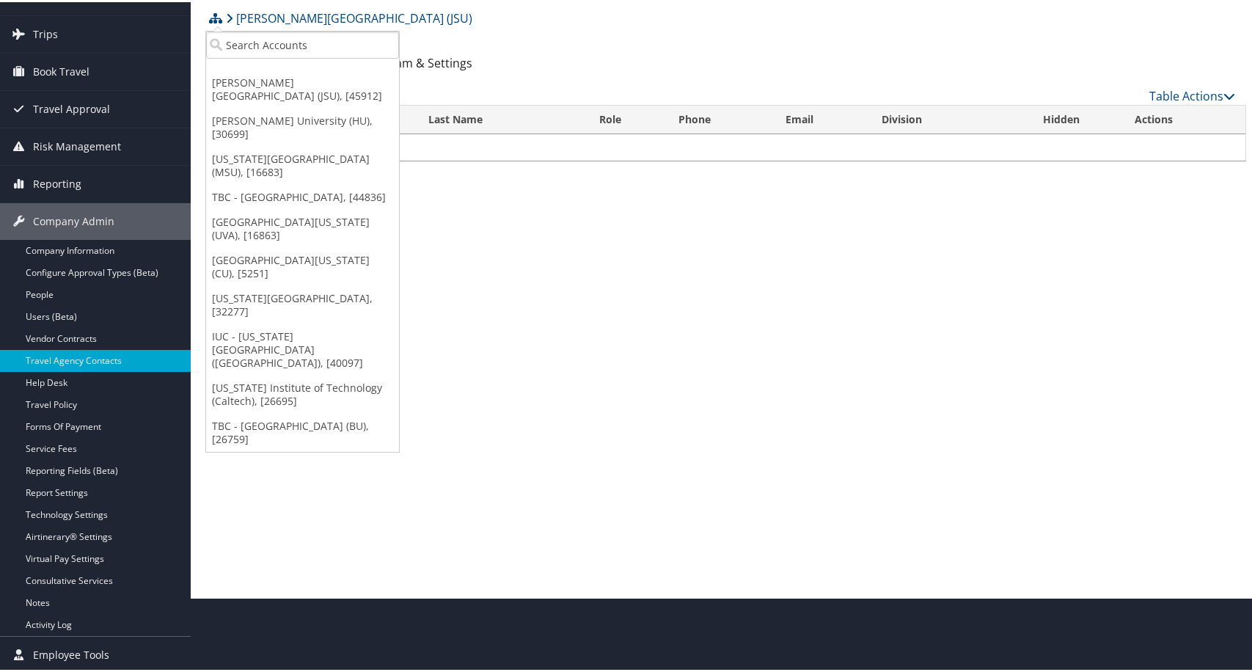
click at [286, 449] on link "TBC - [GEOGRAPHIC_DATA] (BU), [26759]" at bounding box center [302, 430] width 193 height 38
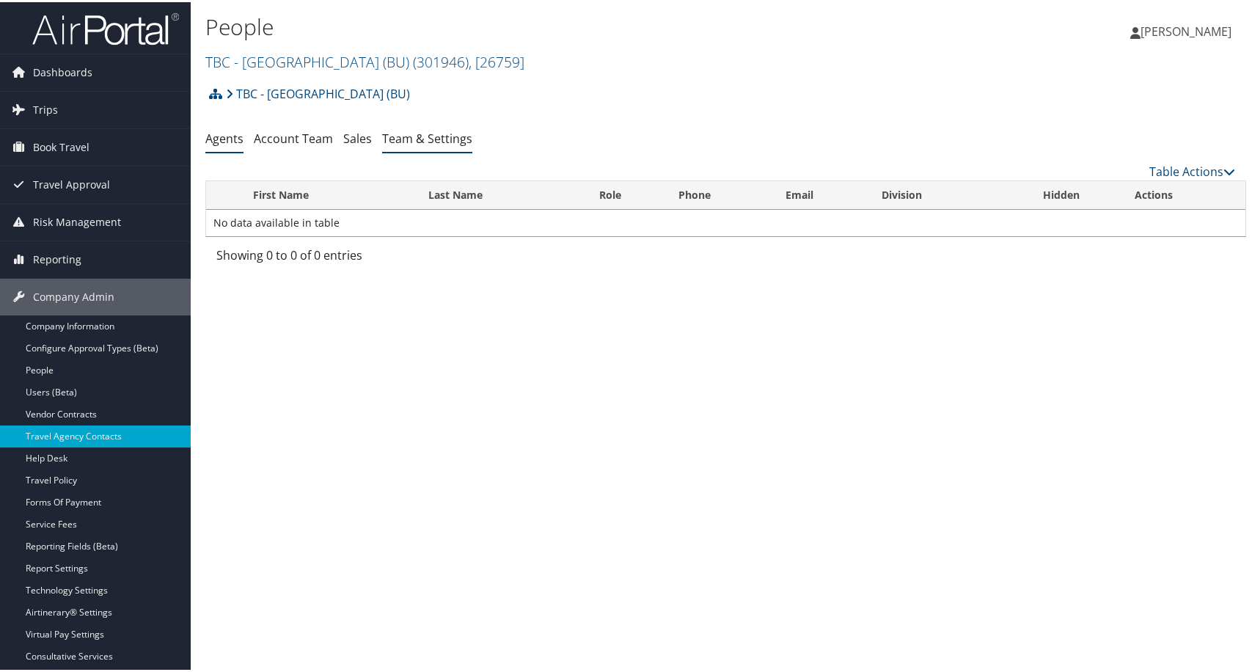
click at [472, 144] on link "Team & Settings" at bounding box center [427, 136] width 90 height 16
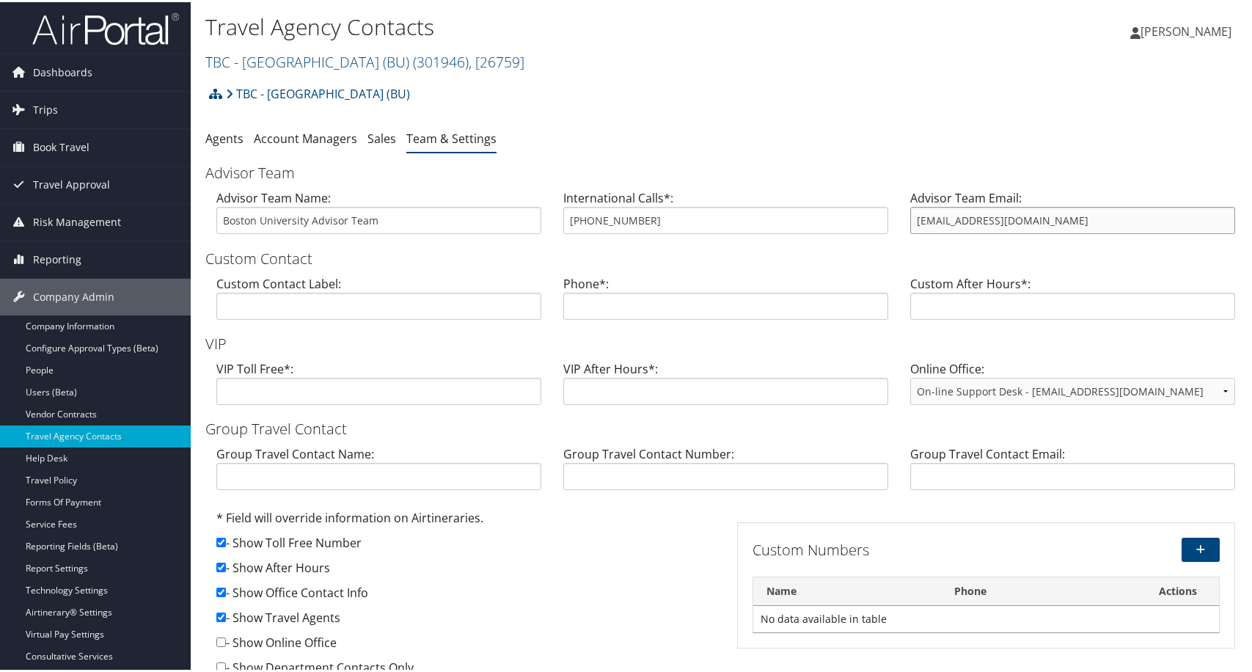
drag, startPoint x: 1089, startPoint y: 289, endPoint x: 876, endPoint y: 312, distance: 214.6
click at [892, 243] on div "Advisor Team Name: Boston University Advisor Team International Calls*: 617-353…" at bounding box center [725, 215] width 1040 height 56
click at [834, 150] on ul "Agents Account Managers Sales Team & Settings" at bounding box center [725, 137] width 1040 height 26
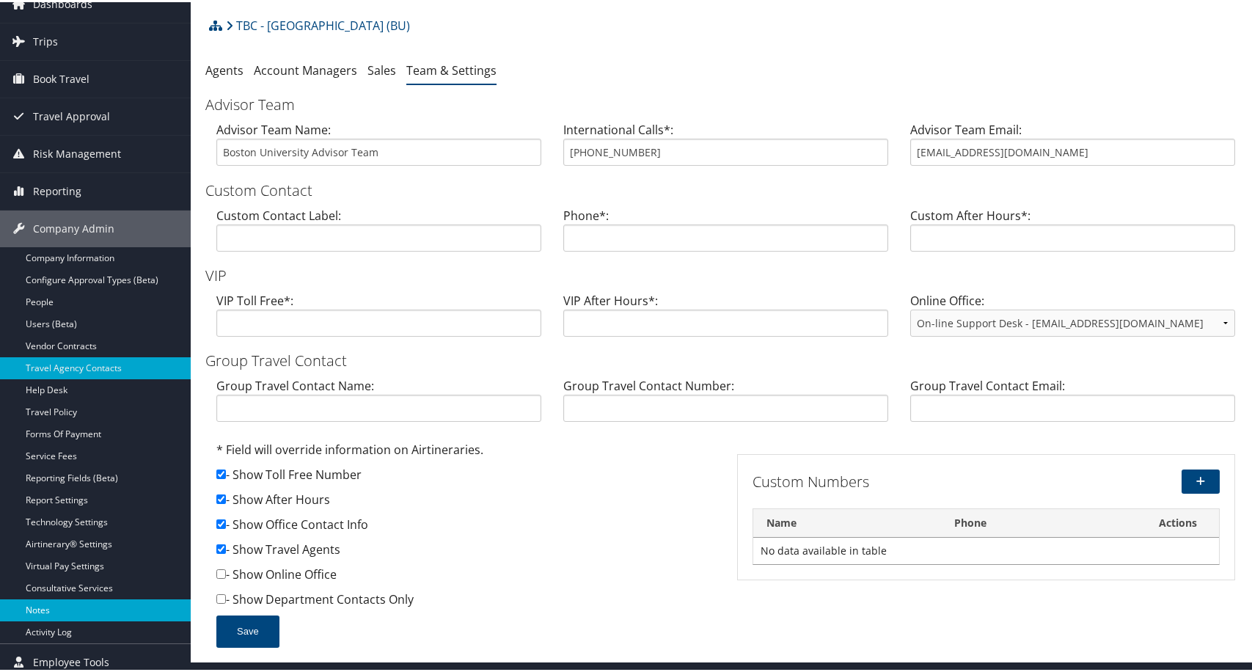
scroll to position [147, 0]
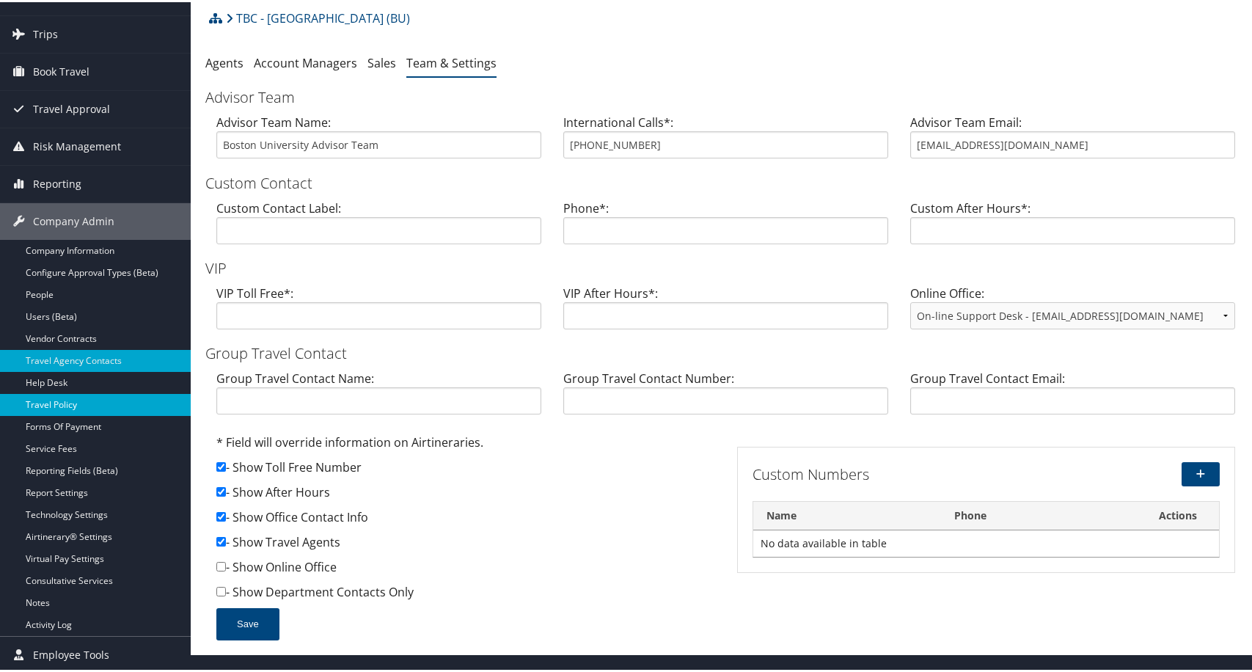
click at [72, 392] on link "Travel Policy" at bounding box center [95, 403] width 191 height 22
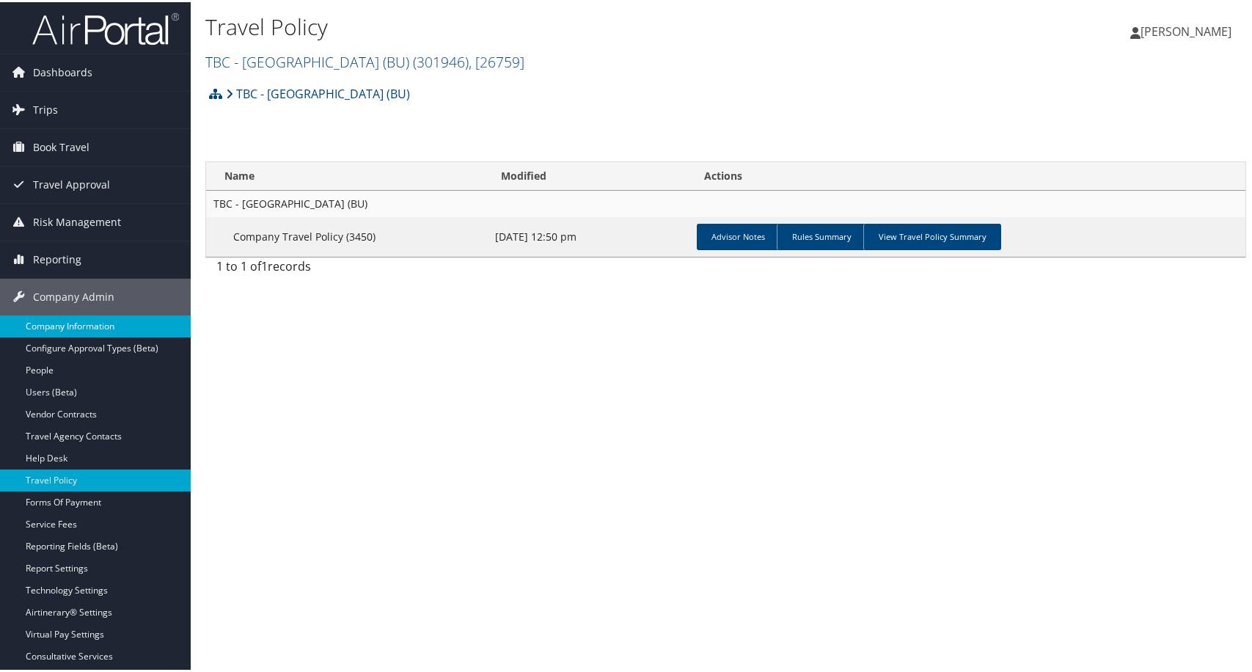
click at [126, 331] on link "Company Information" at bounding box center [95, 324] width 191 height 22
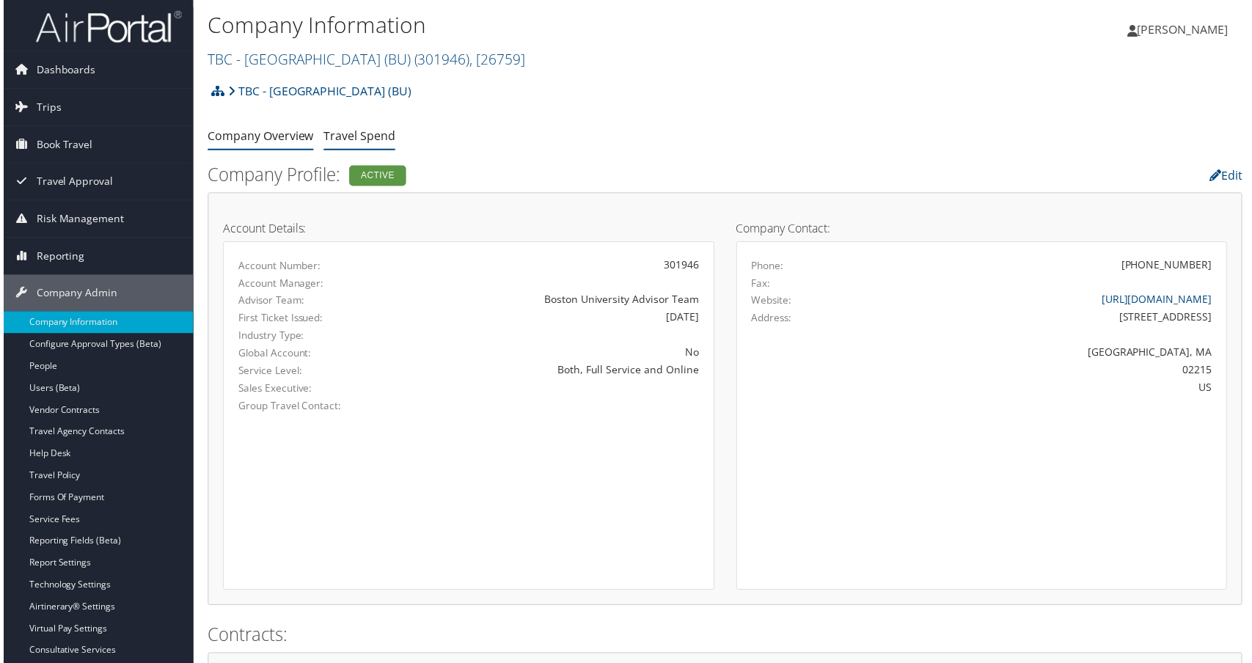
click at [394, 144] on link "Travel Spend" at bounding box center [358, 136] width 72 height 16
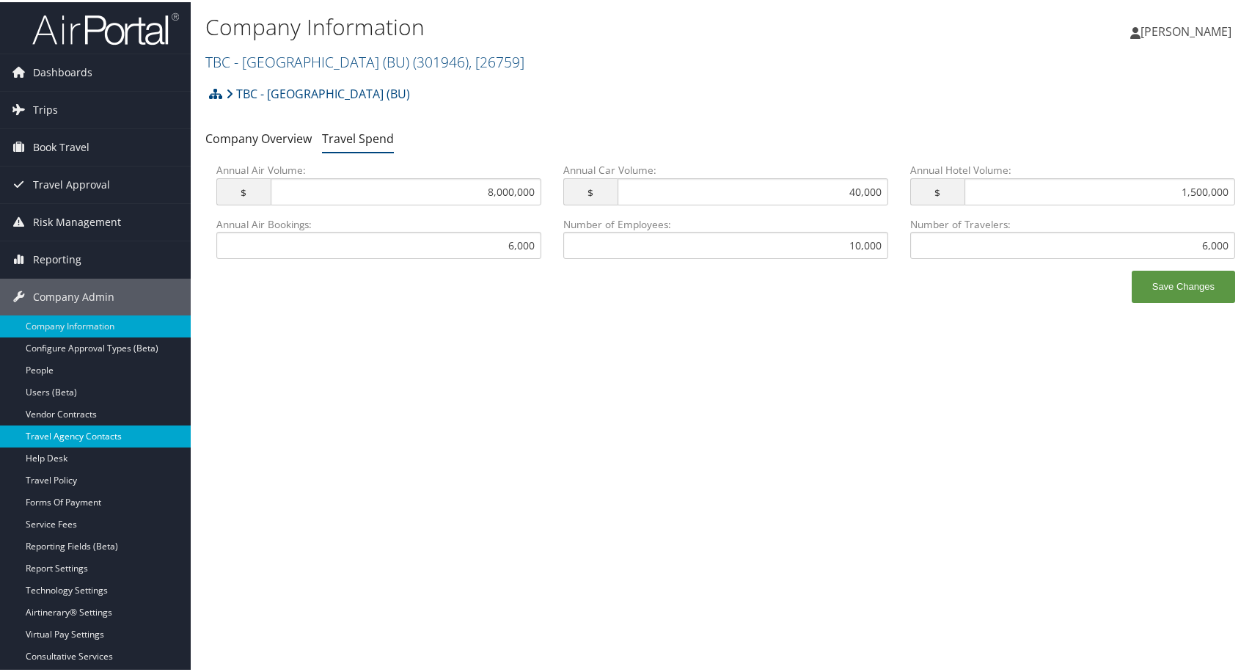
click at [100, 433] on link "Travel Agency Contacts" at bounding box center [95, 434] width 191 height 22
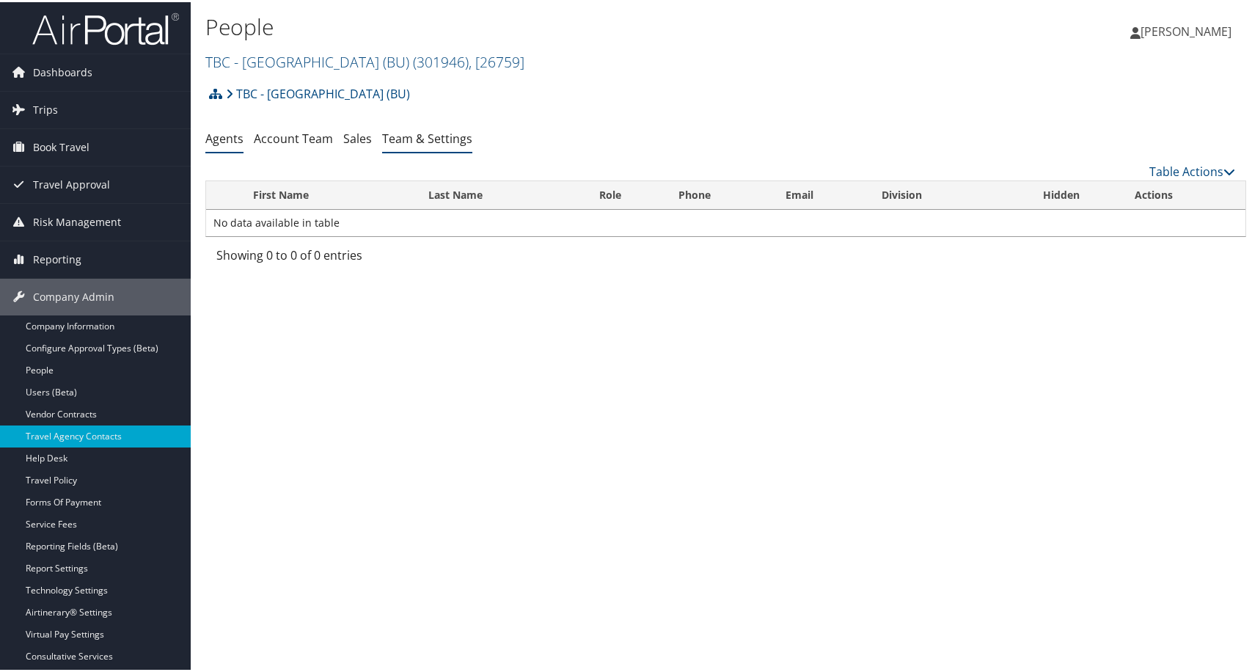
click at [472, 144] on link "Team & Settings" at bounding box center [427, 136] width 90 height 16
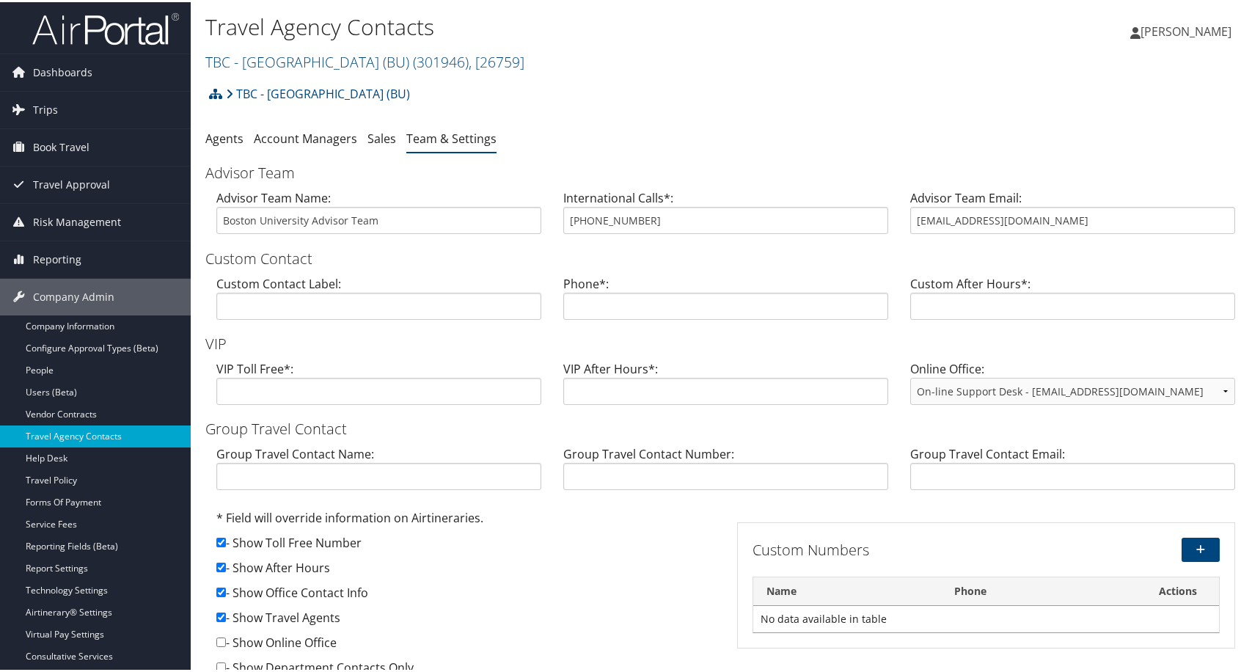
click at [776, 150] on ul "Agents Account Managers Sales Team & Settings" at bounding box center [725, 137] width 1040 height 26
click at [72, 329] on link "Company Information" at bounding box center [95, 324] width 191 height 22
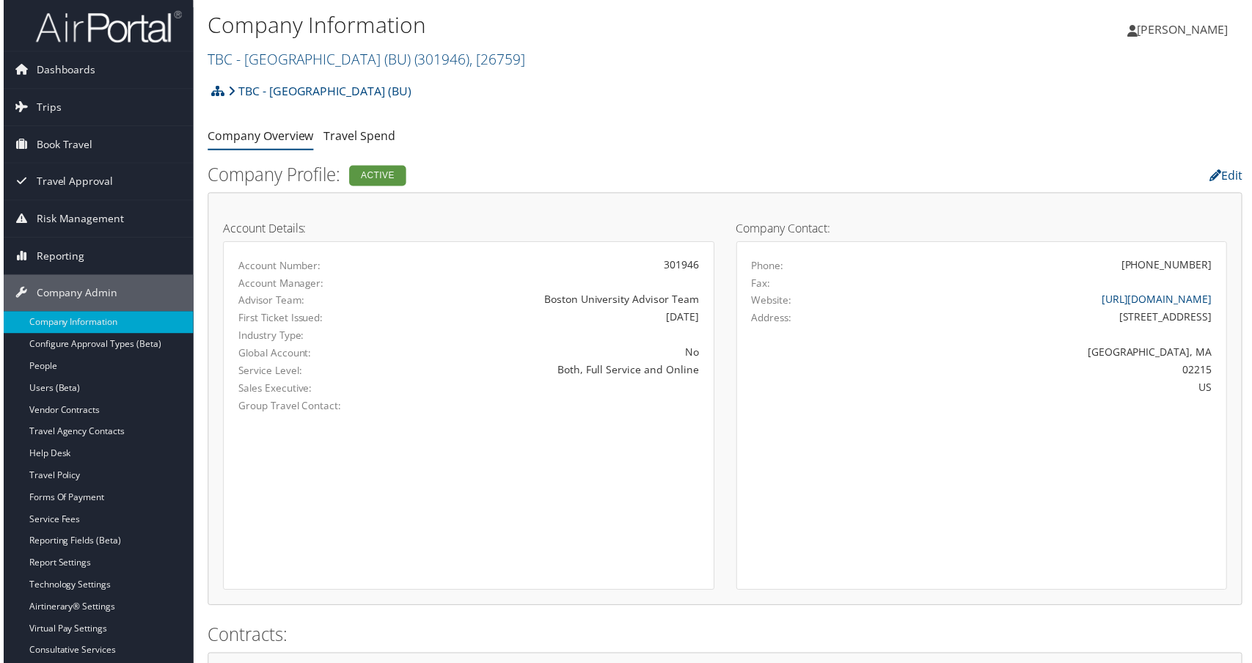
click at [673, 71] on h2 "TBC - [GEOGRAPHIC_DATA] (BU) ( 301946 ) , [ 26759 ]" at bounding box center [552, 58] width 694 height 25
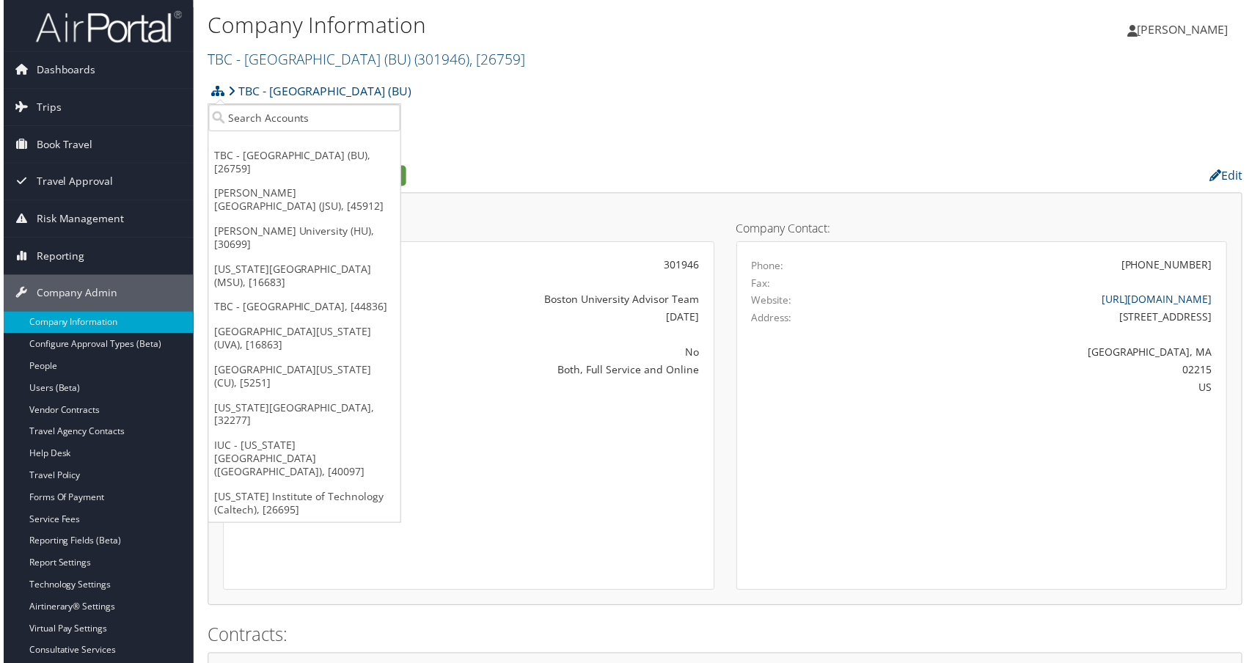
scroll to position [104, 0]
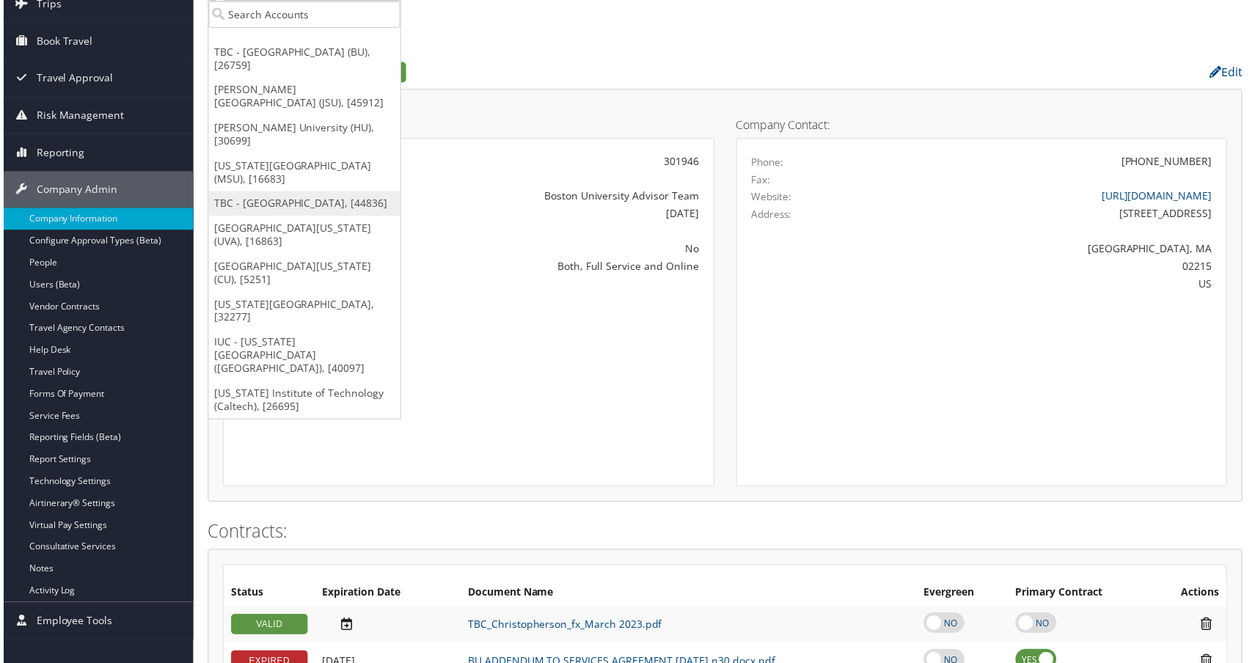
click at [315, 217] on link "TBC - [GEOGRAPHIC_DATA], [44836]" at bounding box center [302, 204] width 193 height 25
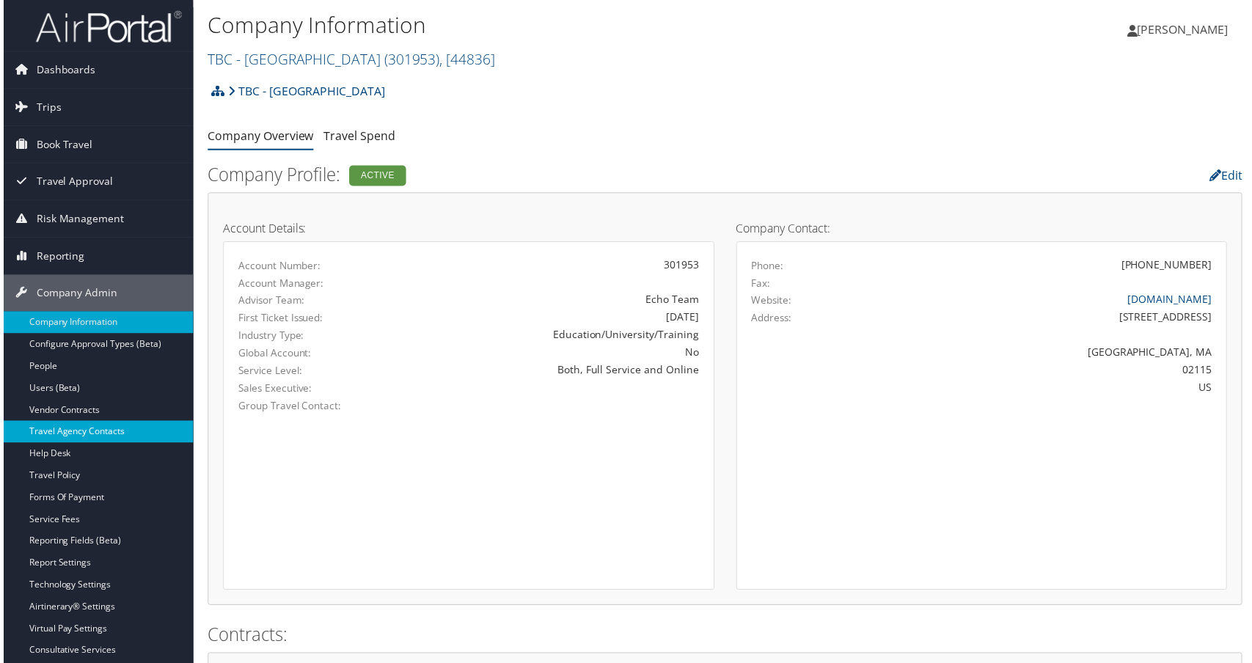
click at [102, 437] on link "Travel Agency Contacts" at bounding box center [95, 434] width 191 height 22
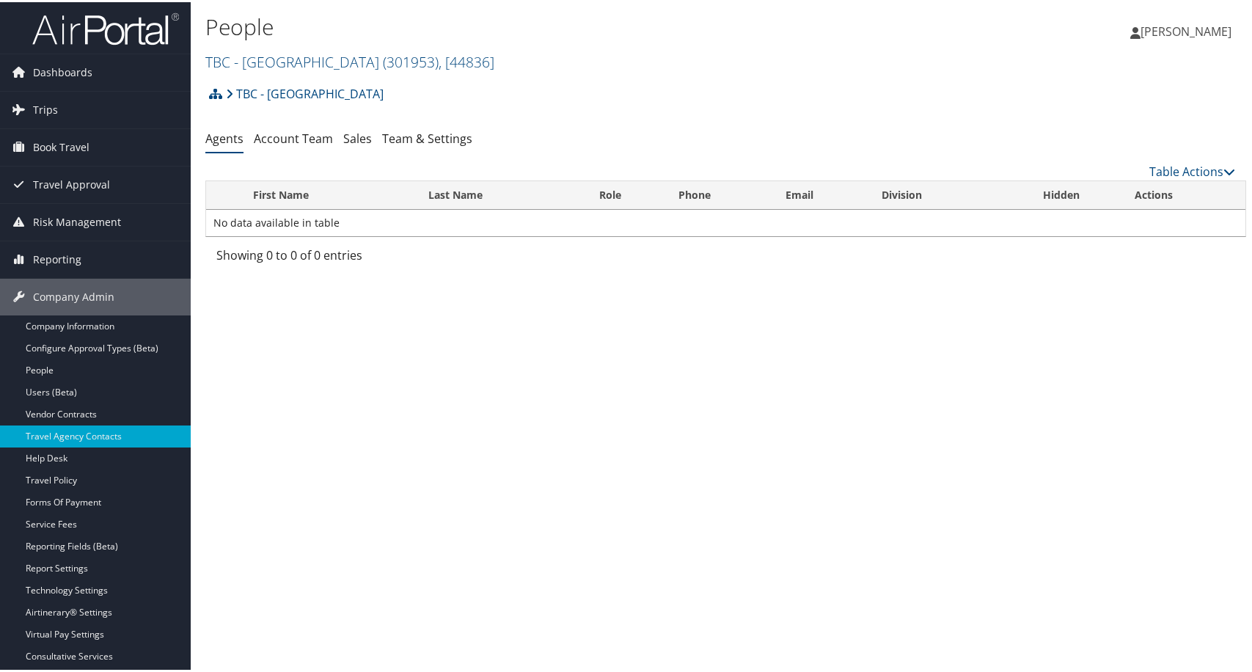
click at [600, 378] on div "People TBC - [GEOGRAPHIC_DATA] ( 301953 ) , [ 44836 ] TBC - [GEOGRAPHIC_DATA] T…" at bounding box center [726, 336] width 1070 height 672
click at [491, 421] on div "People TBC - [GEOGRAPHIC_DATA] ( 301953 ) , [ 44836 ] TBC - [GEOGRAPHIC_DATA] T…" at bounding box center [726, 336] width 1070 height 672
click at [81, 392] on link "Users (Beta)" at bounding box center [95, 390] width 191 height 22
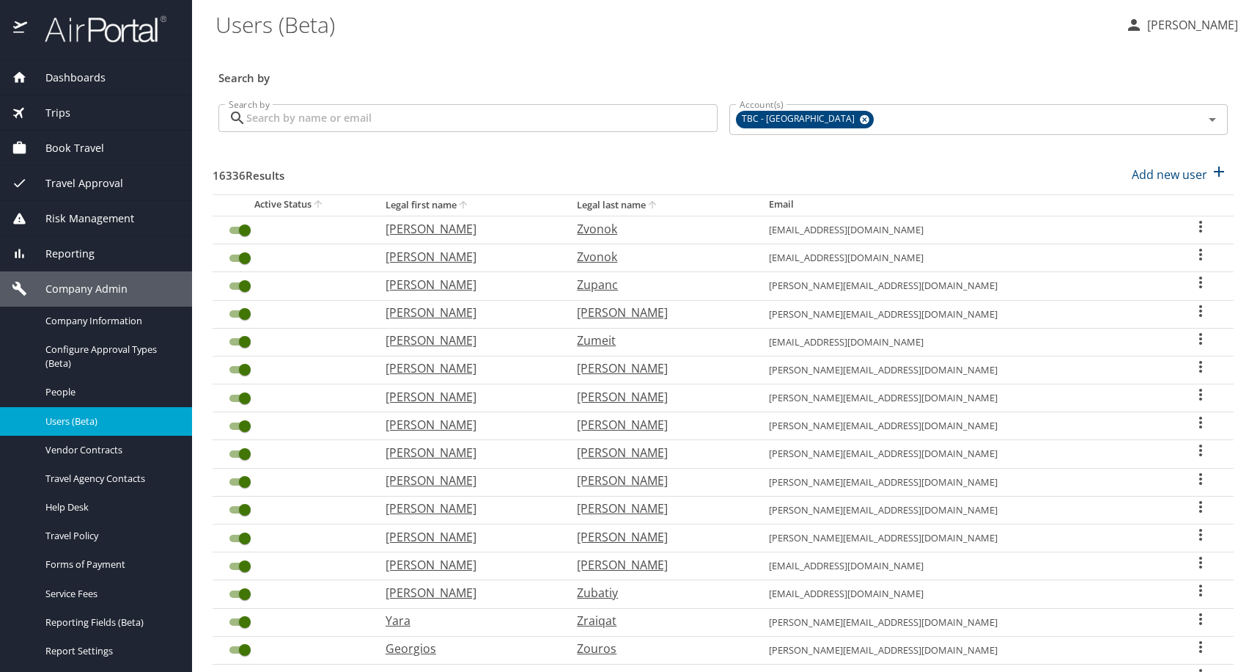
click at [111, 58] on div at bounding box center [96, 30] width 192 height 60
click at [106, 74] on span "Dashboards" at bounding box center [66, 78] width 78 height 16
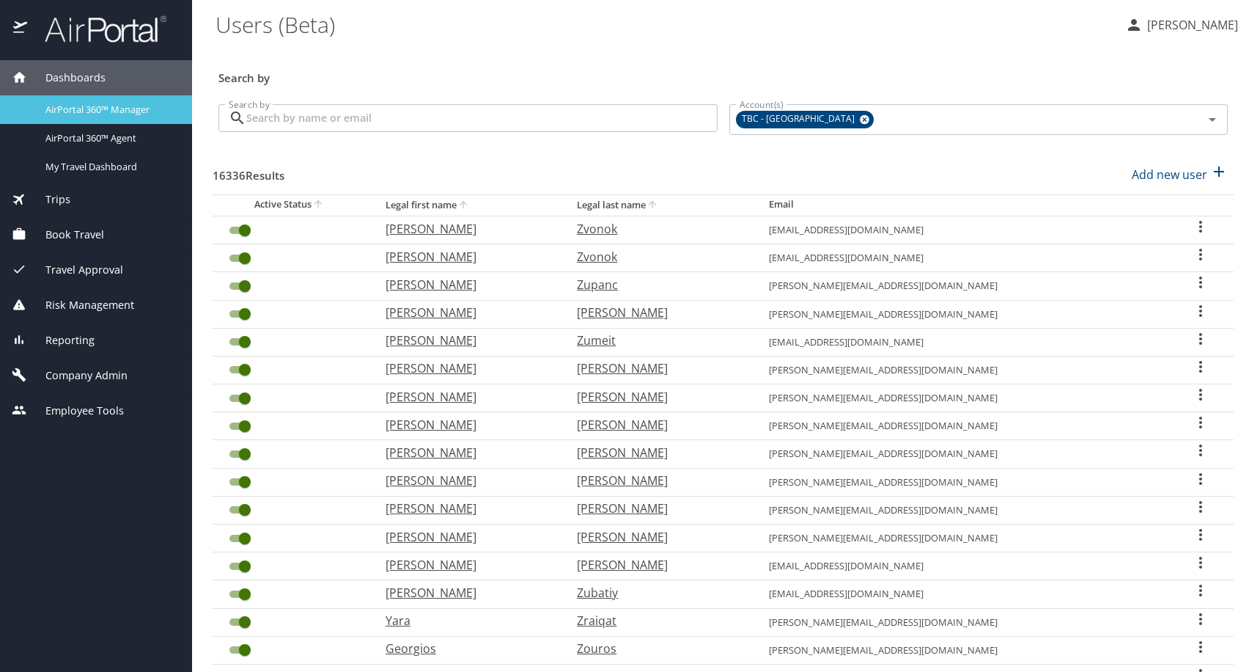
click at [99, 110] on span "AirPortal 360™ Manager" at bounding box center [109, 110] width 129 height 14
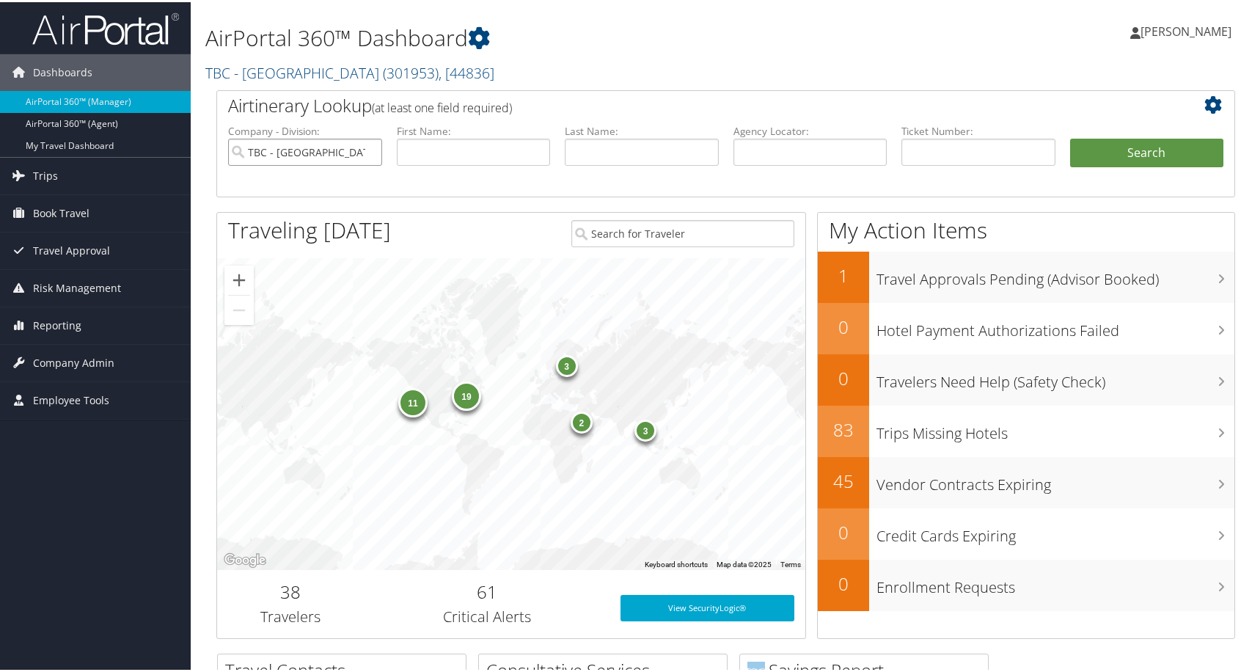
click at [366, 163] on input "TBC - Northeastern University" at bounding box center [305, 149] width 154 height 27
click at [842, 163] on input "text" at bounding box center [810, 149] width 154 height 27
paste input "9PG5LT"
type input "9PG5LT"
click at [1116, 166] on button "Search" at bounding box center [1147, 150] width 154 height 29
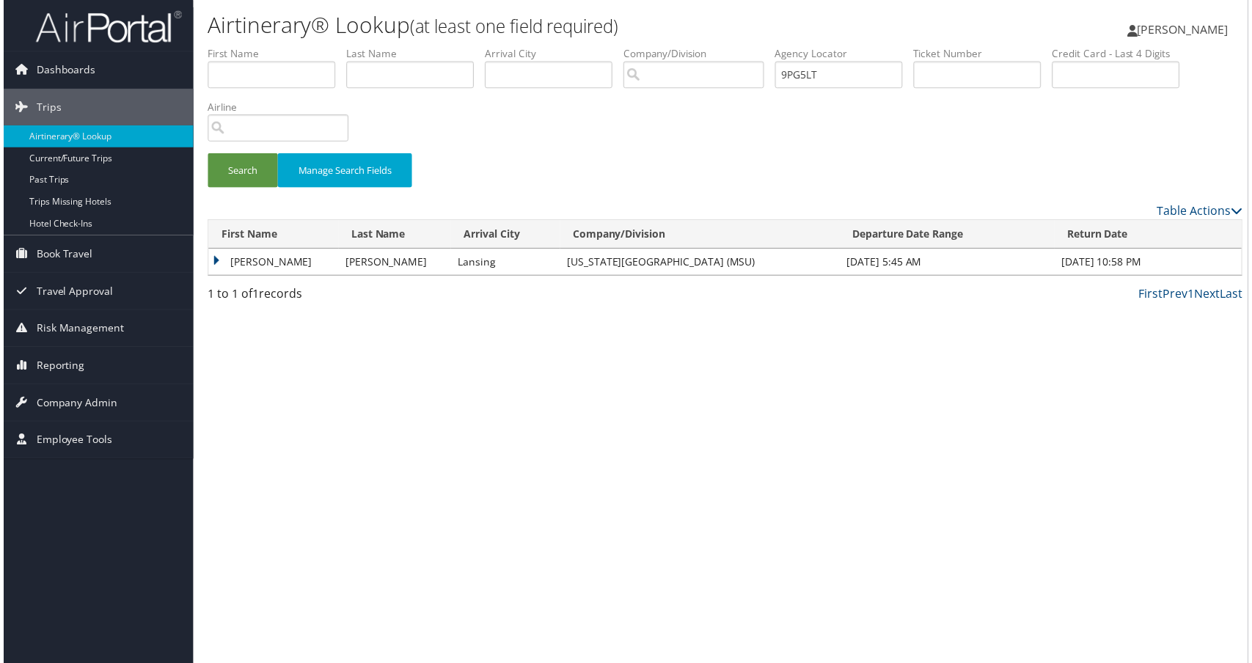
click at [257, 276] on td "[PERSON_NAME]" at bounding box center [271, 263] width 131 height 26
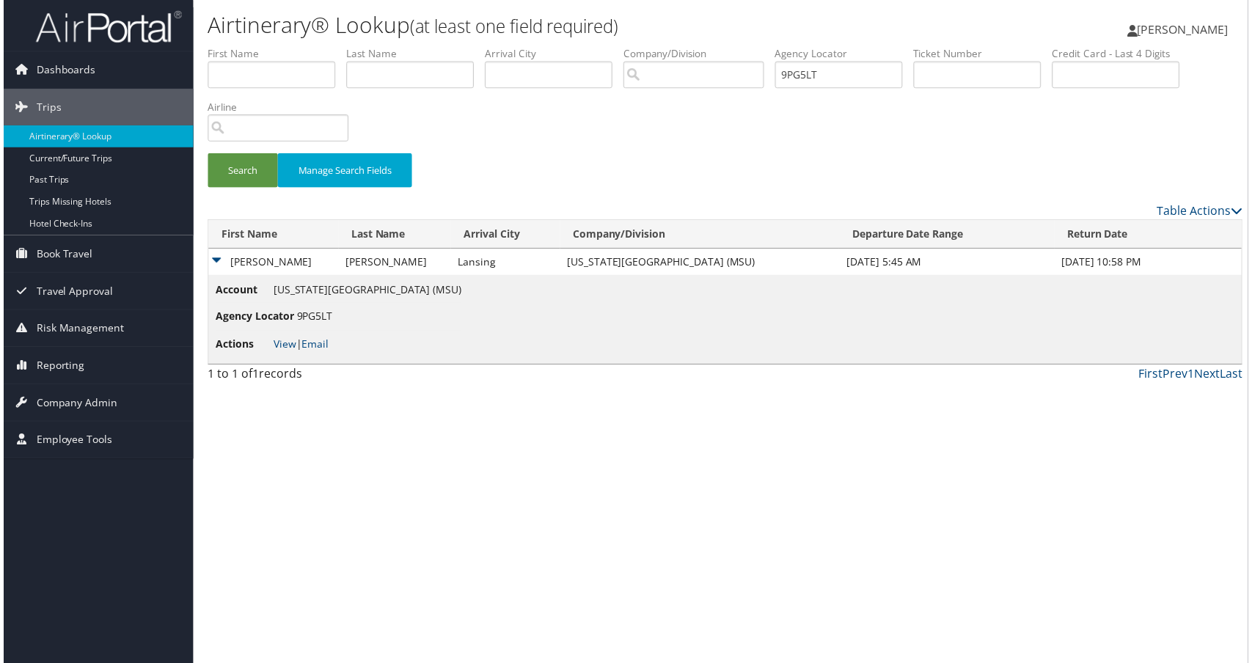
click at [294, 359] on li "Actions View | Email" at bounding box center [336, 346] width 247 height 26
click at [294, 353] on link "View" at bounding box center [282, 346] width 23 height 14
drag, startPoint x: 240, startPoint y: 194, endPoint x: 80, endPoint y: 192, distance: 160.6
click at [80, 196] on div "Dashboards AirPortal 360™ (Manager) AirPortal 360™ (Agent) My Travel Dashboard …" at bounding box center [630, 336] width 1260 height 672
click at [776, 100] on li "Agency Locator" at bounding box center [845, 73] width 139 height 54
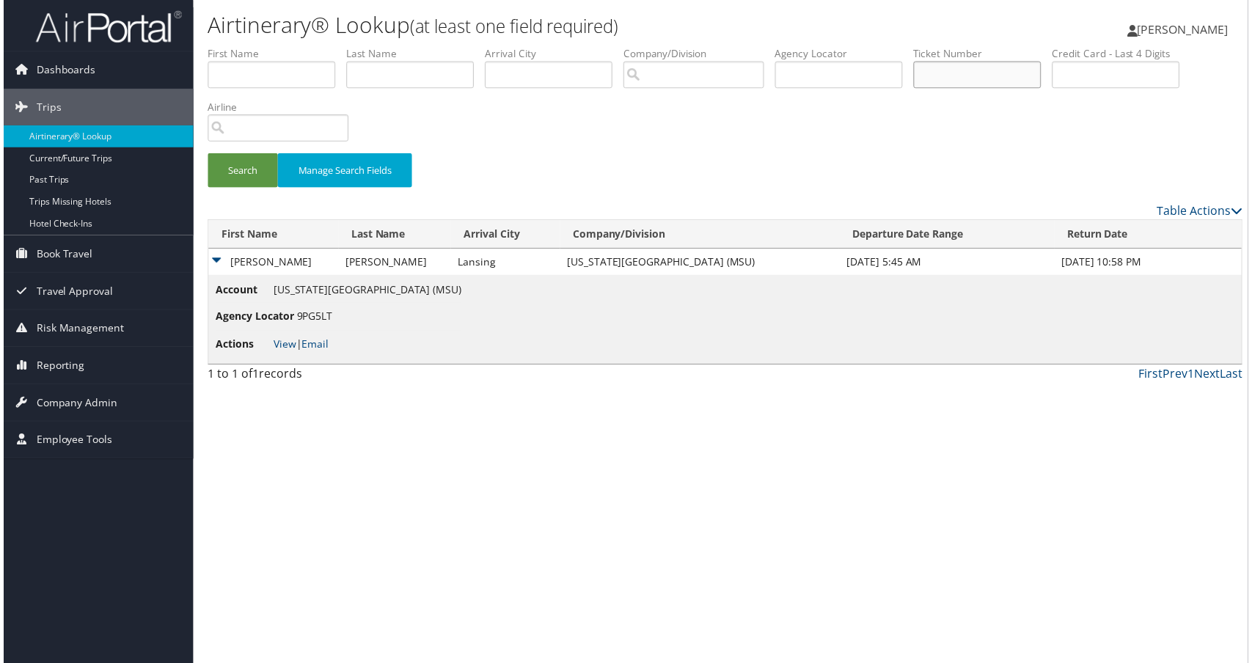
click at [915, 89] on input "text" at bounding box center [979, 75] width 128 height 27
paste input "0167141597683"
type input "0167141597683"
click at [226, 188] on button "Search" at bounding box center [240, 171] width 70 height 34
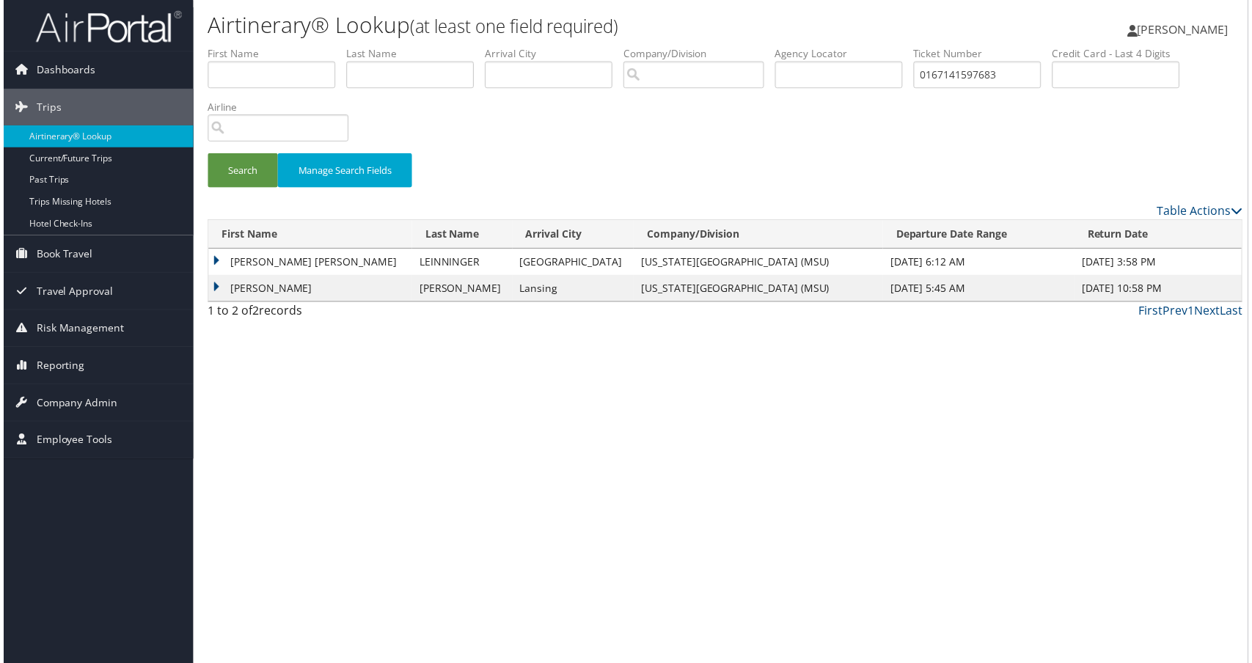
click at [246, 276] on td "GINA MARIE" at bounding box center [308, 263] width 205 height 26
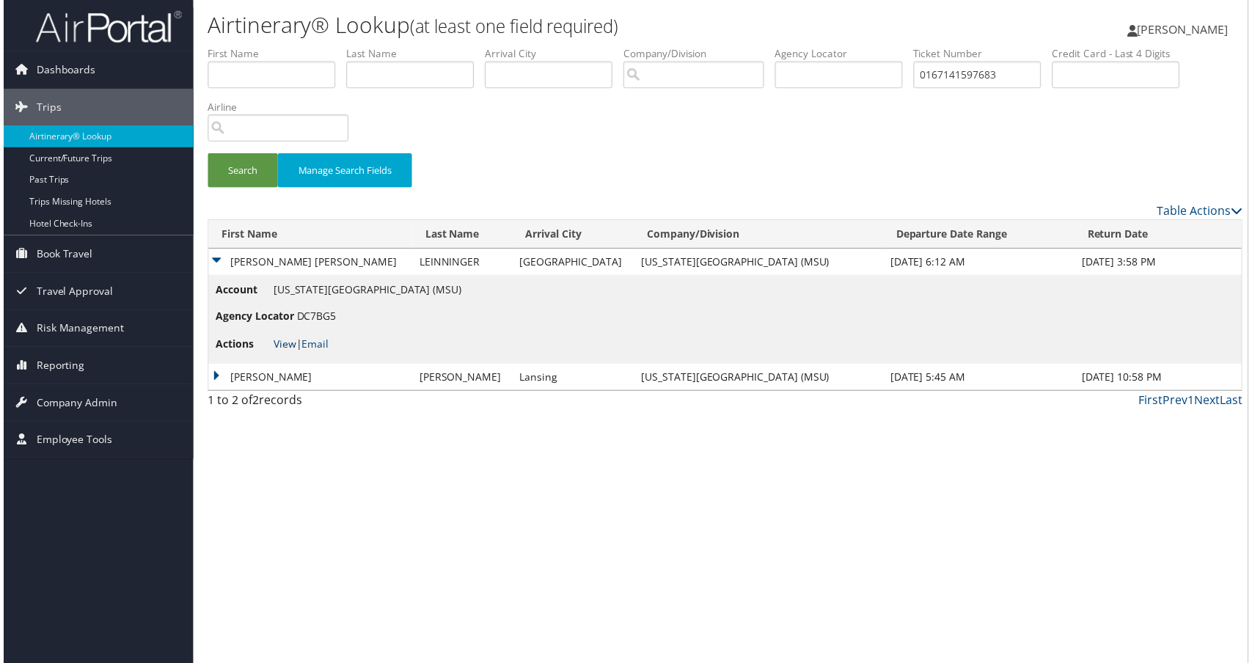
click at [294, 353] on link "View" at bounding box center [282, 346] width 23 height 14
click at [301, 392] on td "JOHN ROBERT" at bounding box center [308, 379] width 205 height 26
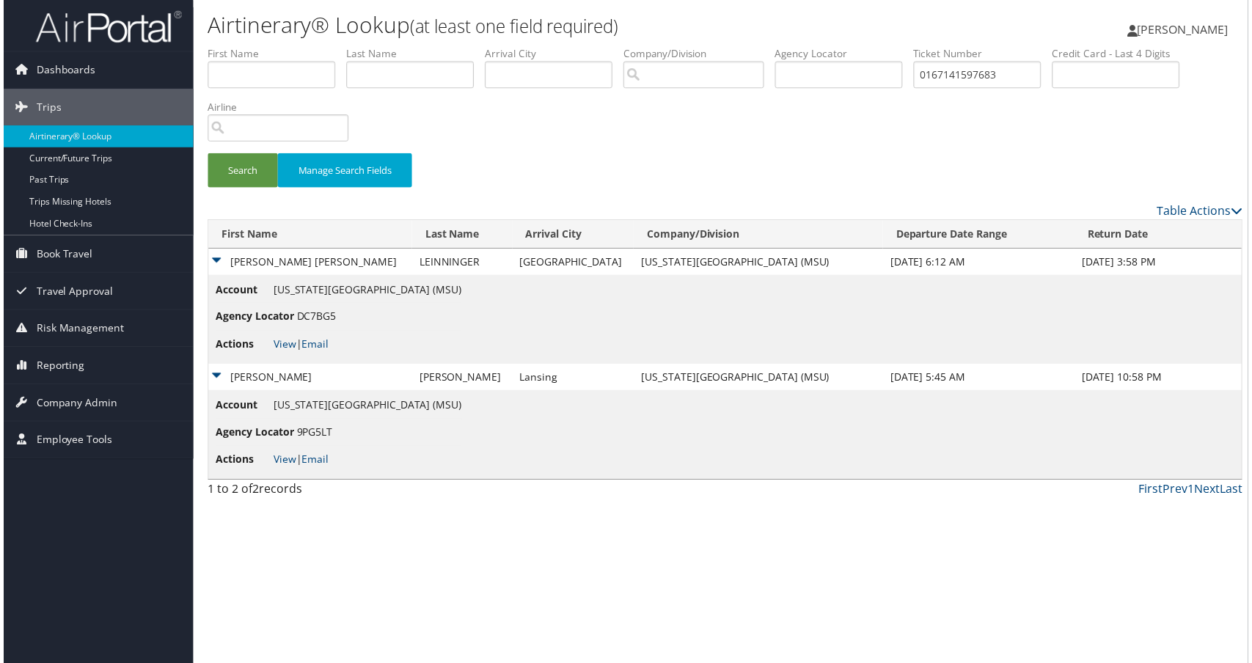
scroll to position [81, 0]
click at [294, 468] on link "View" at bounding box center [282, 462] width 23 height 14
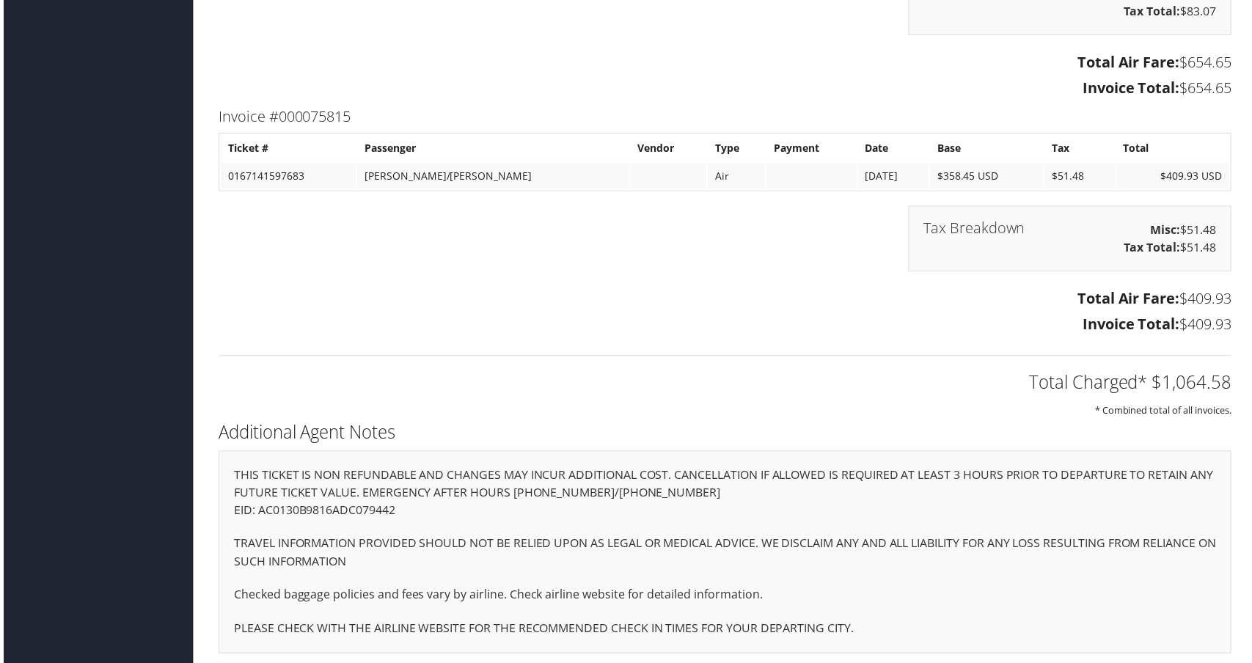
scroll to position [4179, 0]
click at [493, 50] on div "Tax Breakdown Misc: $83.07 Tax Total: $83.07" at bounding box center [725, 9] width 1040 height 81
drag, startPoint x: 350, startPoint y: 204, endPoint x: 238, endPoint y: 202, distance: 112.2
copy td "0067141597682"
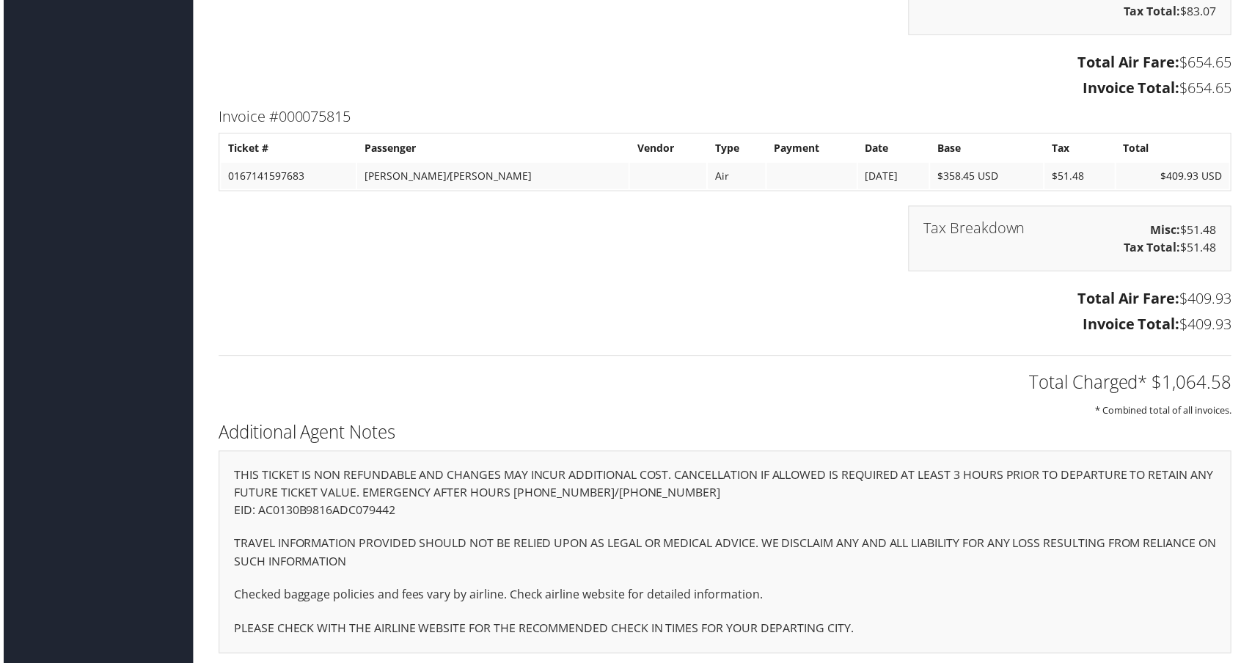
click at [468, 50] on div "Tax Breakdown Misc: $83.07 Tax Total: $83.07" at bounding box center [725, 9] width 1040 height 81
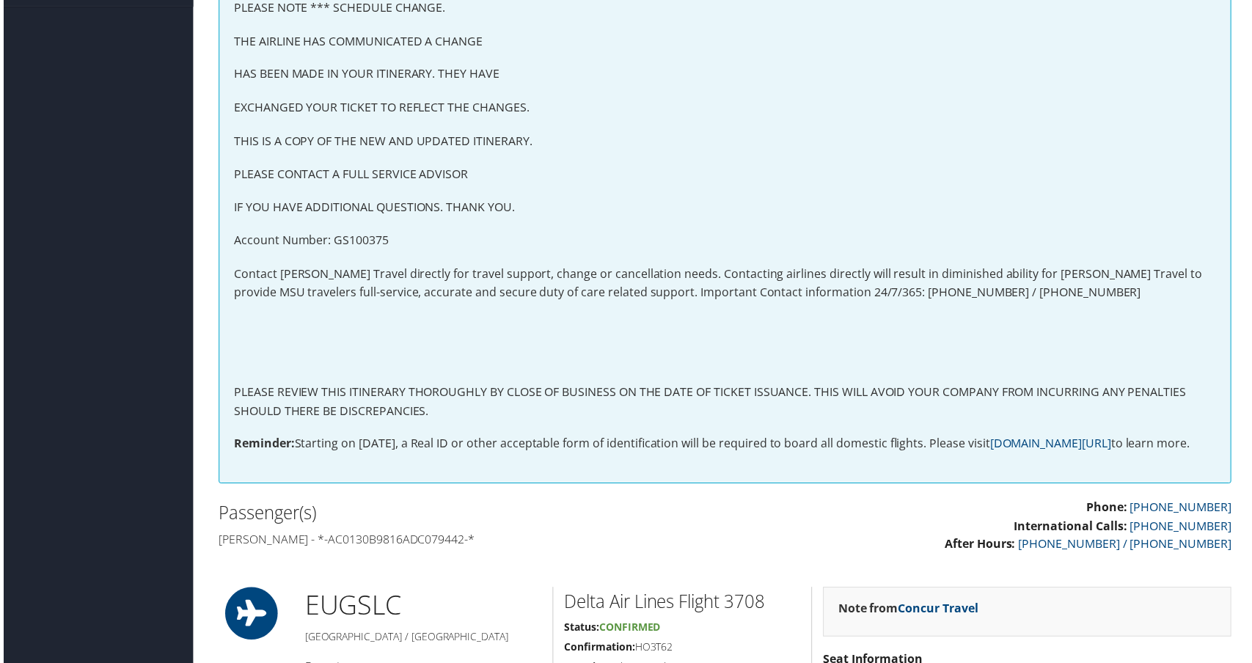
scroll to position [0, 0]
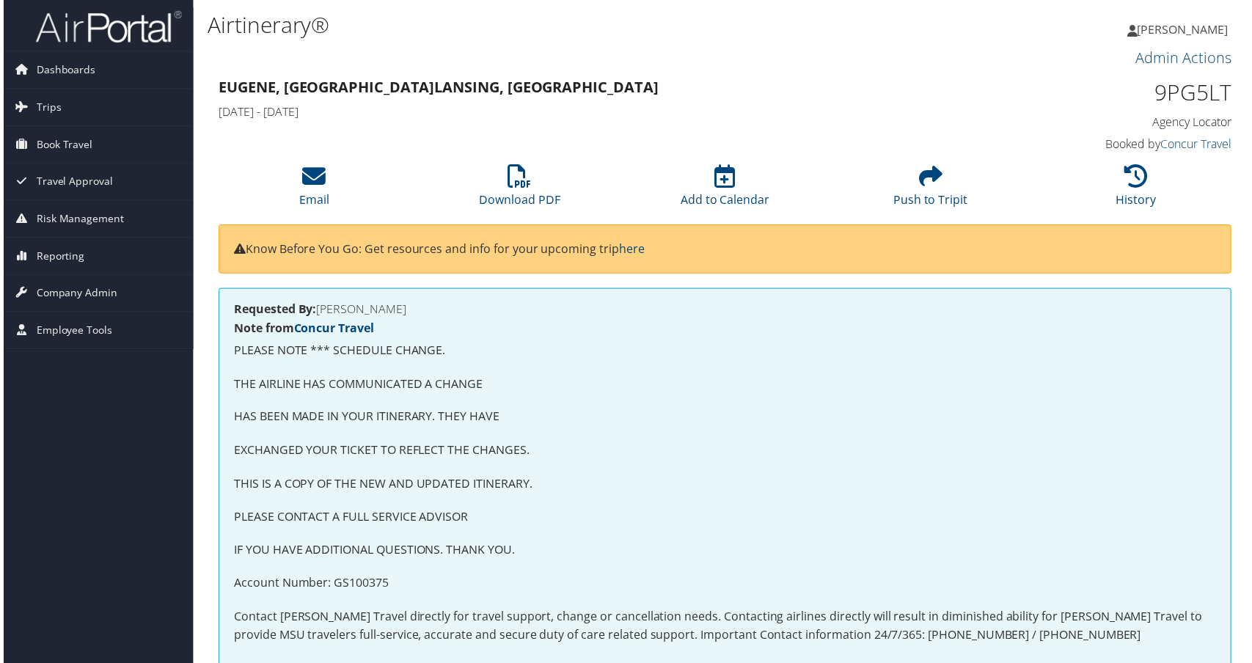
click at [345, 396] on p "THE AIRLINE HAS COMMUNICATED A CHANGE" at bounding box center [726, 386] width 988 height 19
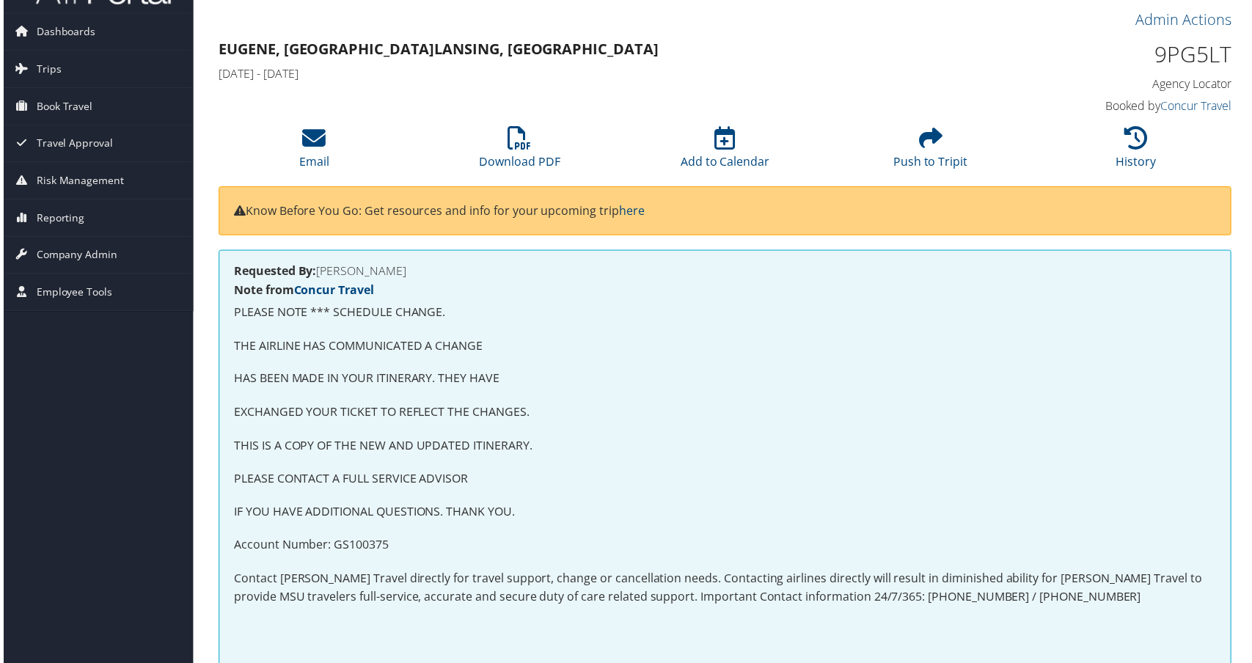
scroll to position [73, 0]
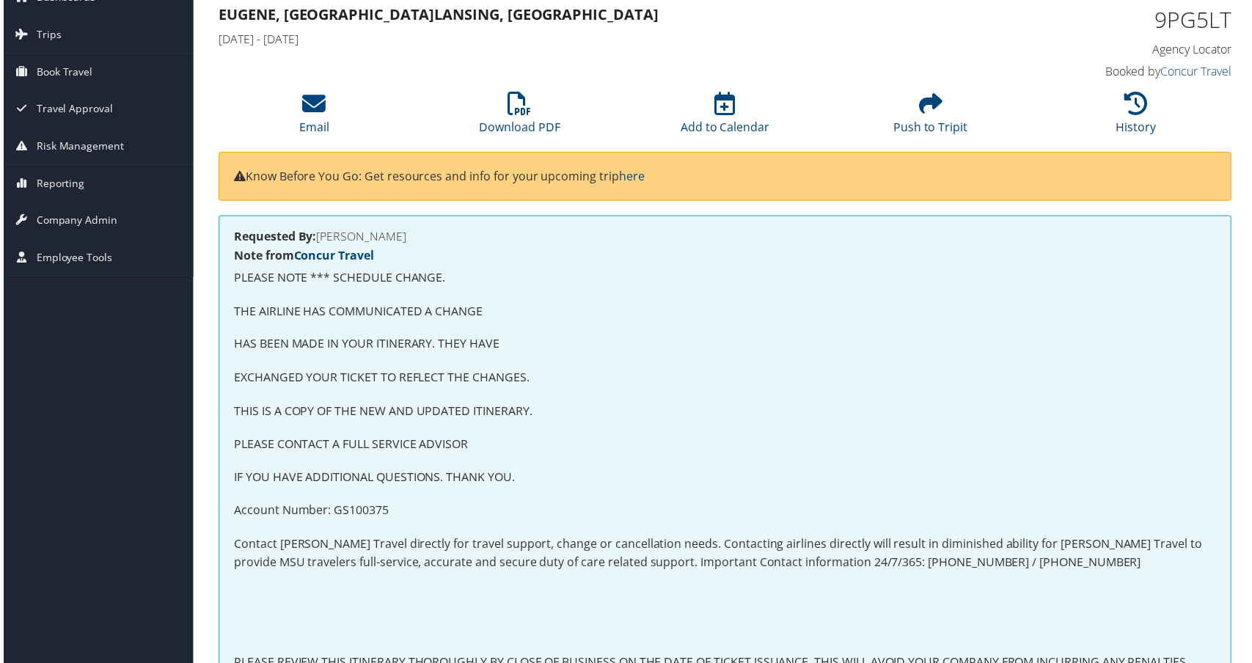
drag, startPoint x: 838, startPoint y: 521, endPoint x: 719, endPoint y: 521, distance: 119.5
click at [838, 356] on p "HAS BEEN MADE IN YOUR ITINERARY. THEY HAVE" at bounding box center [726, 346] width 988 height 19
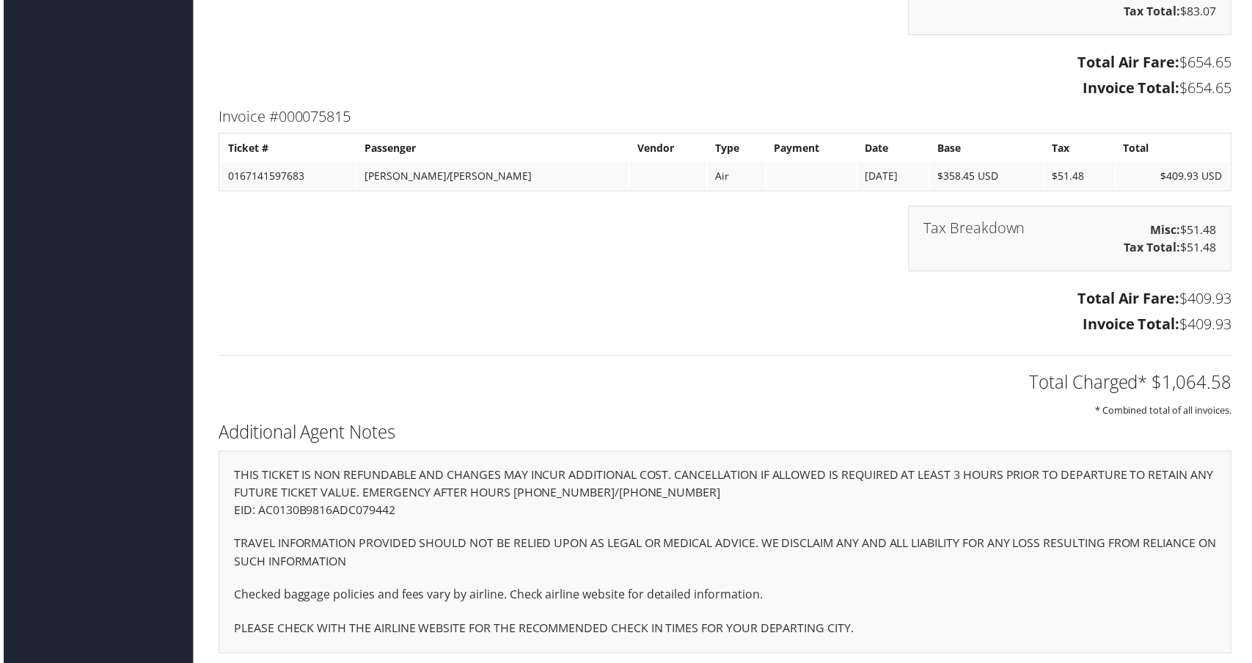
scroll to position [4252, 0]
drag, startPoint x: 350, startPoint y: 132, endPoint x: 229, endPoint y: 127, distance: 121.1
copy td "0067141597682"
drag, startPoint x: 354, startPoint y: 514, endPoint x: 211, endPoint y: 512, distance: 143.0
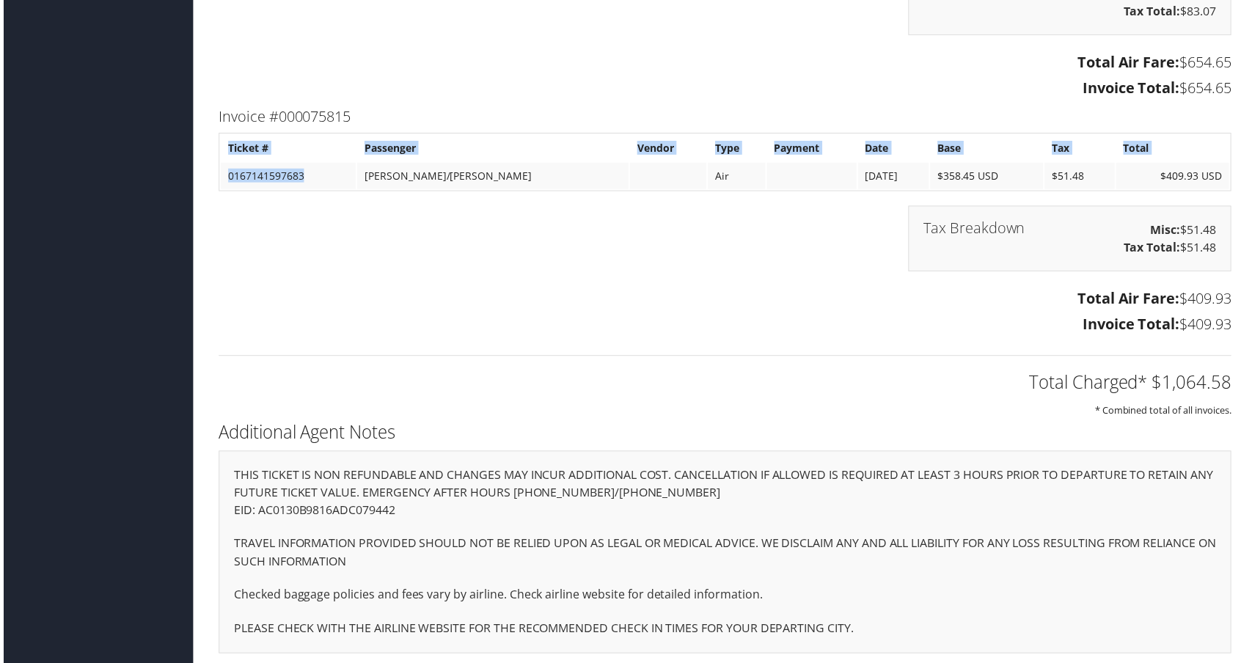
click at [211, 342] on div "Invoice #000075815 Ticket # Passenger Vendor Type Payment Date Base Tax Total 0…" at bounding box center [725, 224] width 1040 height 238
click at [310, 190] on td "0167141597683" at bounding box center [286, 176] width 136 height 26
drag, startPoint x: 332, startPoint y: 518, endPoint x: 238, endPoint y: 519, distance: 93.8
click at [238, 190] on td "0167141597683" at bounding box center [286, 176] width 136 height 26
copy td "0167141597683"
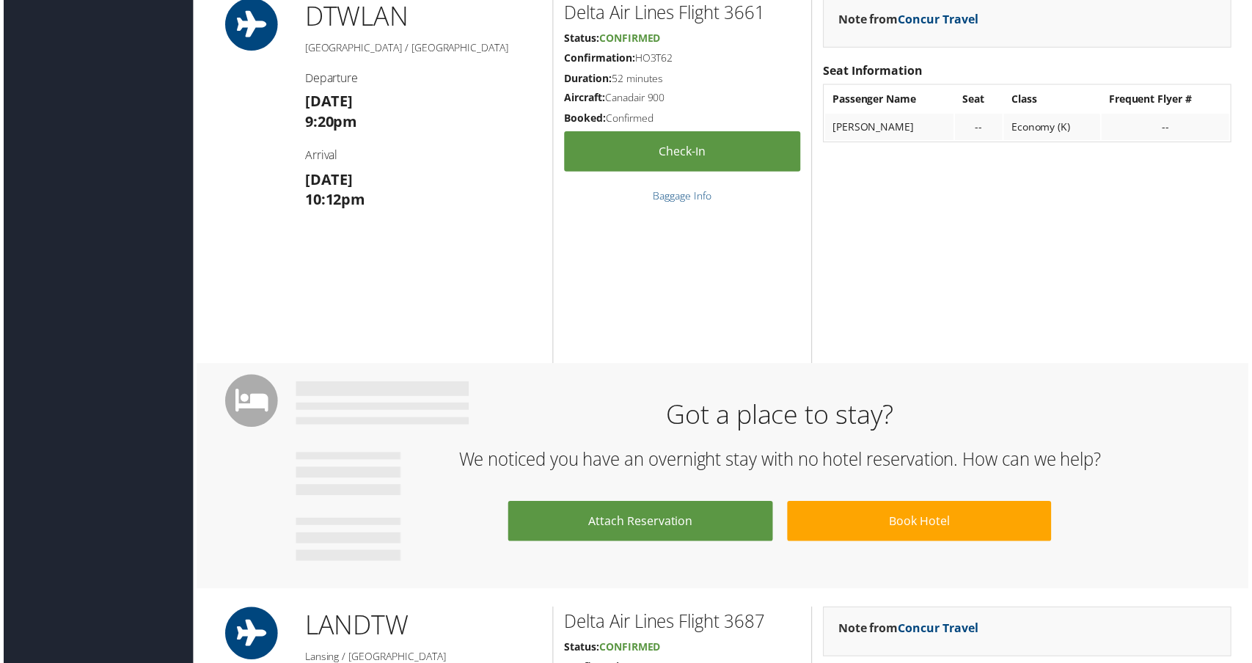
scroll to position [0, 0]
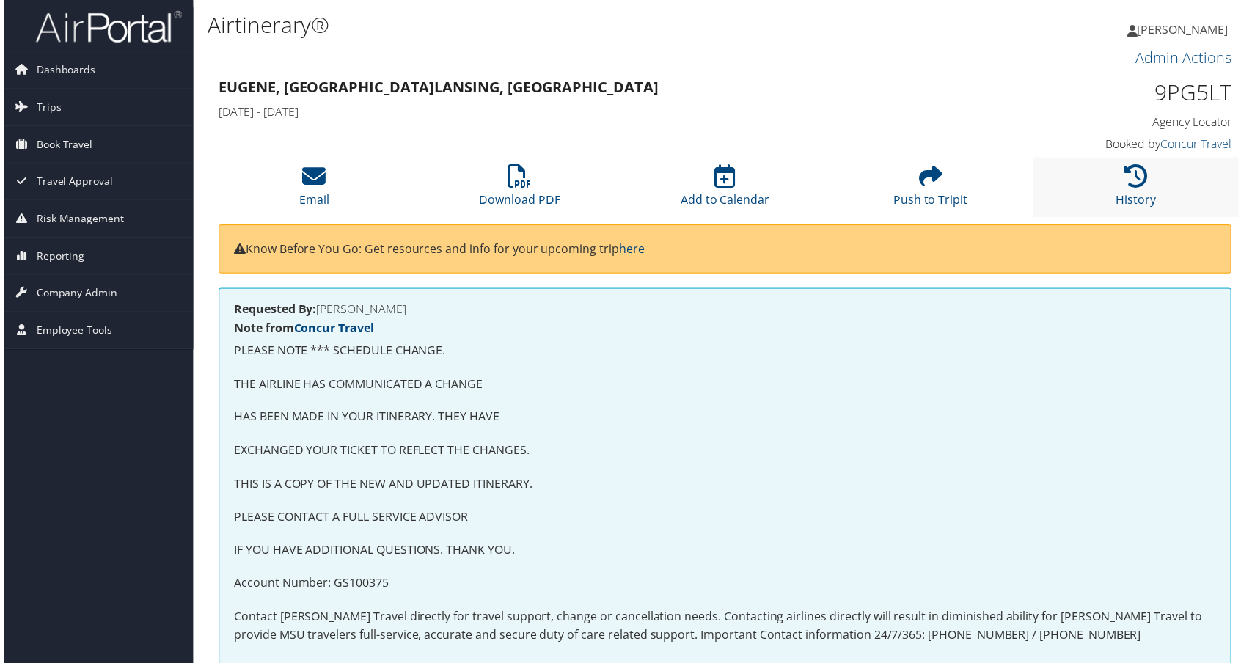
click at [1127, 218] on li "History" at bounding box center [1138, 187] width 207 height 59
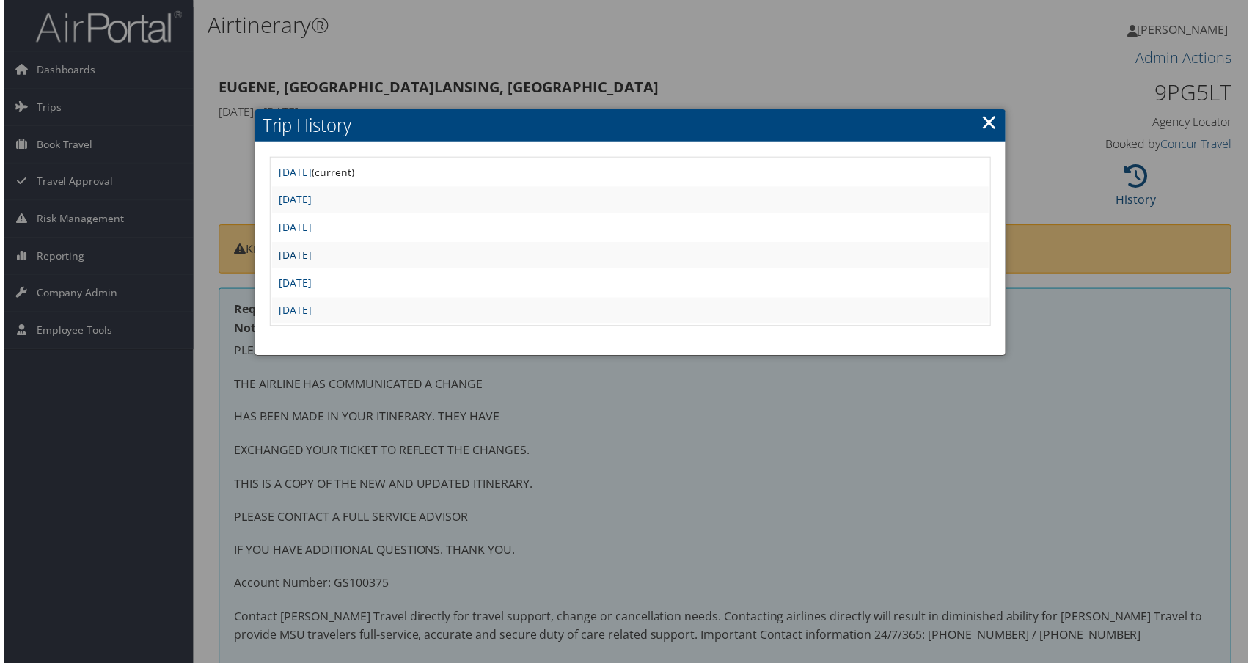
click at [310, 263] on link "Mon Dec 2 11:21:11 MST 2024" at bounding box center [293, 256] width 33 height 14
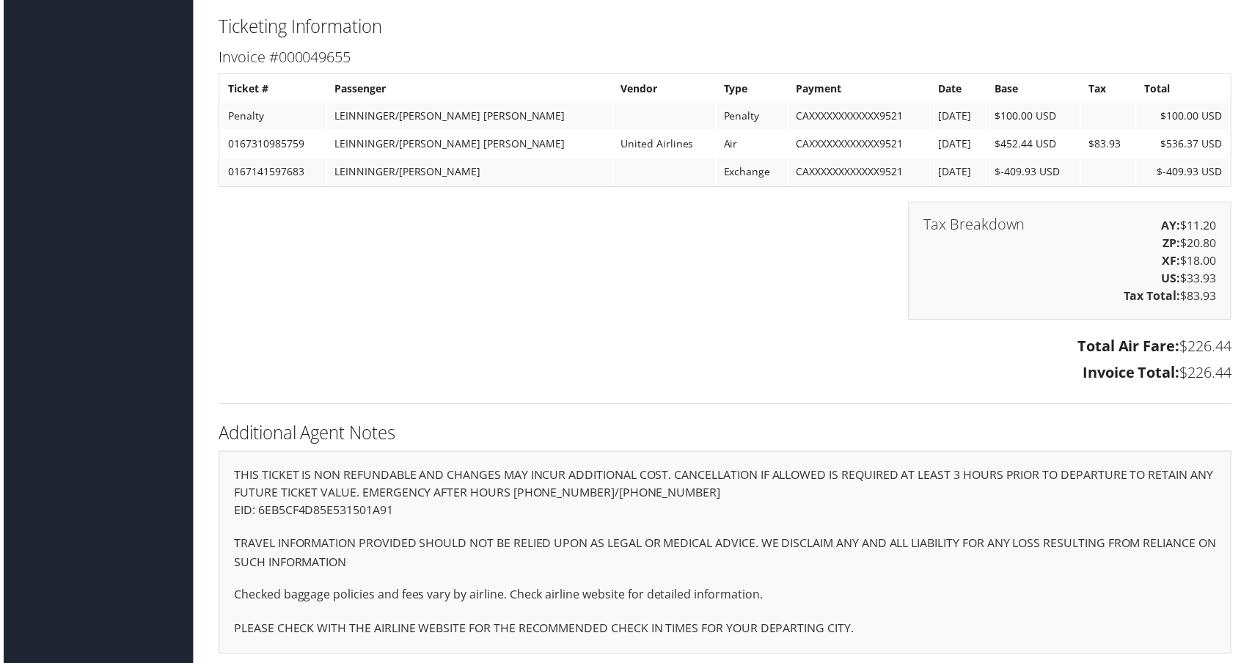
scroll to position [3114, 0]
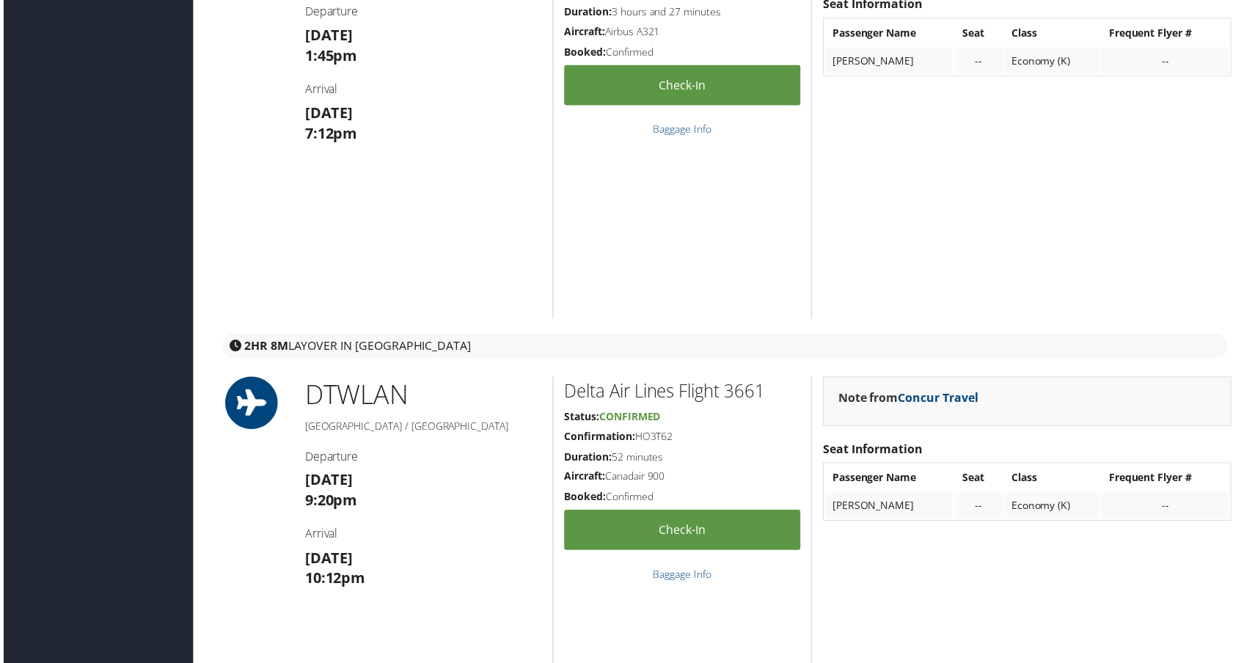
scroll to position [1540, 0]
